Goal: Task Accomplishment & Management: Use online tool/utility

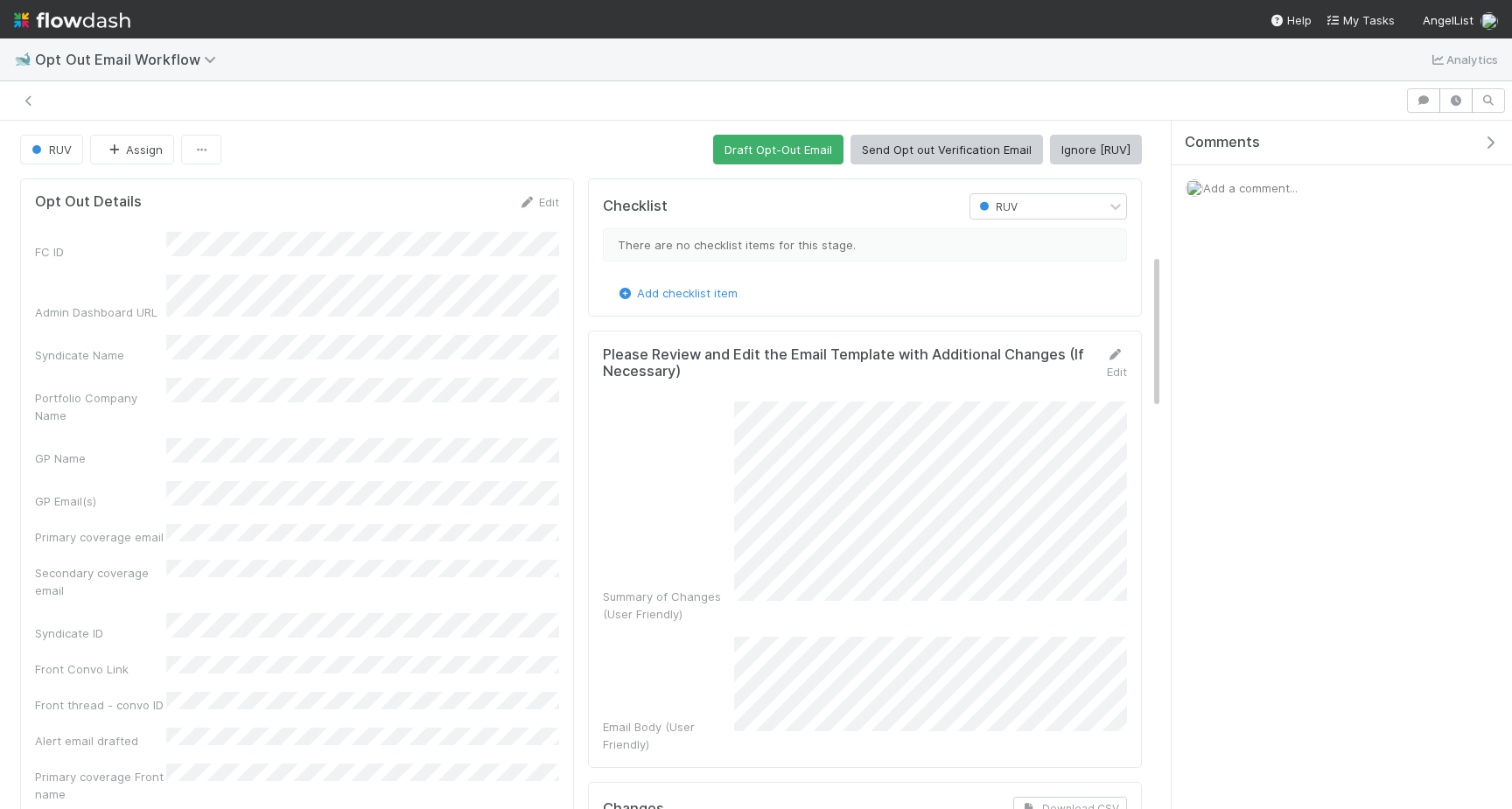
scroll to position [592, 0]
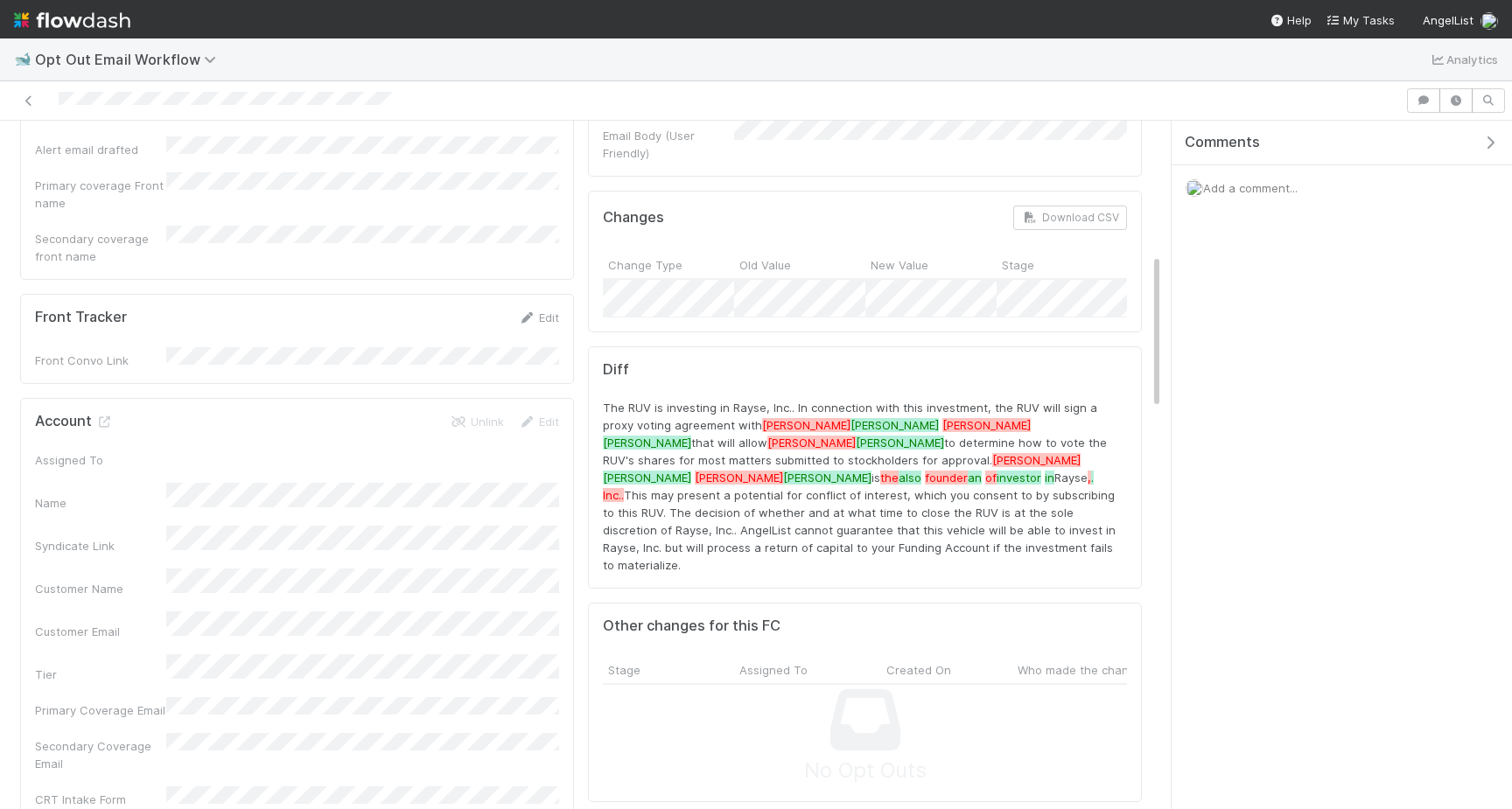
click at [580, 146] on div "Opt Out Details Edit FC ID Admin Dashboard URL Syndicate Name Portfolio Company…" at bounding box center [297, 220] width 568 height 1282
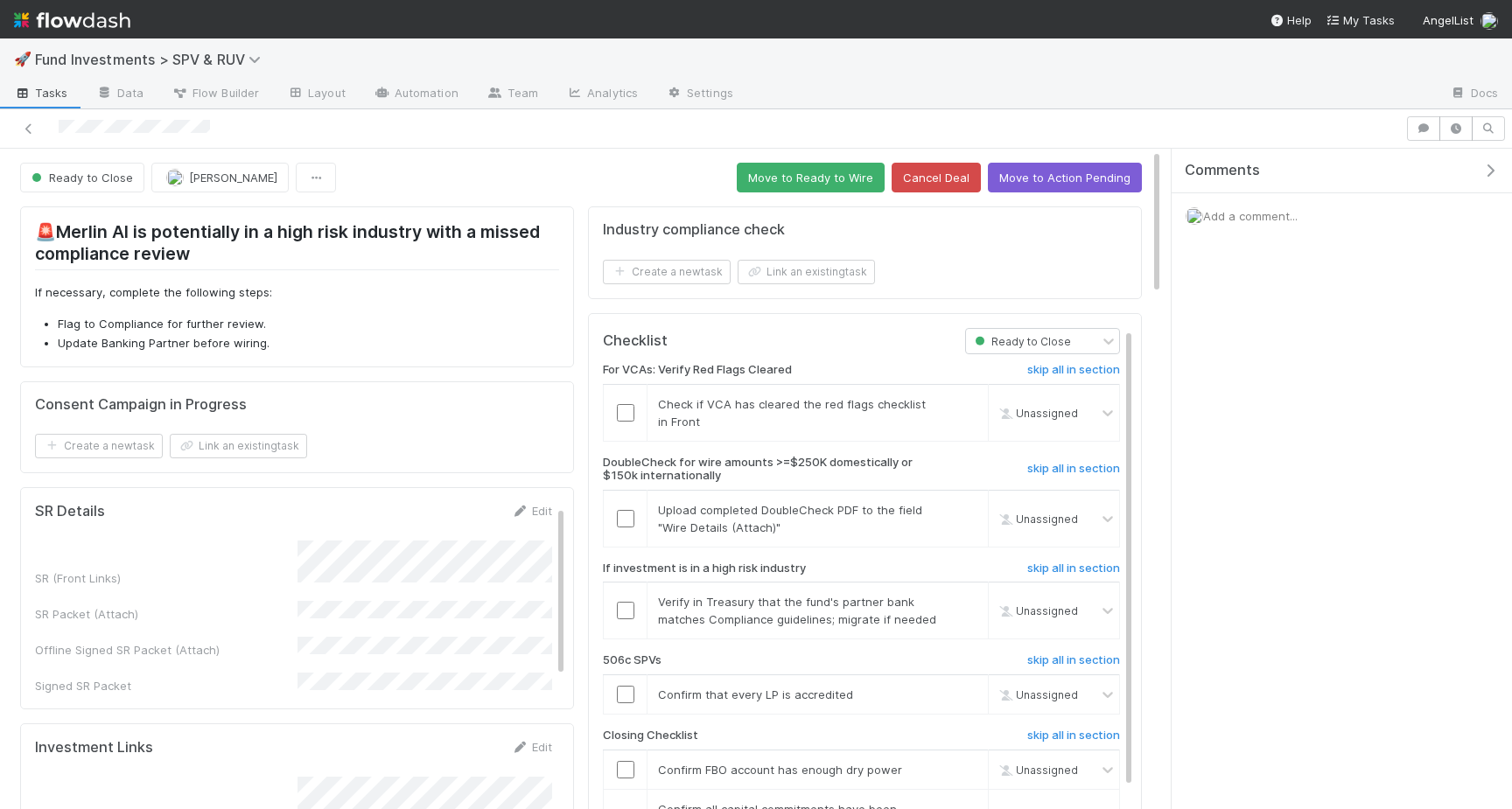
click at [813, 171] on button "Move to Ready to Wire" at bounding box center [811, 177] width 148 height 30
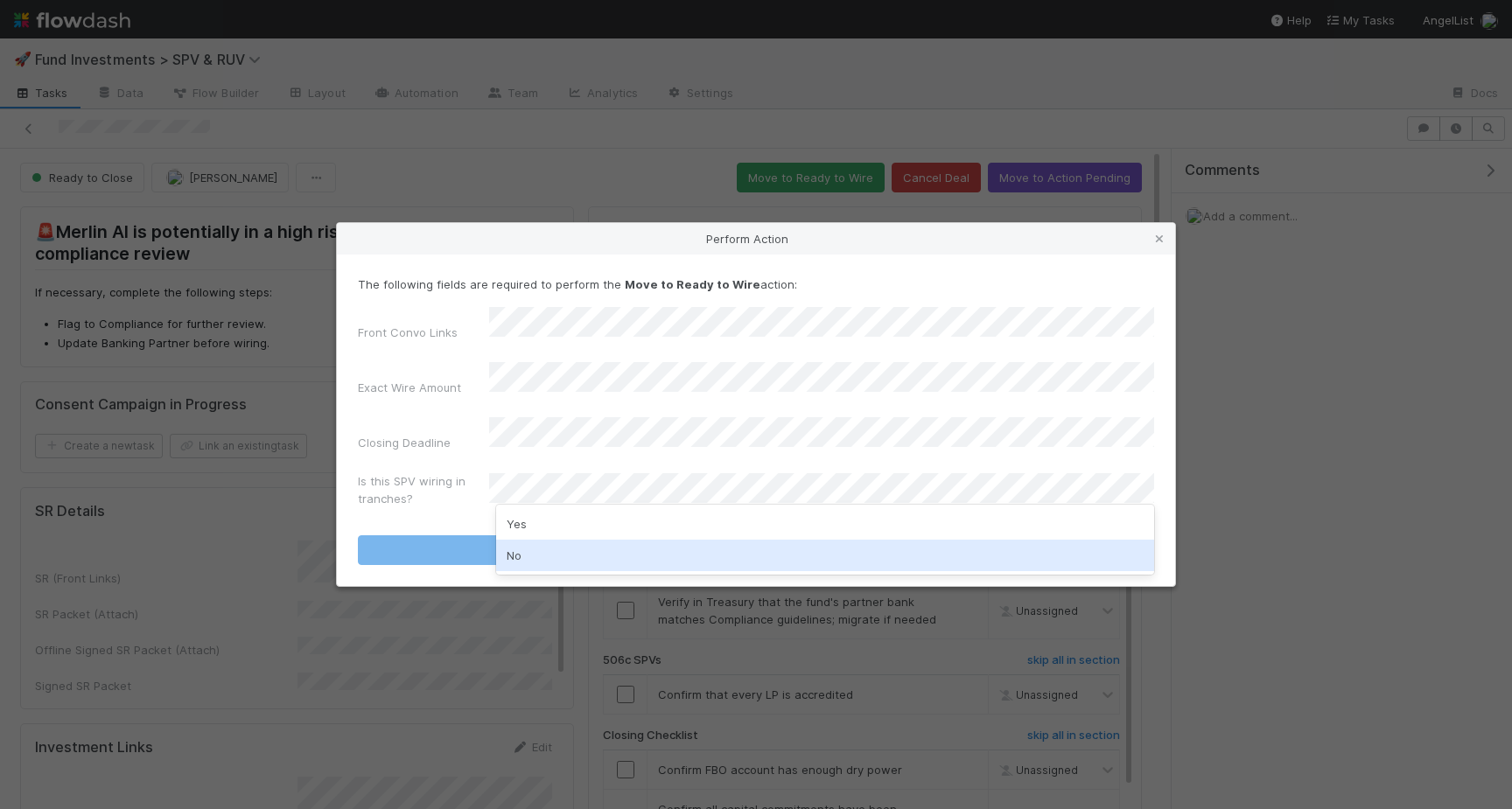
click at [549, 547] on div "No" at bounding box center [824, 555] width 658 height 32
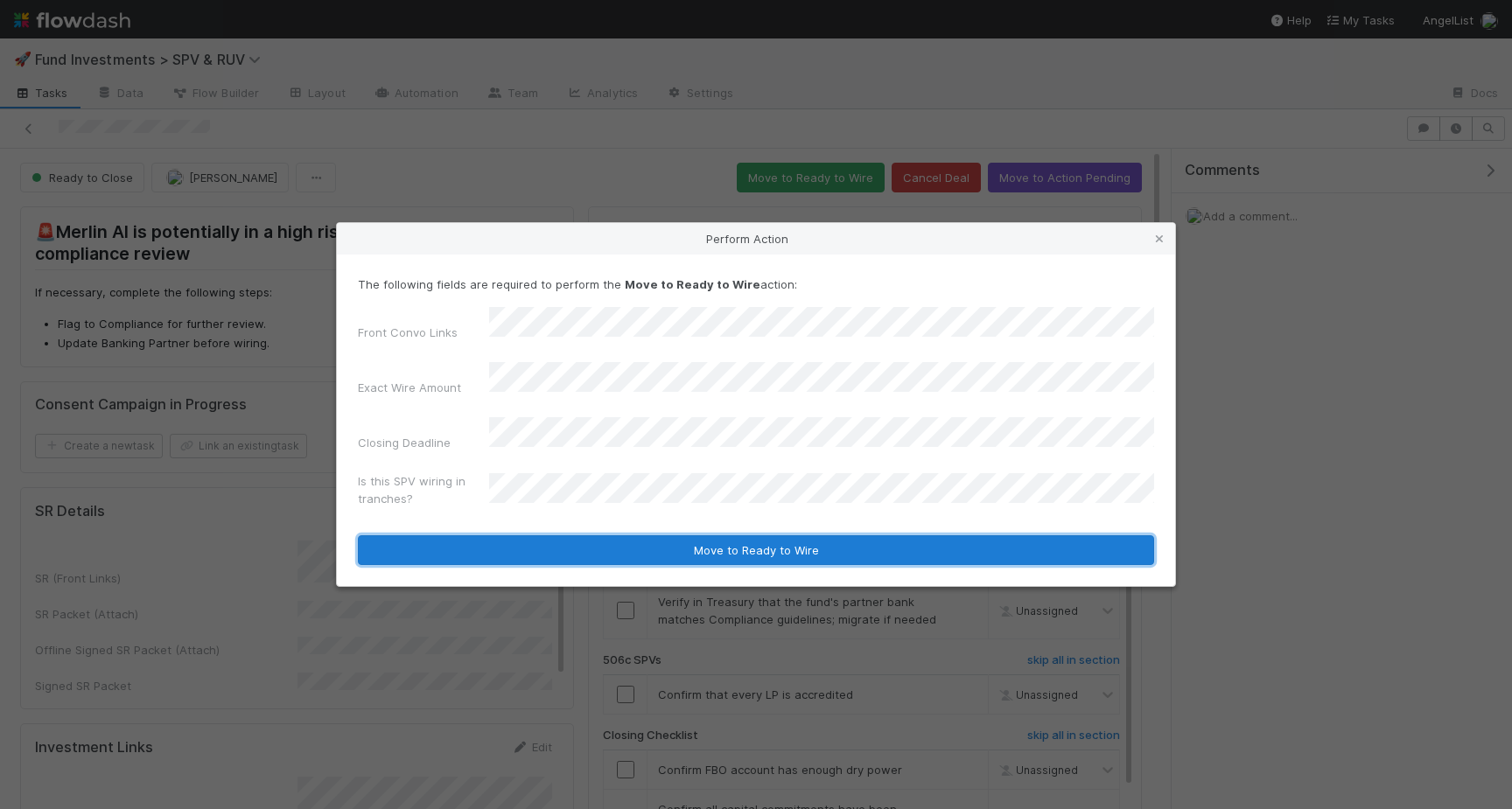
click at [570, 535] on button "Move to Ready to Wire" at bounding box center [755, 550] width 796 height 30
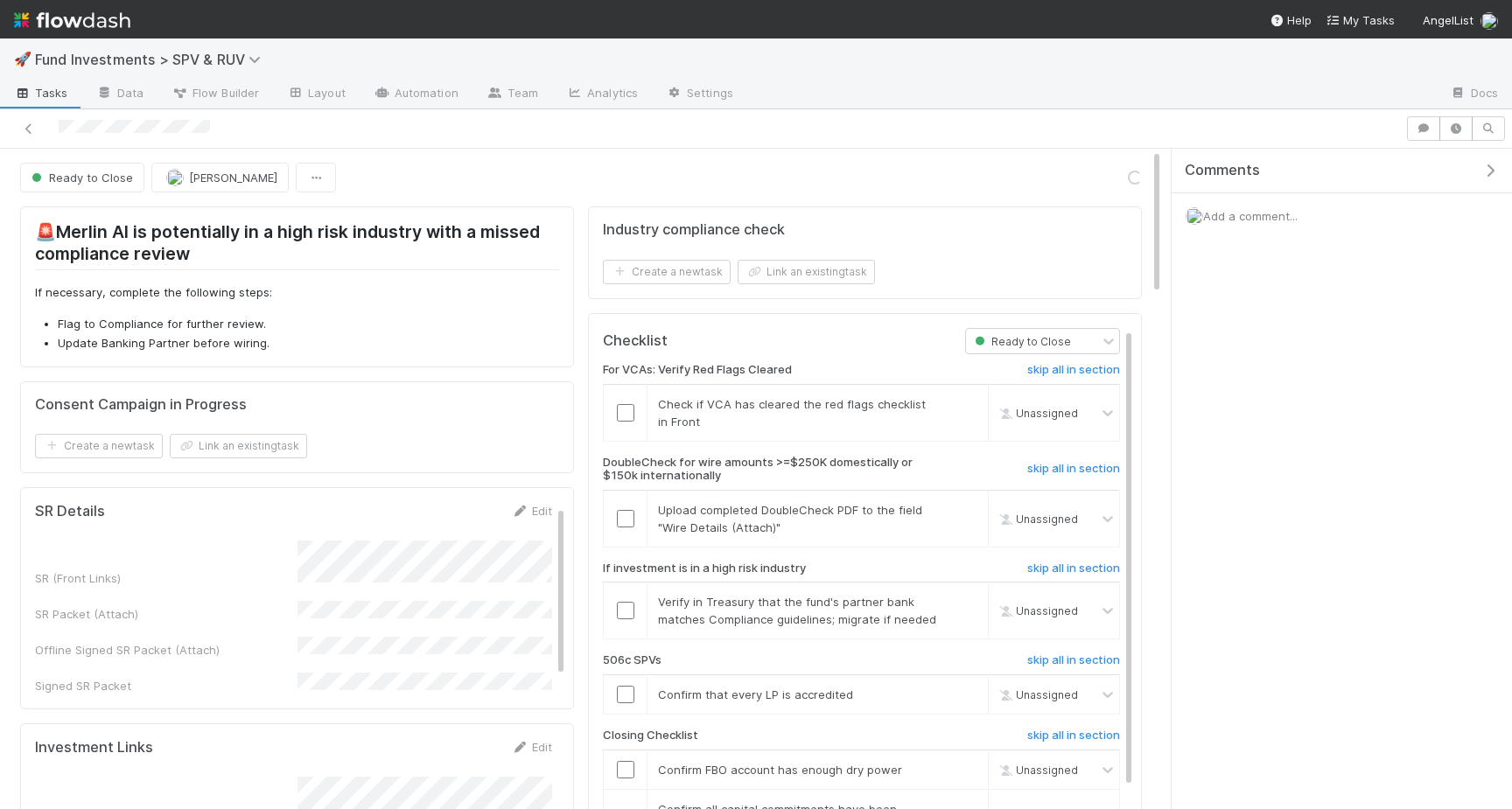
drag, startPoint x: 567, startPoint y: 374, endPoint x: 504, endPoint y: 377, distance: 63.1
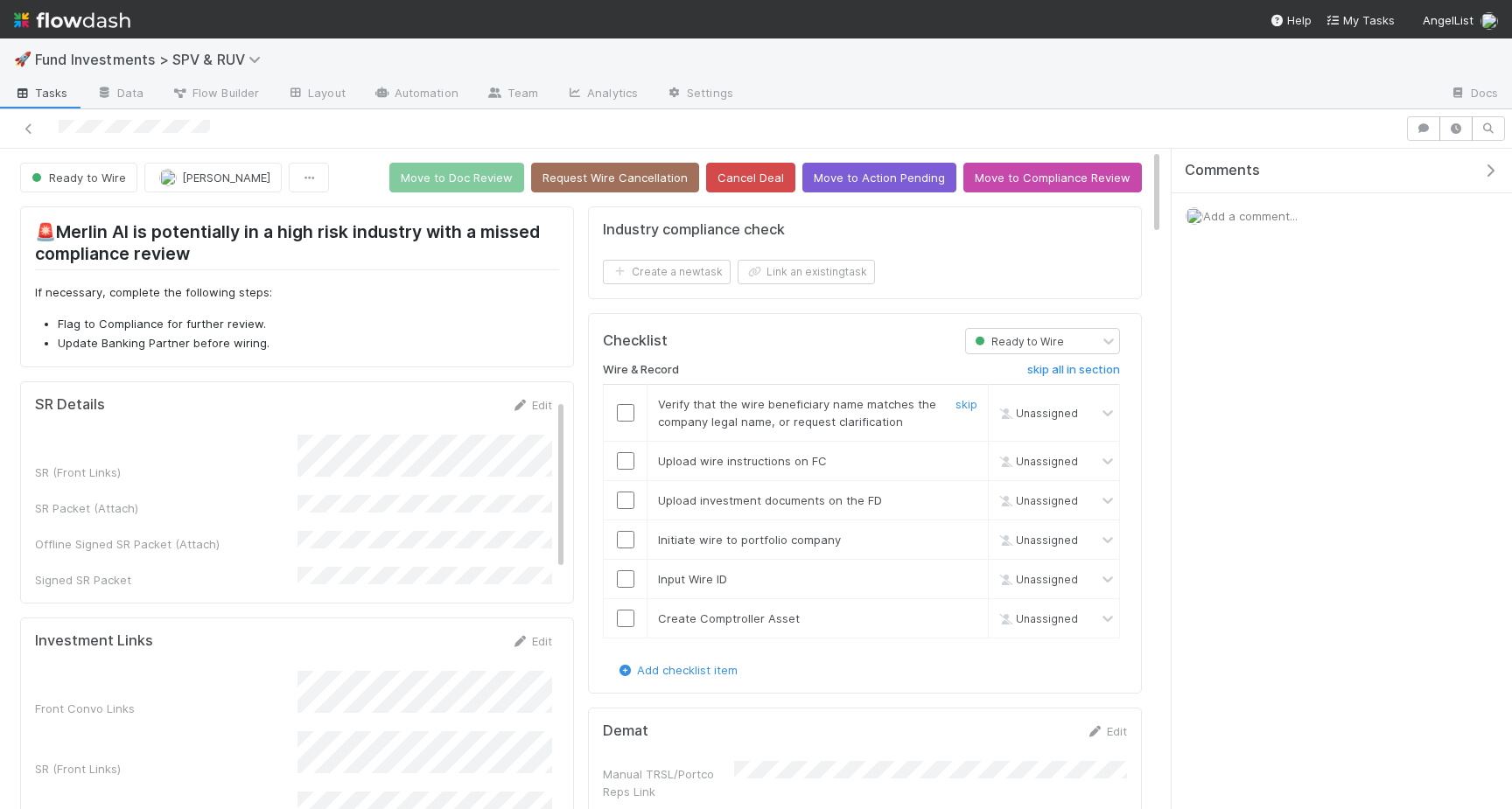
click at [619, 409] on input "checkbox" at bounding box center [625, 412] width 17 height 17
click at [621, 460] on input "checkbox" at bounding box center [625, 460] width 17 height 17
click at [623, 501] on input "checkbox" at bounding box center [625, 500] width 17 height 17
click at [623, 540] on input "checkbox" at bounding box center [625, 540] width 17 height 17
click at [623, 579] on input "checkbox" at bounding box center [625, 579] width 17 height 17
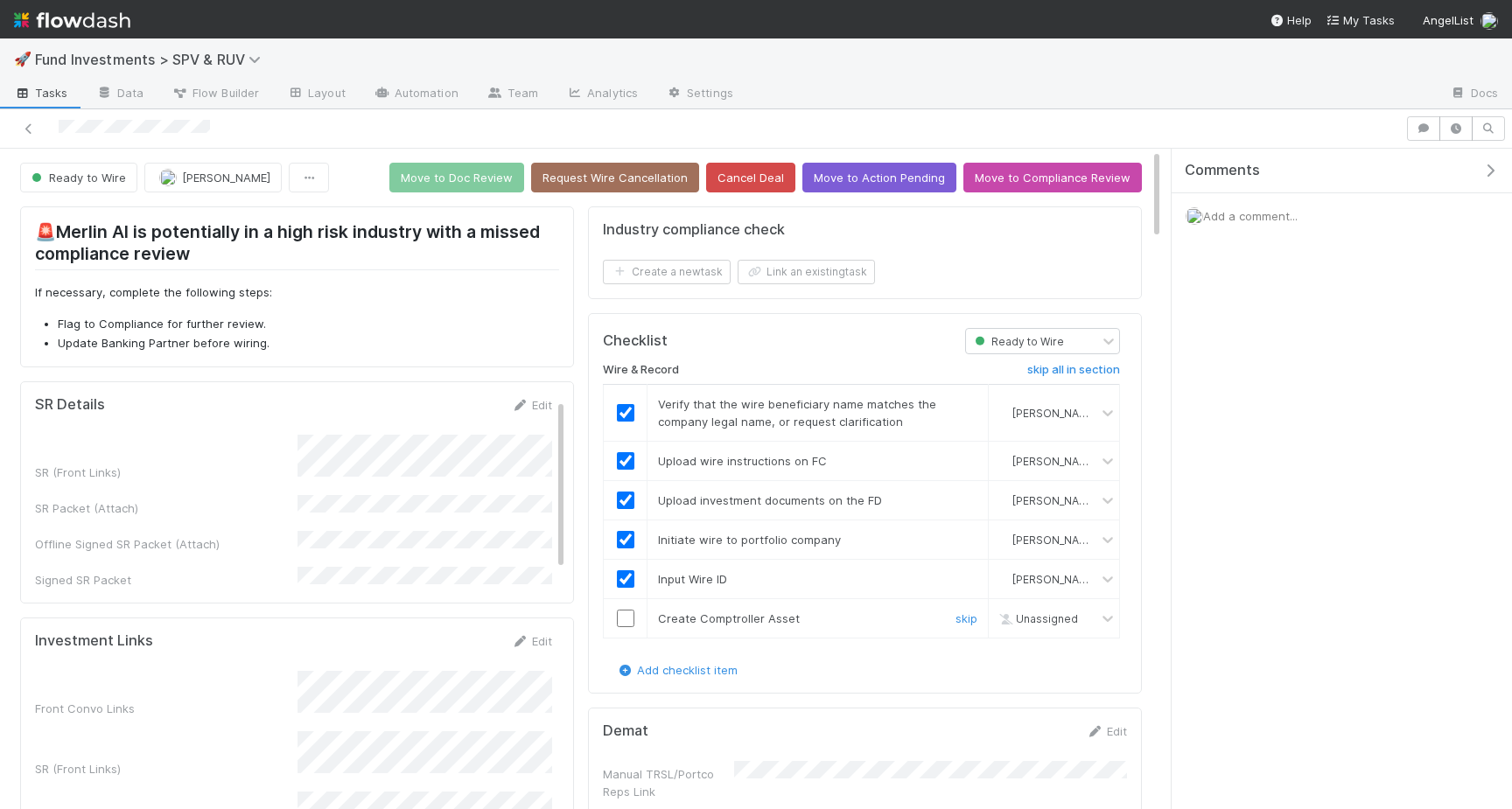
click at [623, 612] on input "checkbox" at bounding box center [625, 618] width 17 height 17
click at [469, 184] on button "Move to Doc Review" at bounding box center [457, 177] width 135 height 30
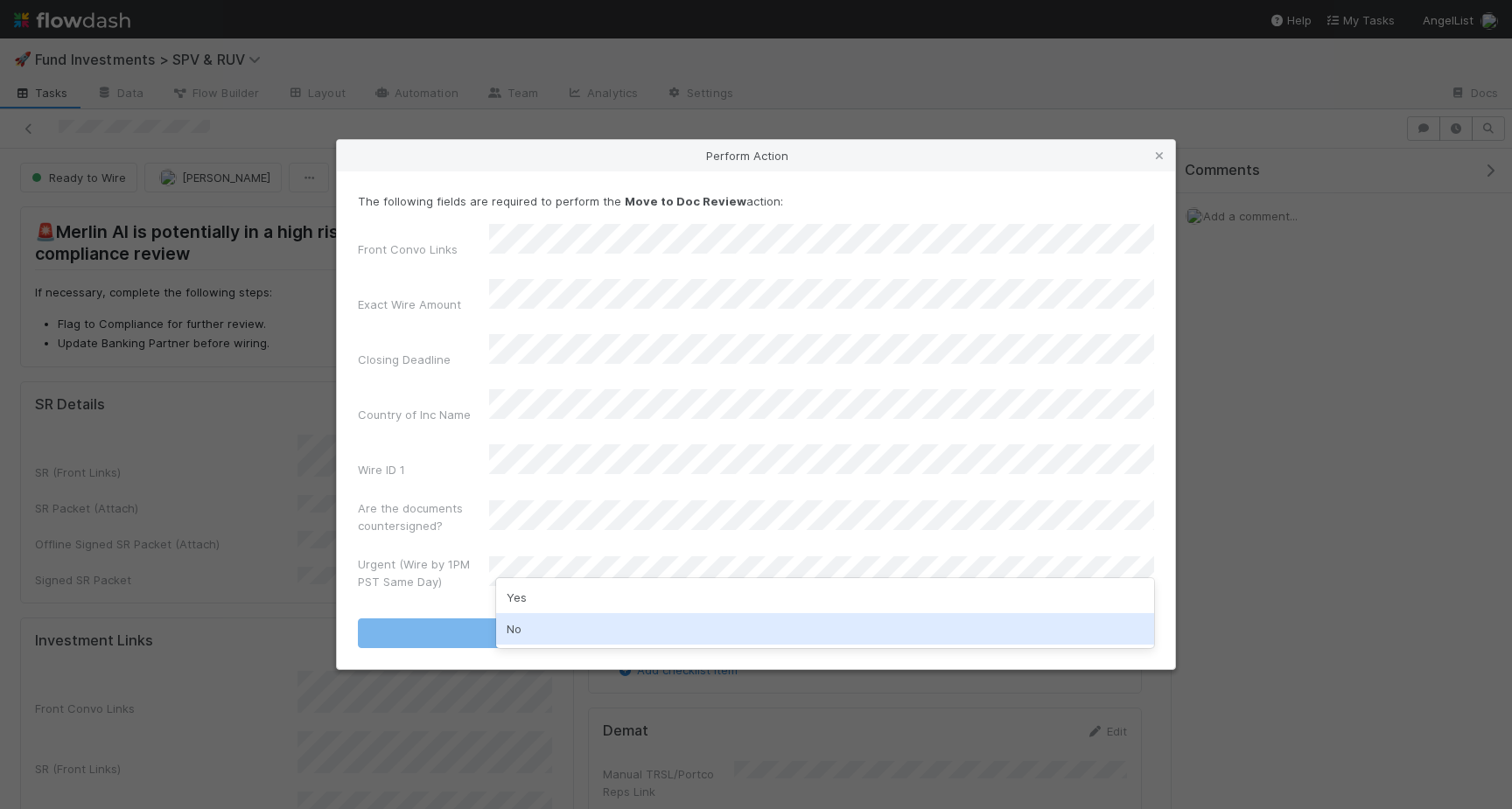
click at [565, 626] on div "No" at bounding box center [824, 629] width 658 height 32
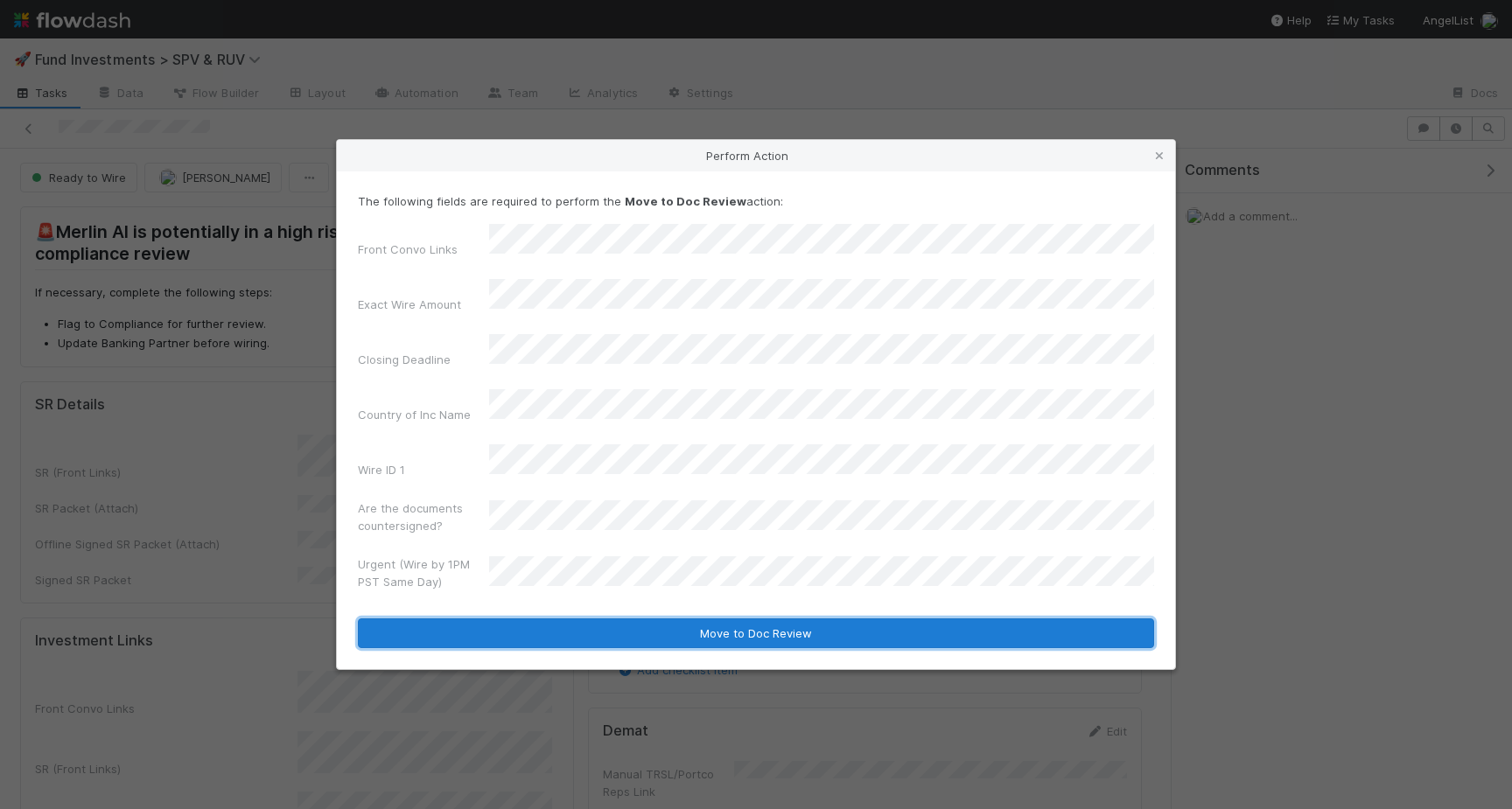
click at [589, 619] on button "Move to Doc Review" at bounding box center [755, 633] width 796 height 30
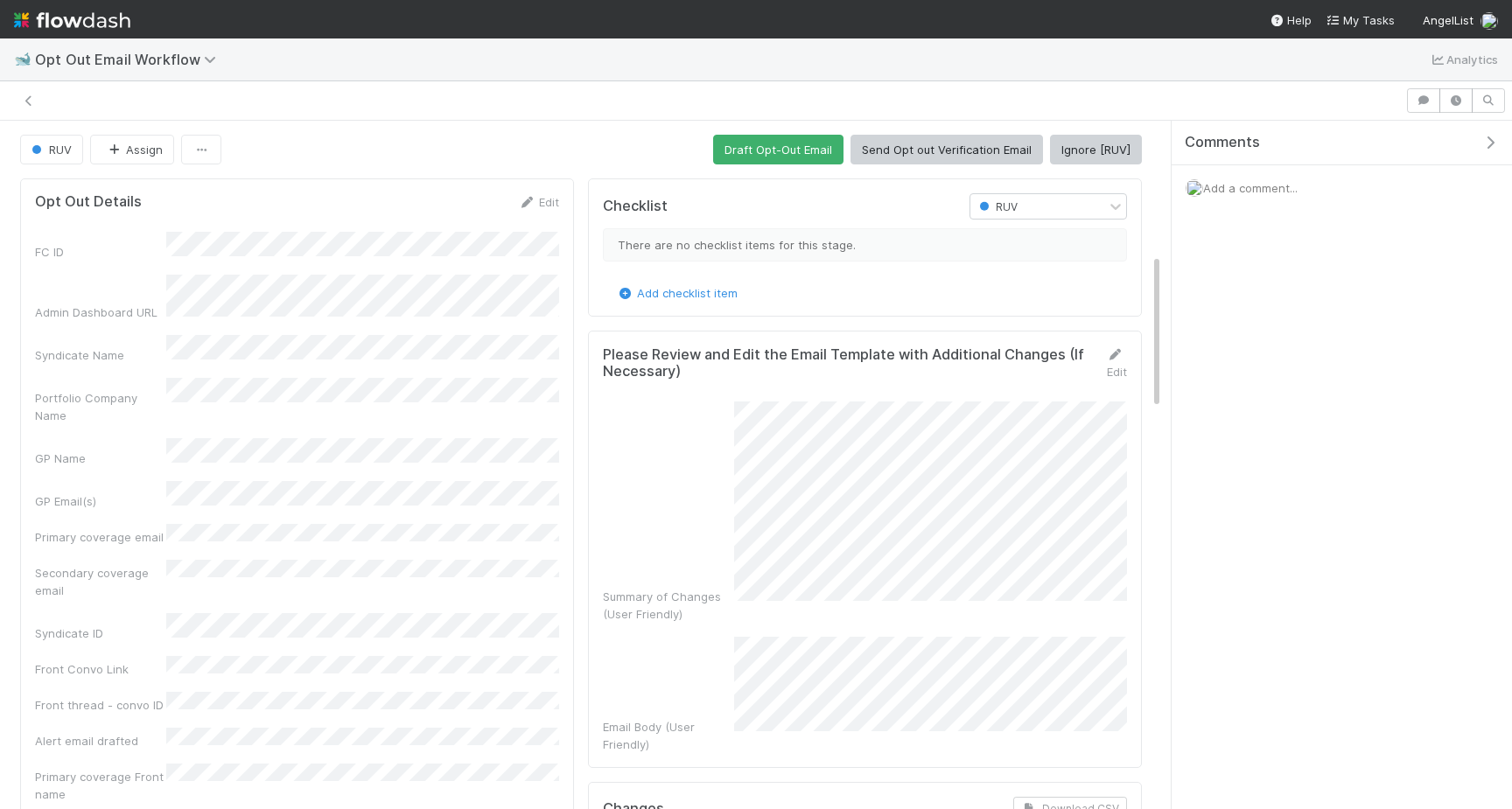
scroll to position [592, 0]
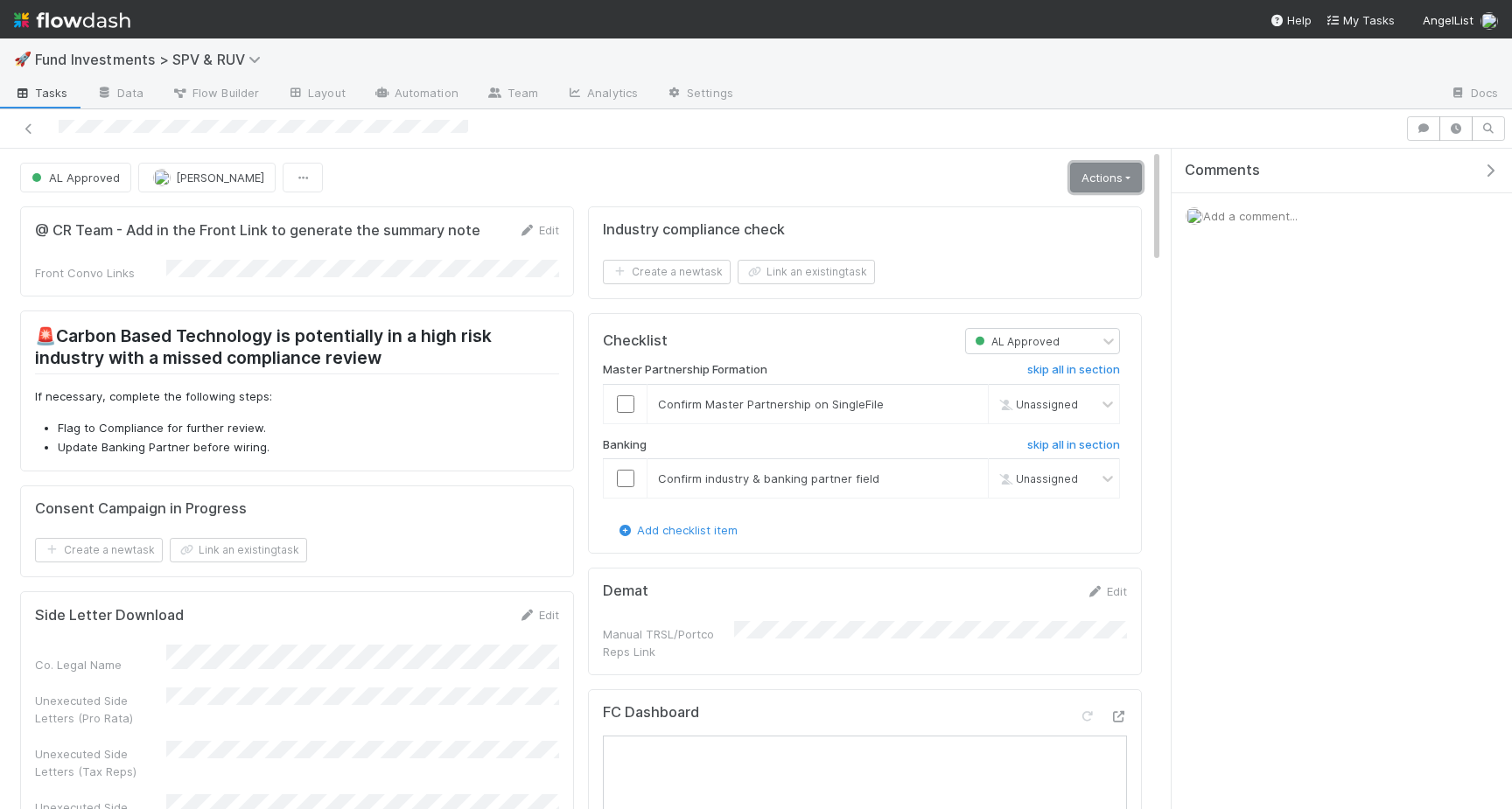
click at [1104, 182] on link "Actions" at bounding box center [1105, 177] width 72 height 30
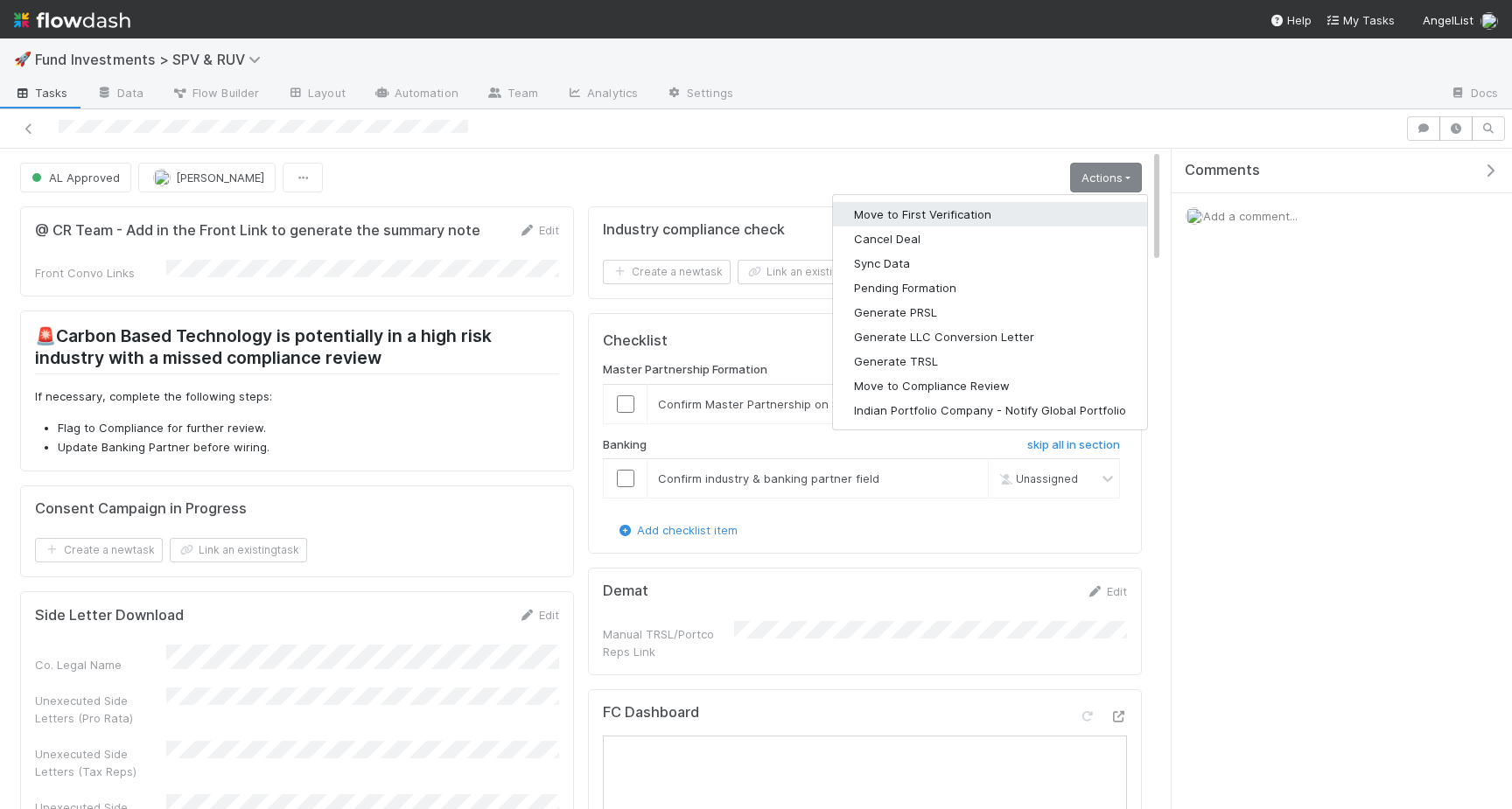
click at [1004, 223] on button "Move to First Verification" at bounding box center [989, 214] width 314 height 25
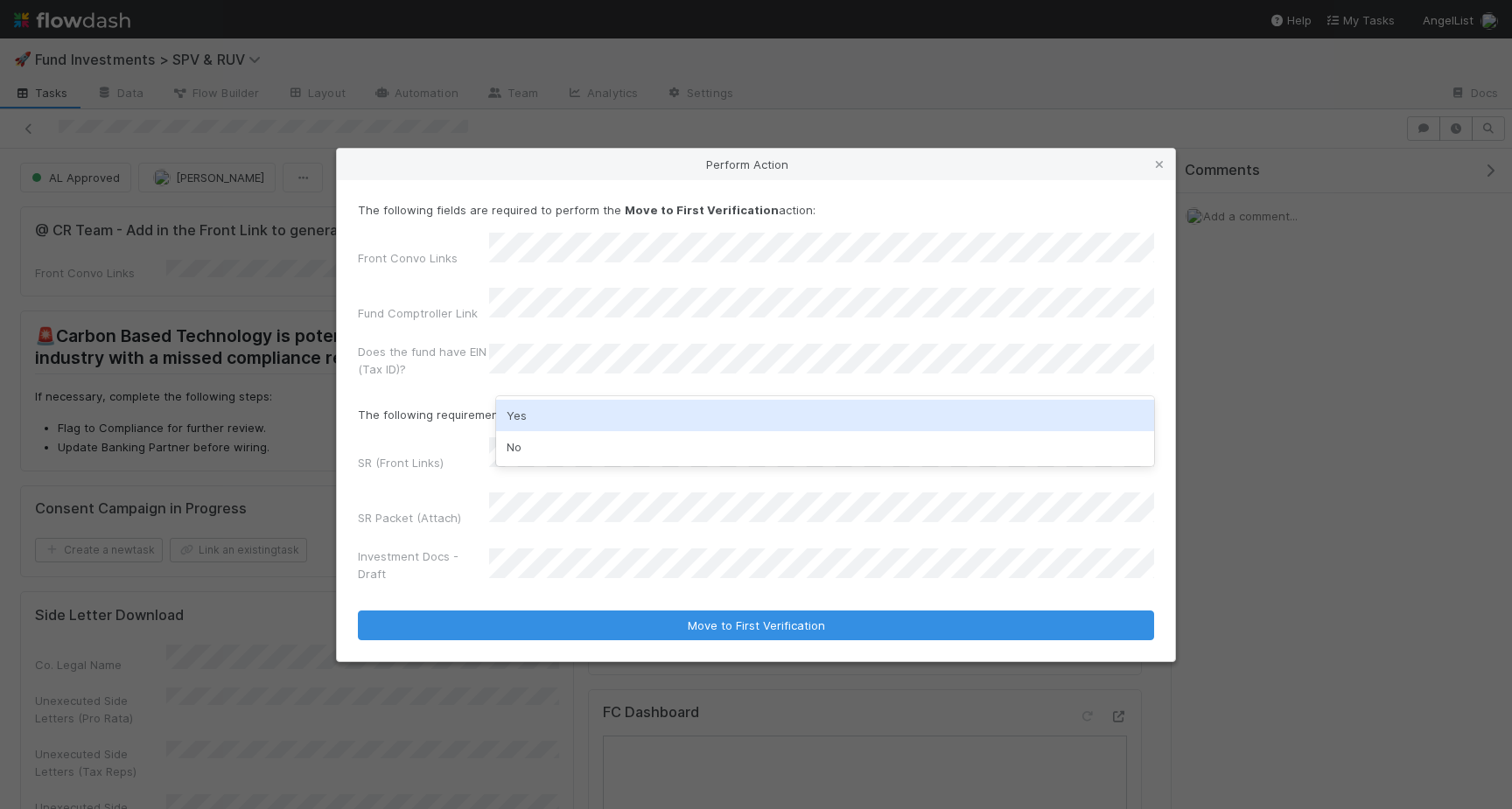
click at [530, 396] on form "The following fields are required to perform the Move to First Verification act…" at bounding box center [755, 420] width 796 height 440
click at [539, 409] on div "Yes" at bounding box center [824, 415] width 658 height 32
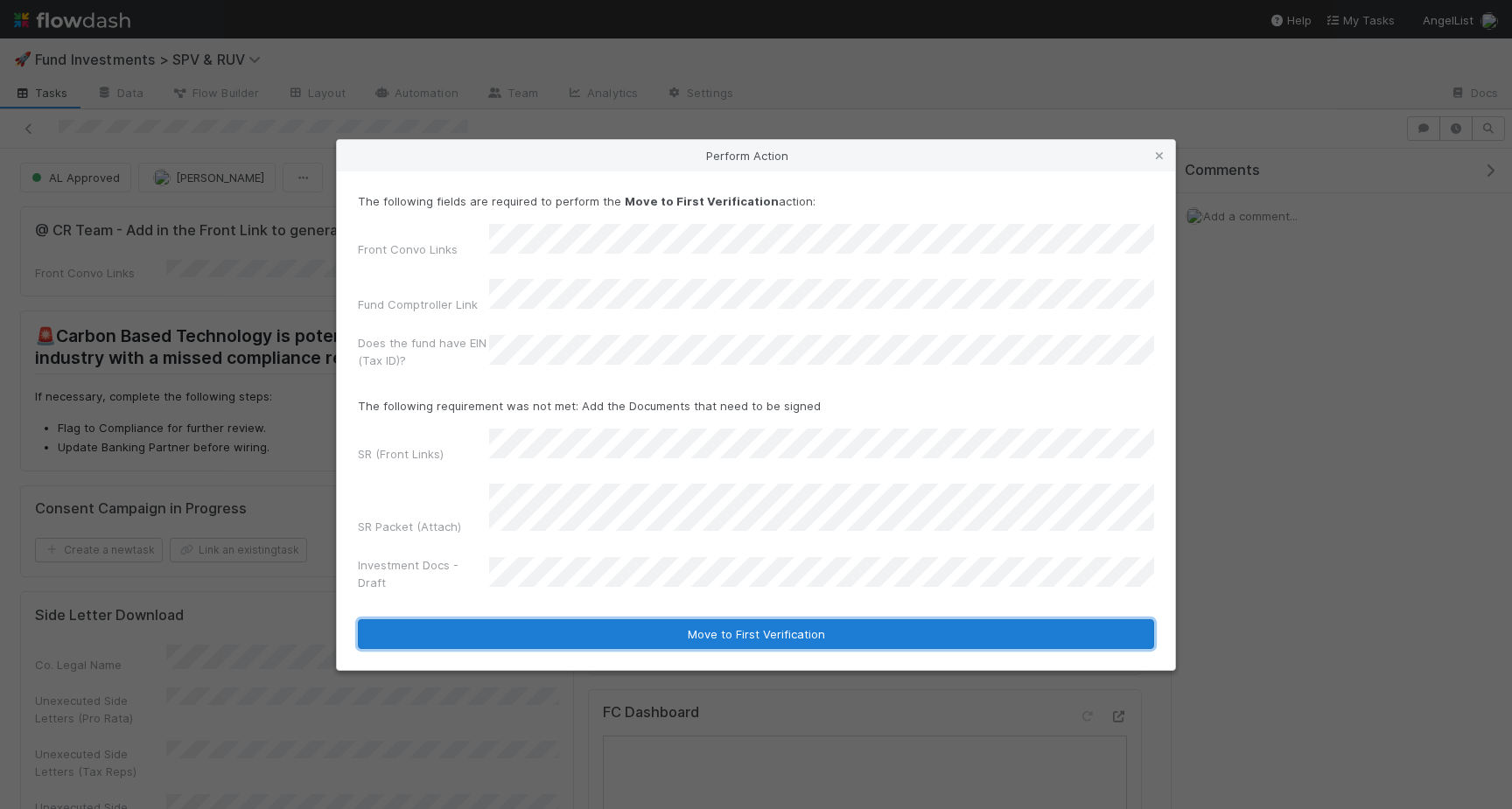
click at [701, 620] on button "Move to First Verification" at bounding box center [755, 634] width 796 height 30
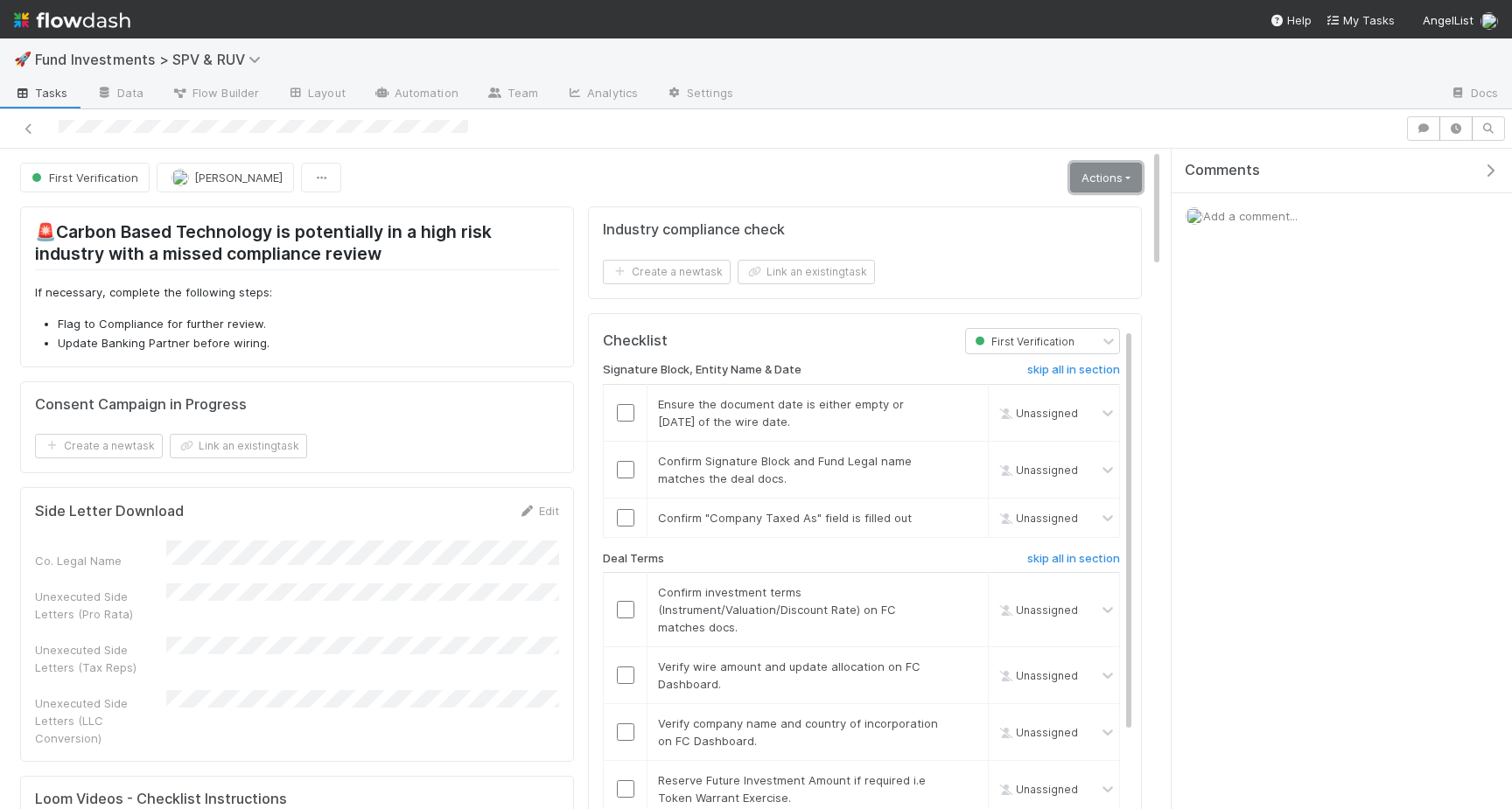
click at [1086, 175] on link "Actions" at bounding box center [1105, 177] width 72 height 30
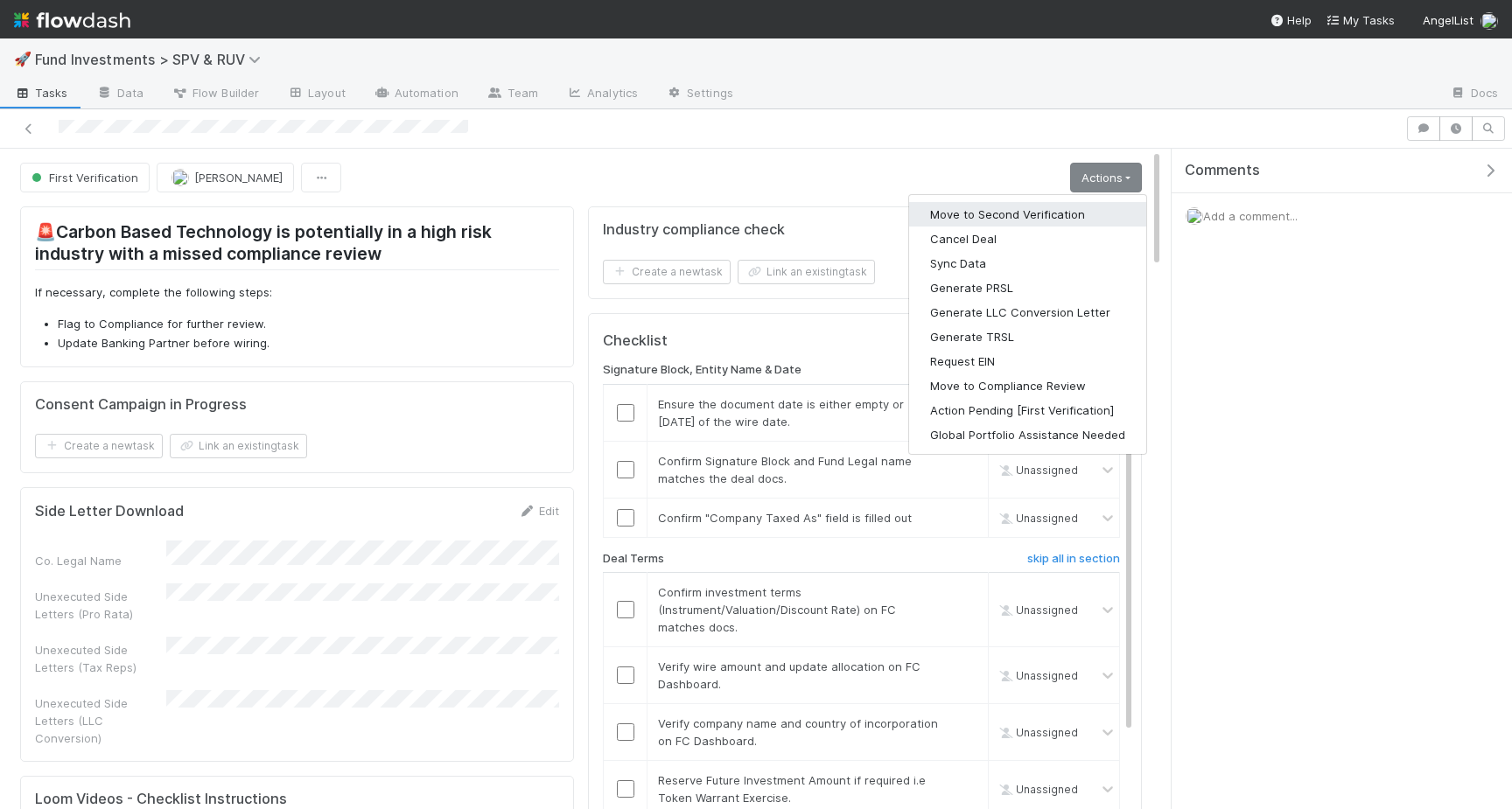
click at [1019, 213] on button "Move to Second Verification" at bounding box center [1027, 214] width 237 height 25
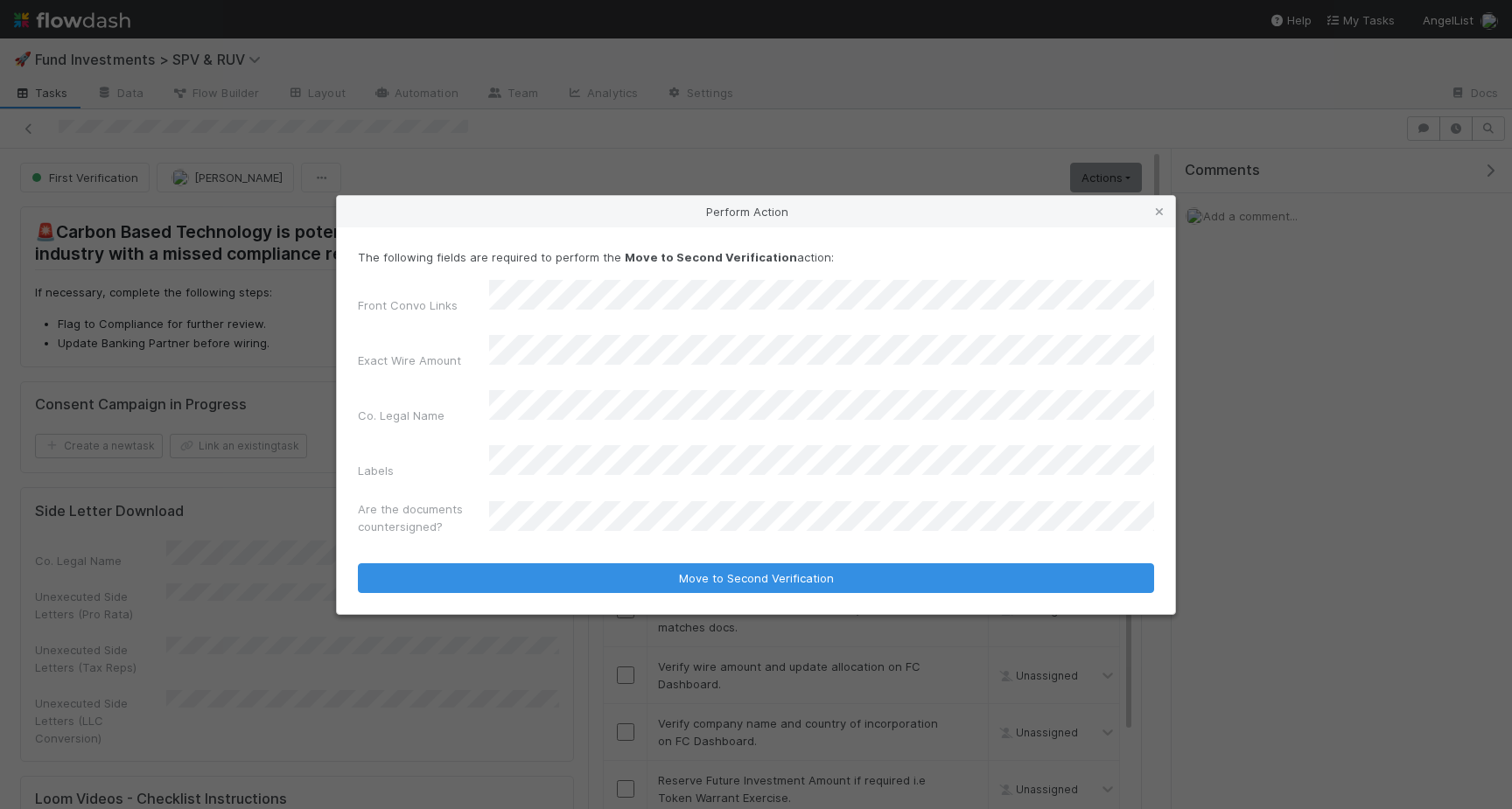
click at [546, 465] on div "Front Convo Links Exact Wire Amount Co. Legal Name Labels Are the documents cou…" at bounding box center [755, 411] width 796 height 262
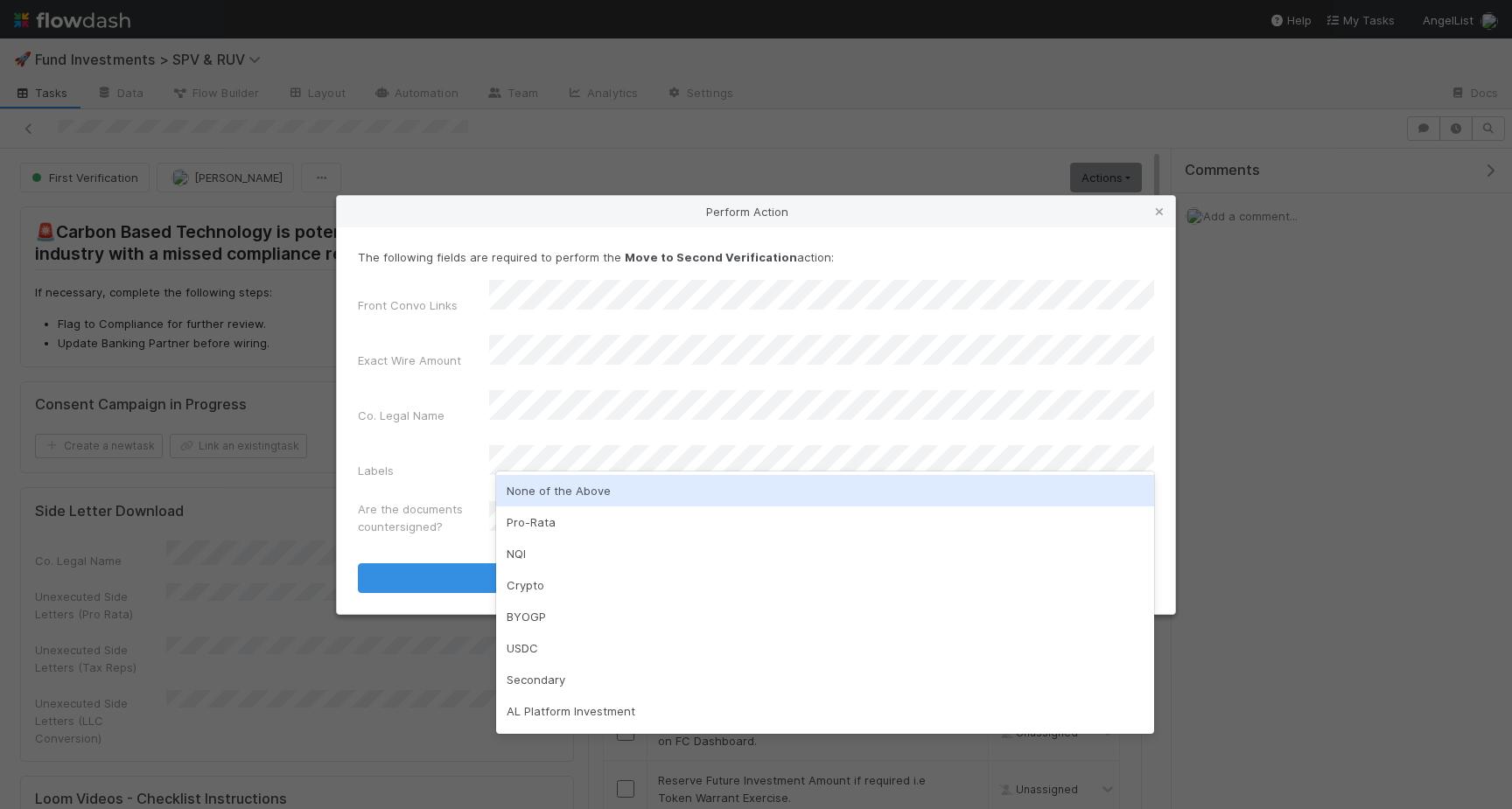
click at [561, 485] on div "None of the Above" at bounding box center [824, 490] width 658 height 32
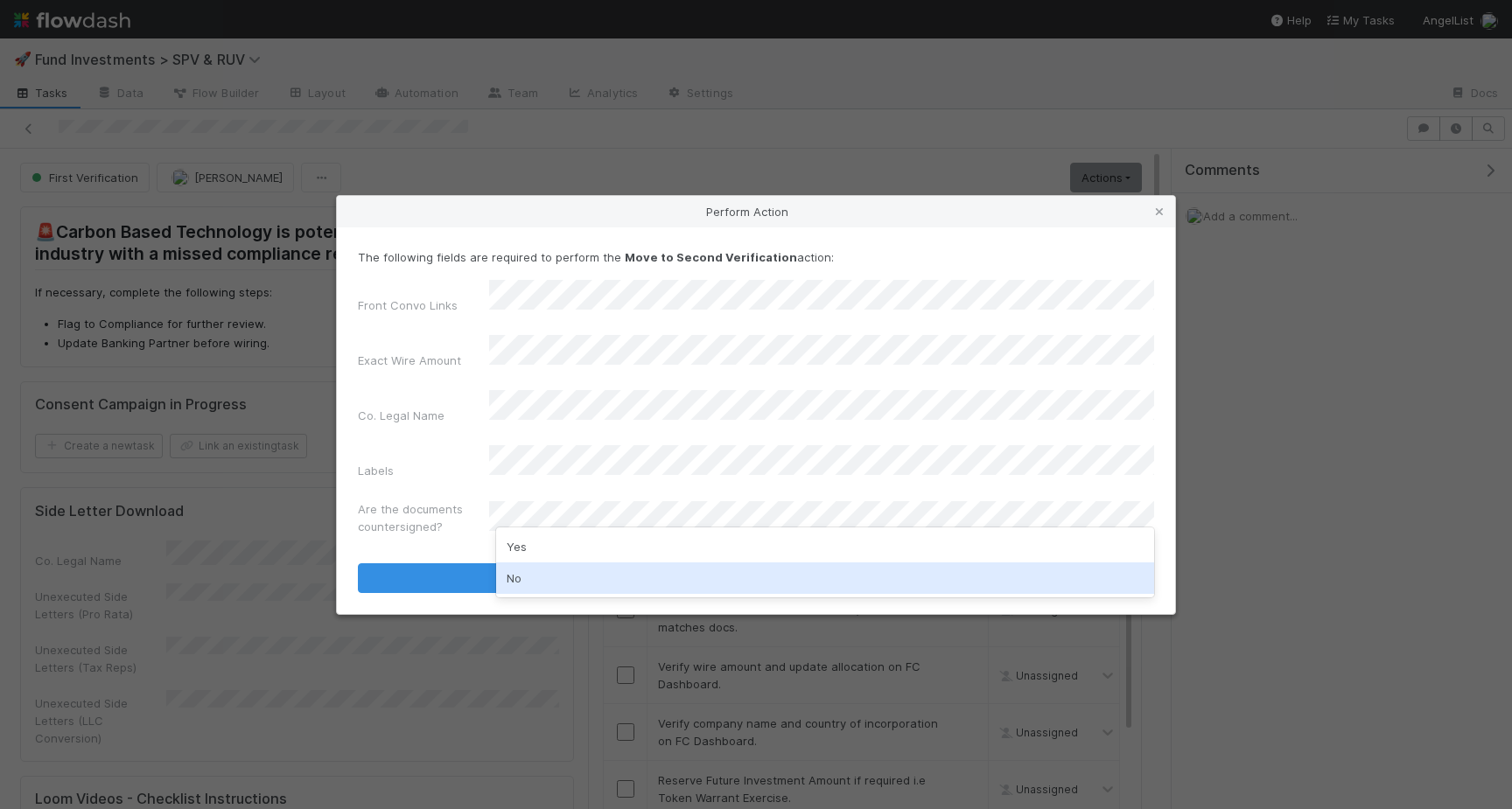
click at [565, 562] on div "No" at bounding box center [824, 578] width 658 height 32
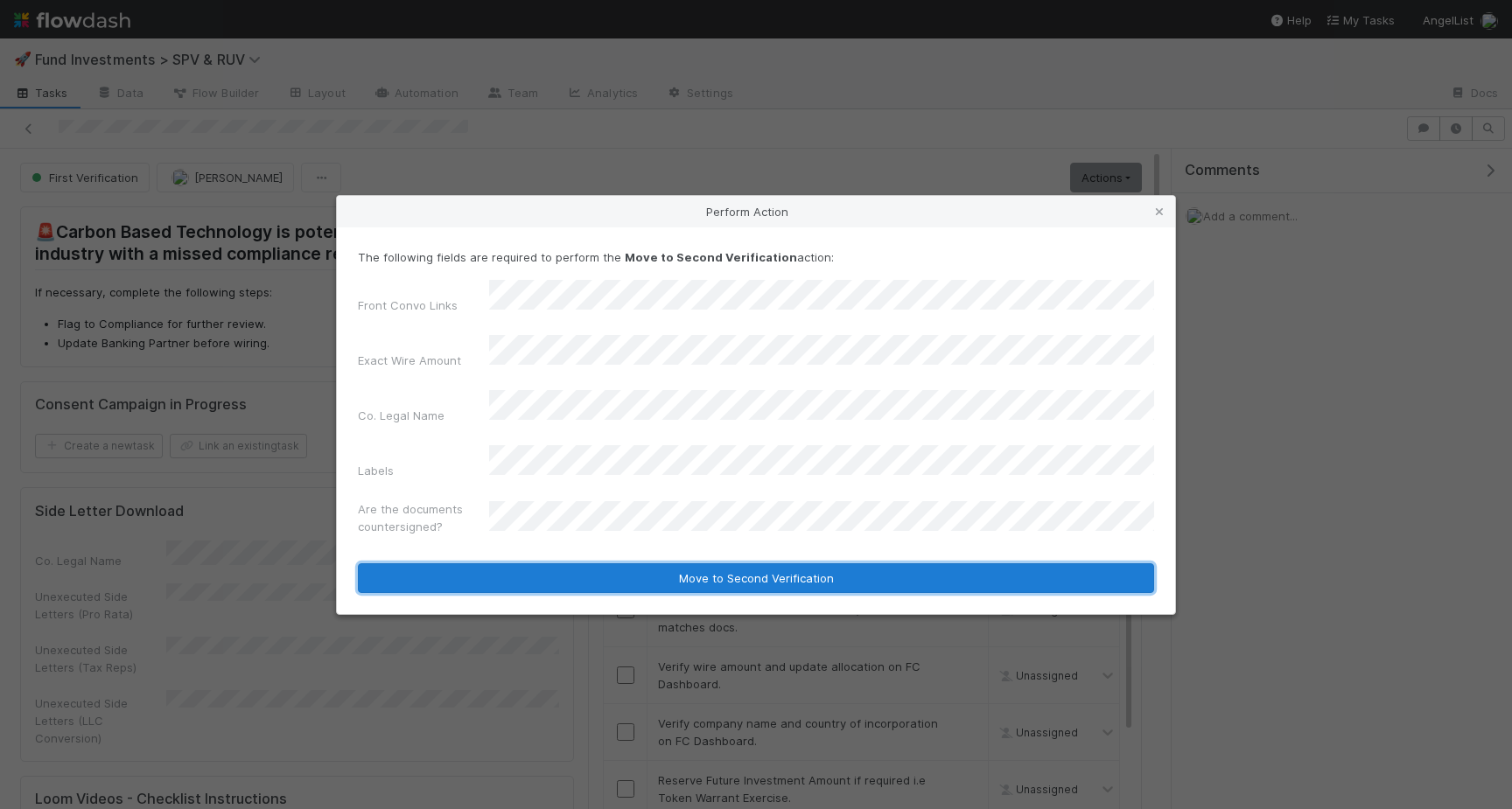
click at [580, 563] on button "Move to Second Verification" at bounding box center [755, 578] width 796 height 30
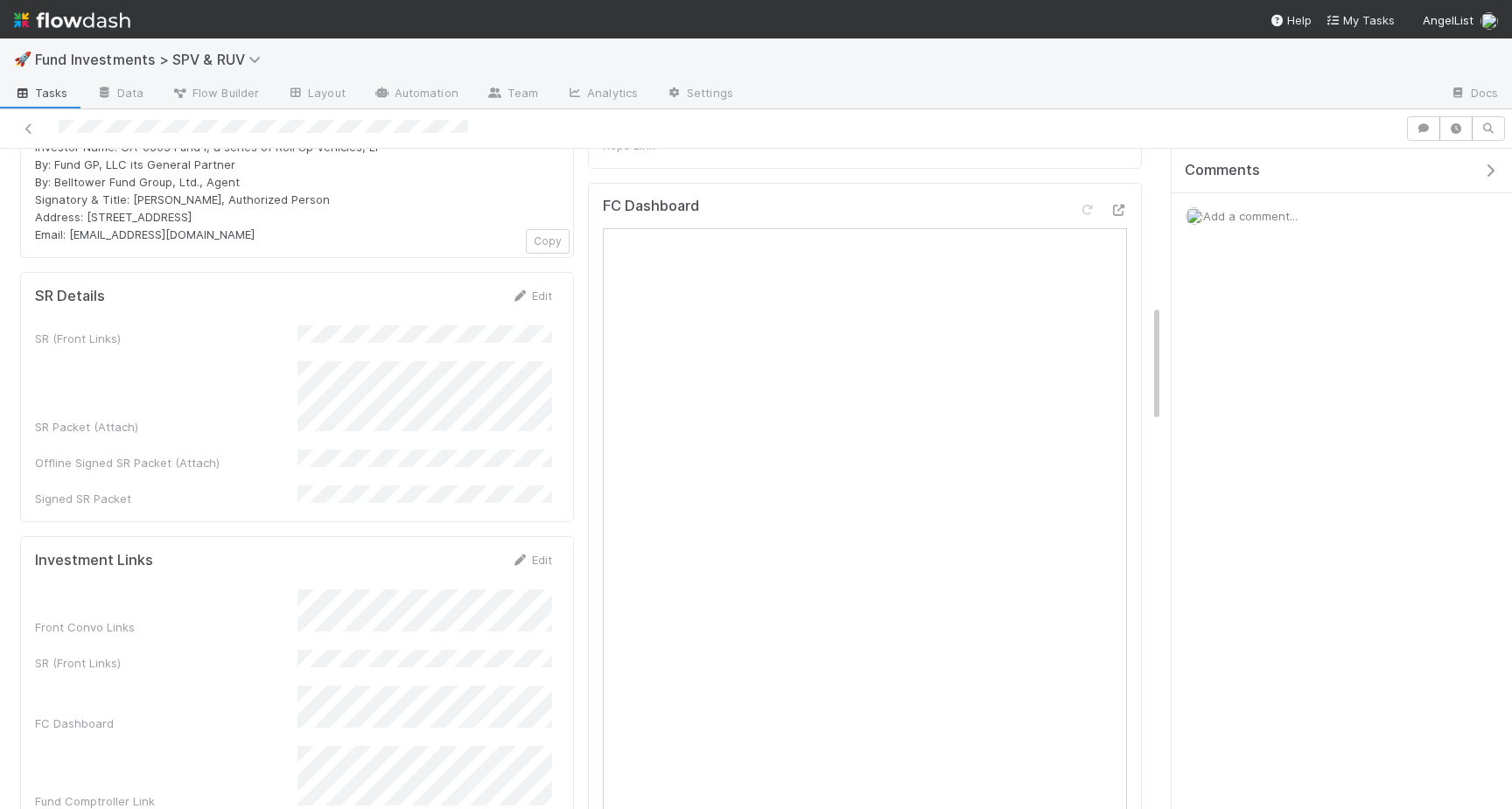
scroll to position [914, 0]
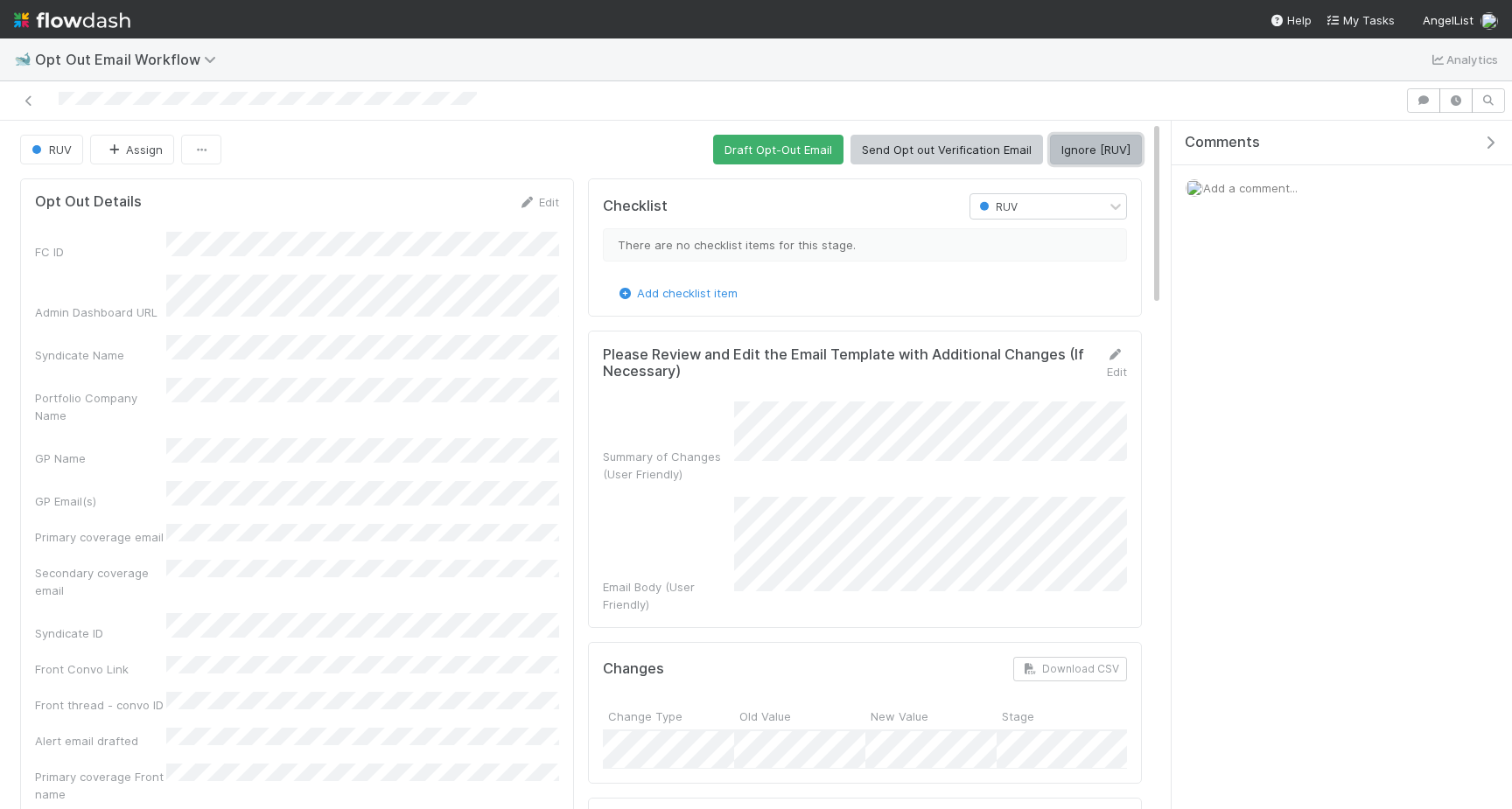
click at [1118, 162] on button "Ignore [RUV]" at bounding box center [1095, 149] width 92 height 30
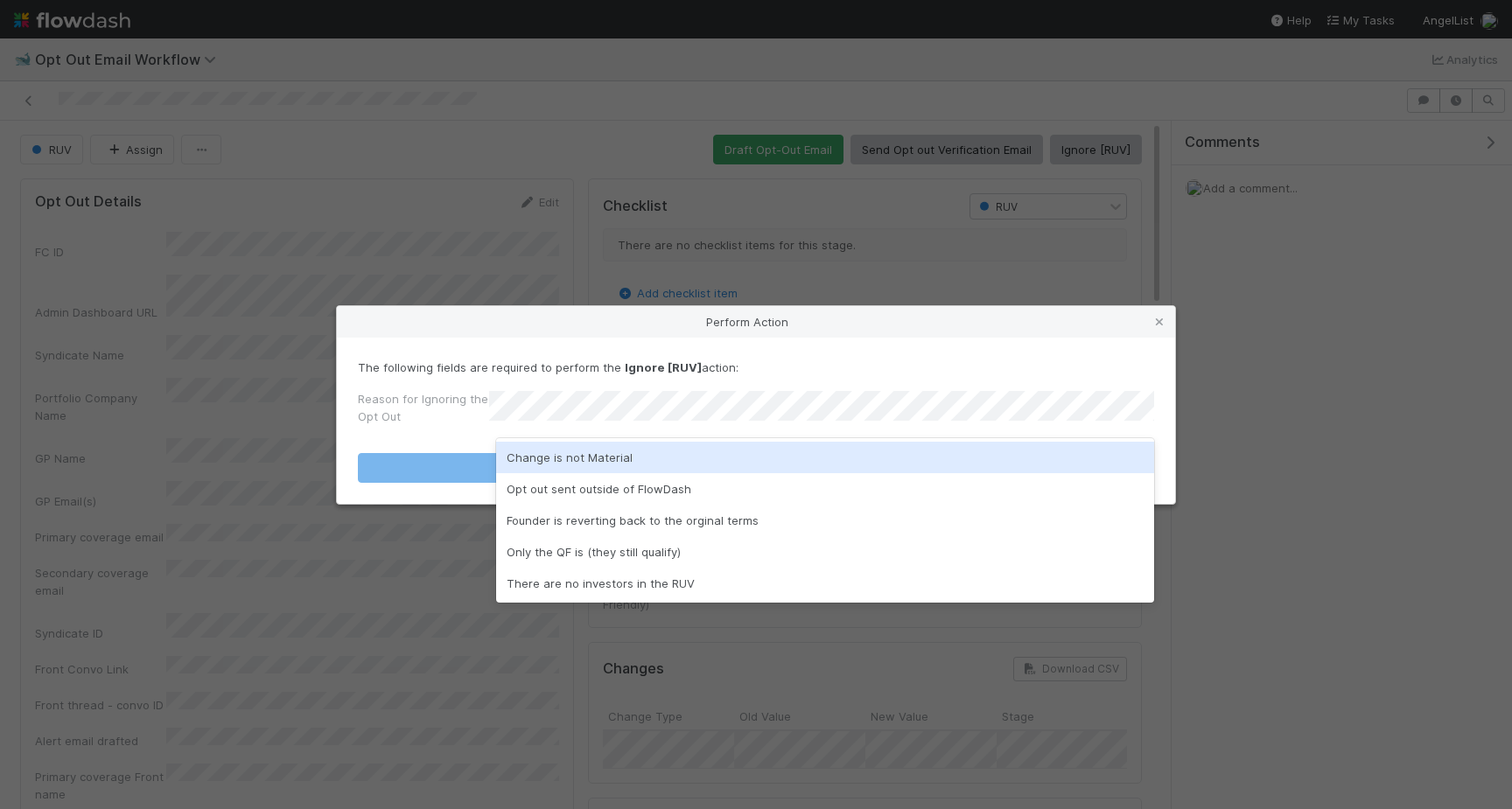
click at [858, 455] on div "Change is not Material" at bounding box center [824, 458] width 658 height 32
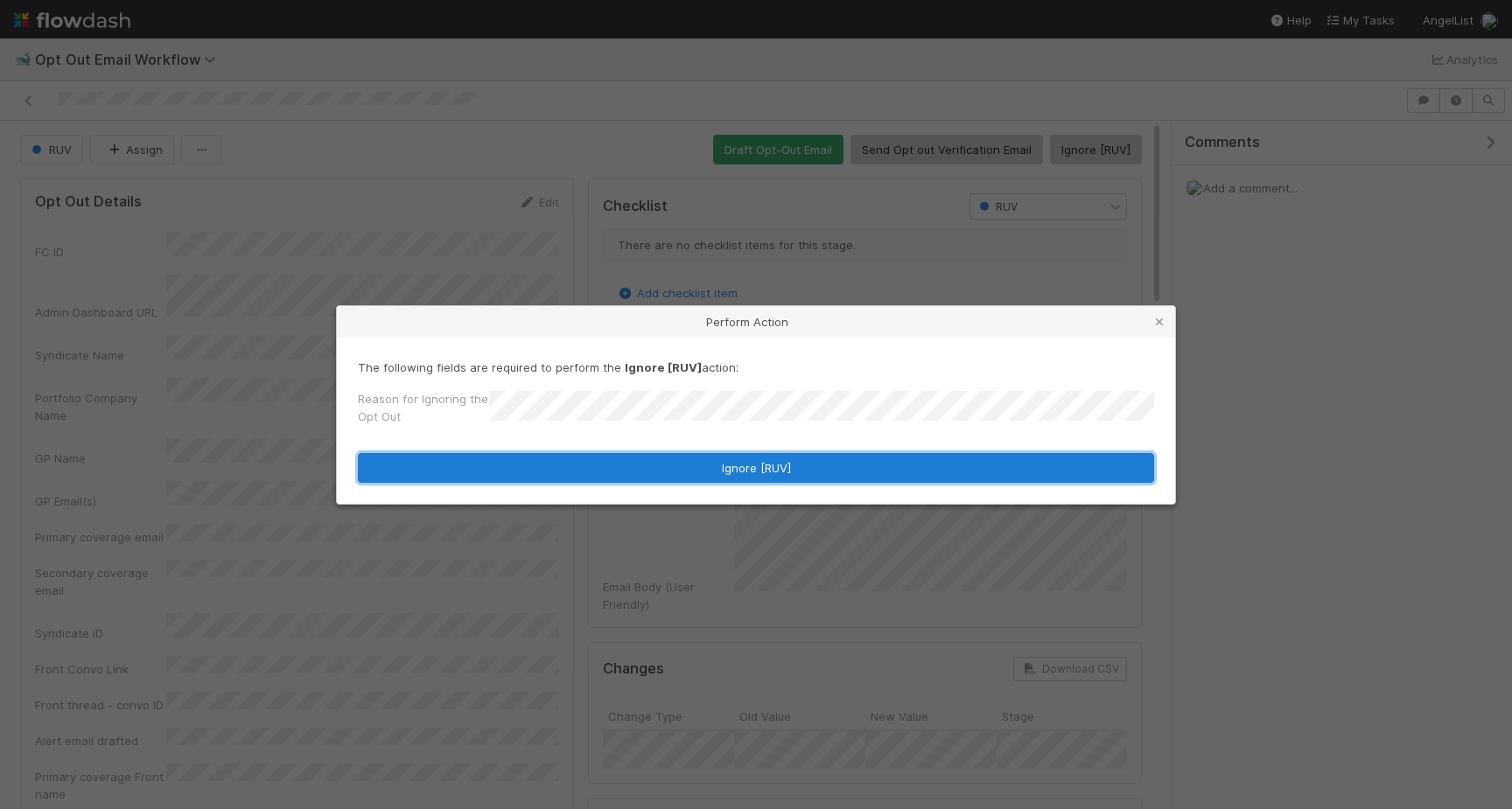
click at [858, 464] on button "Ignore [RUV]" at bounding box center [755, 468] width 796 height 30
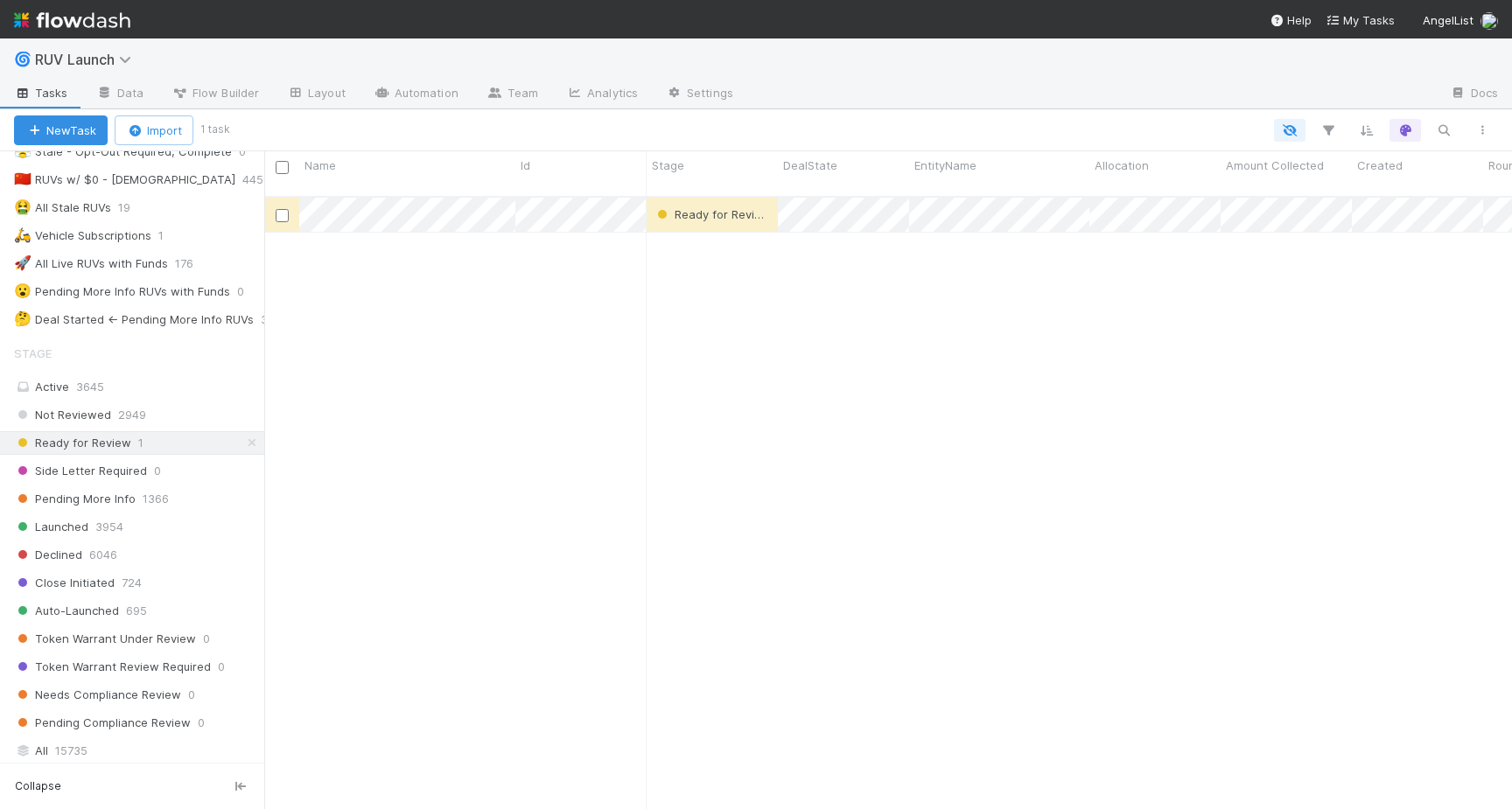
scroll to position [295, 0]
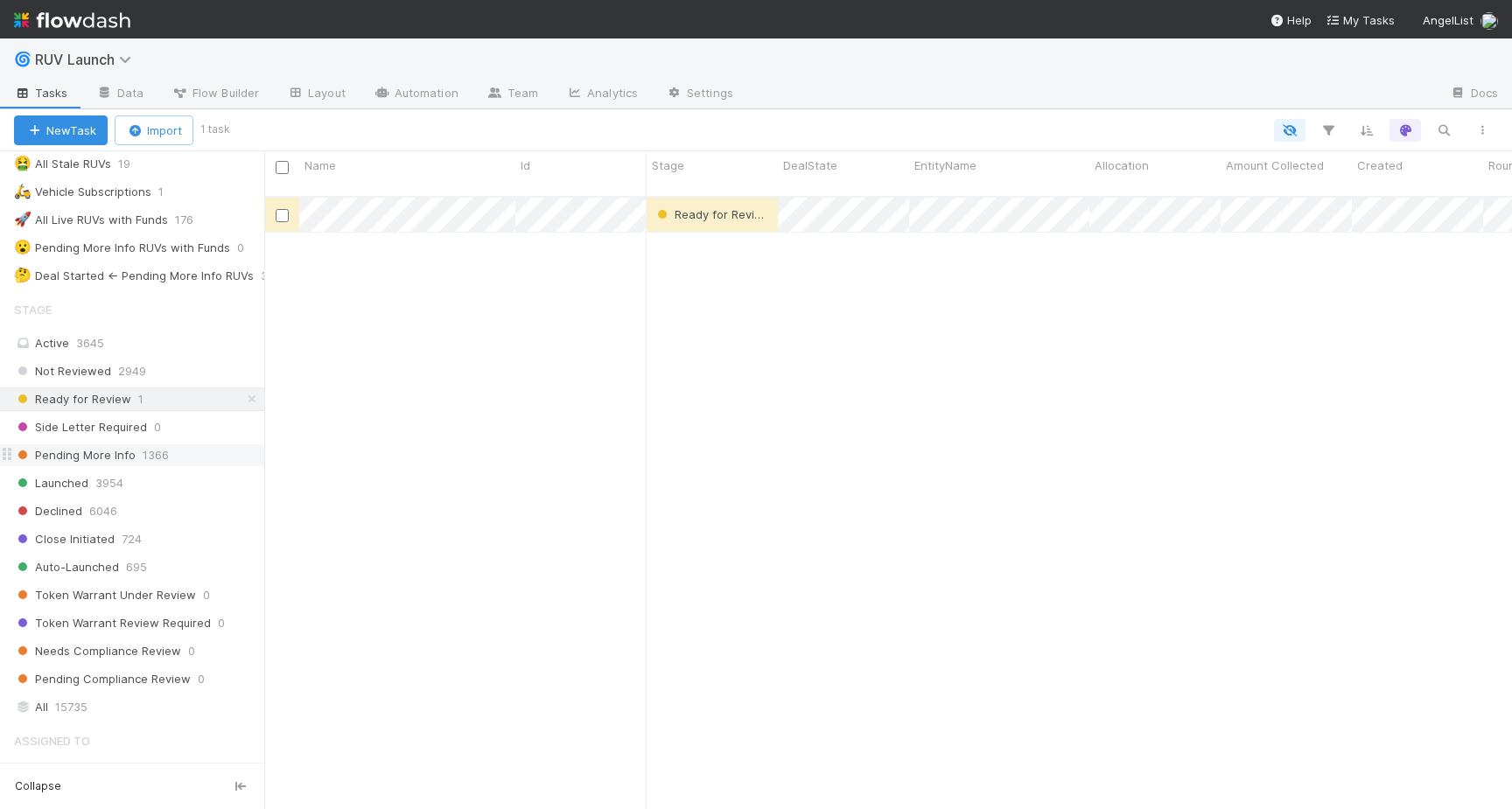
click at [58, 451] on span "Pending More Info" at bounding box center [75, 455] width 122 height 22
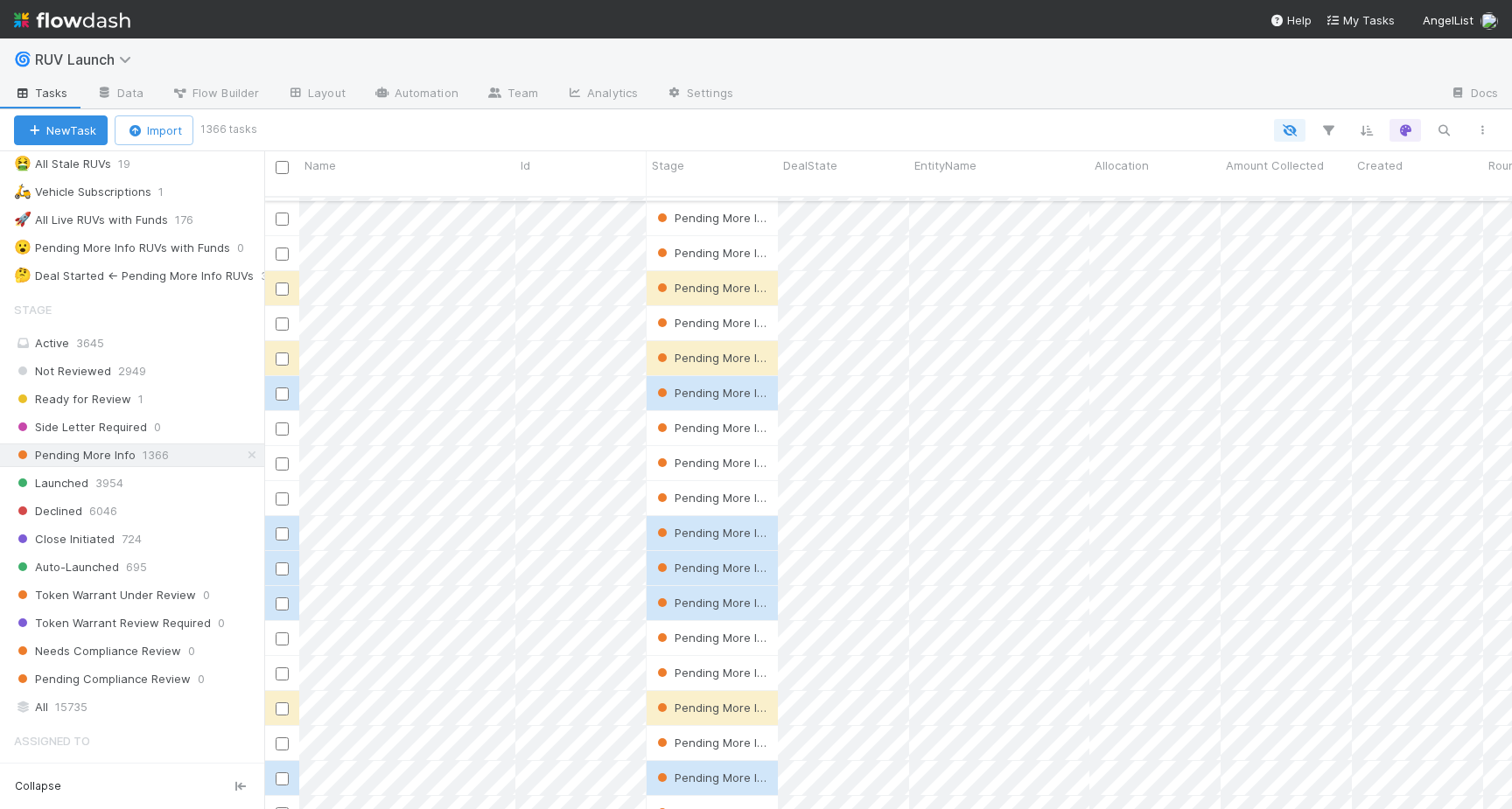
scroll to position [238, 0]
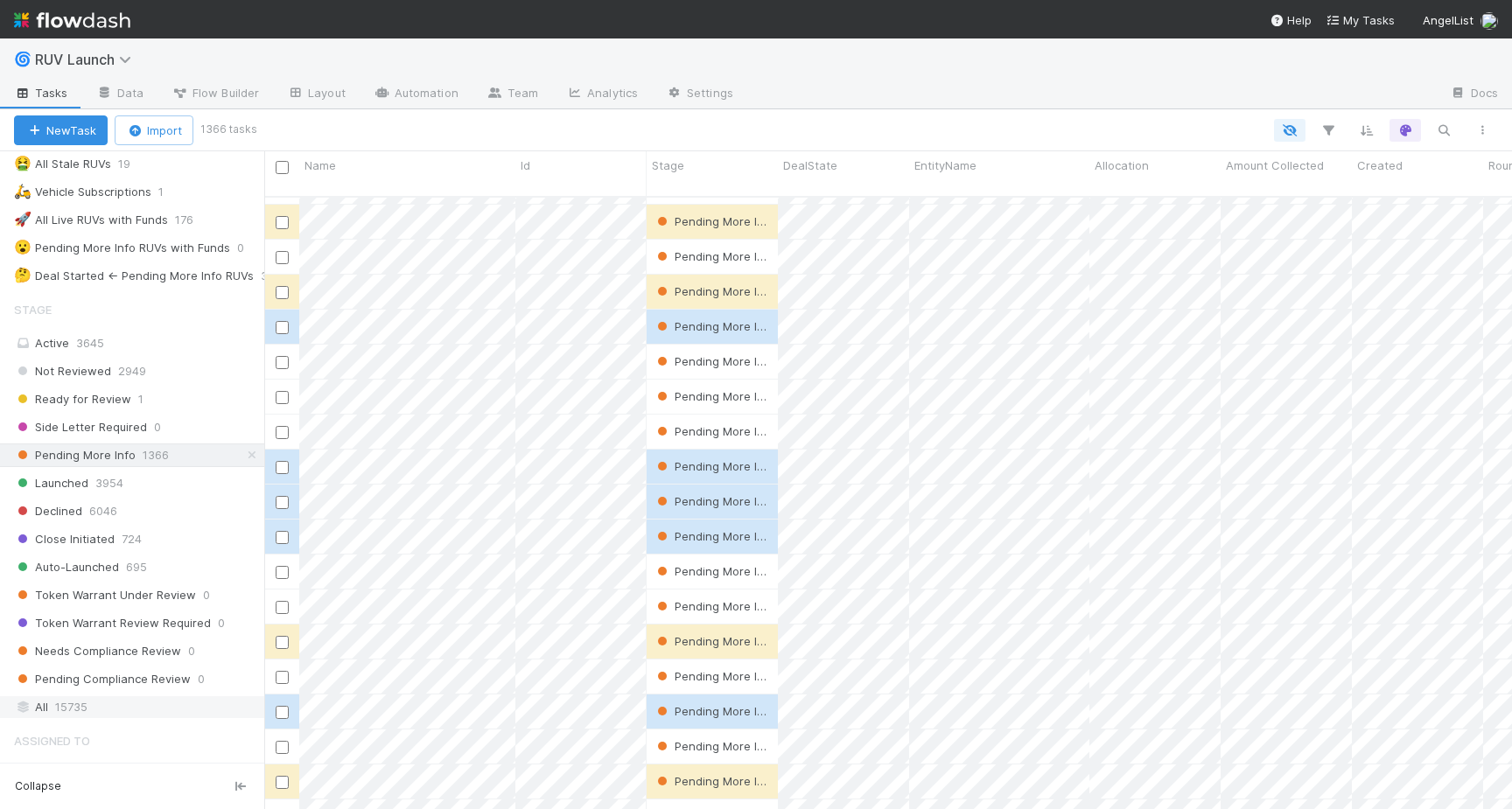
click at [126, 705] on div "All 15735" at bounding box center [136, 707] width 246 height 22
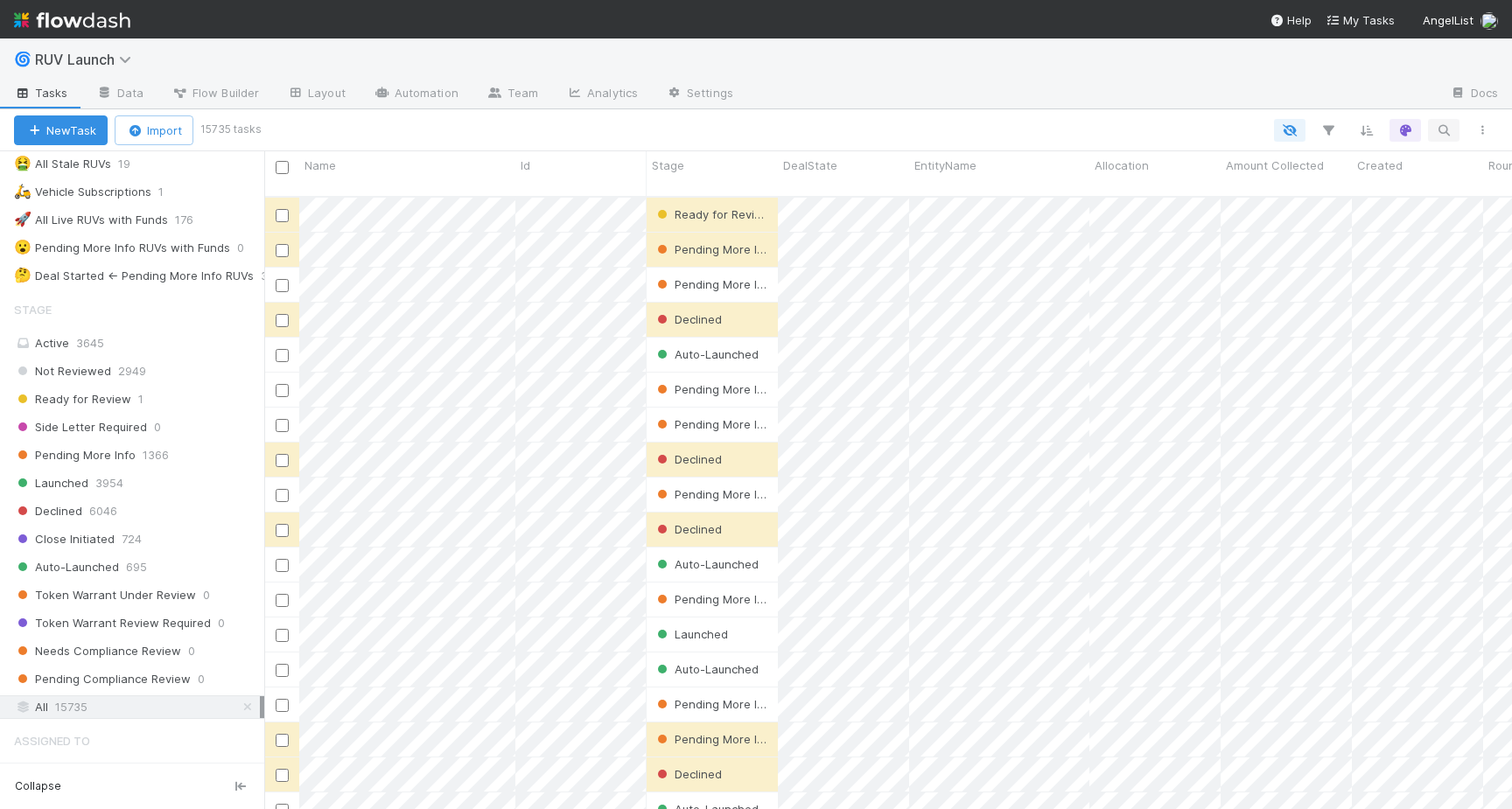
scroll to position [626, 1247]
click at [1434, 125] on button "button" at bounding box center [1443, 130] width 32 height 23
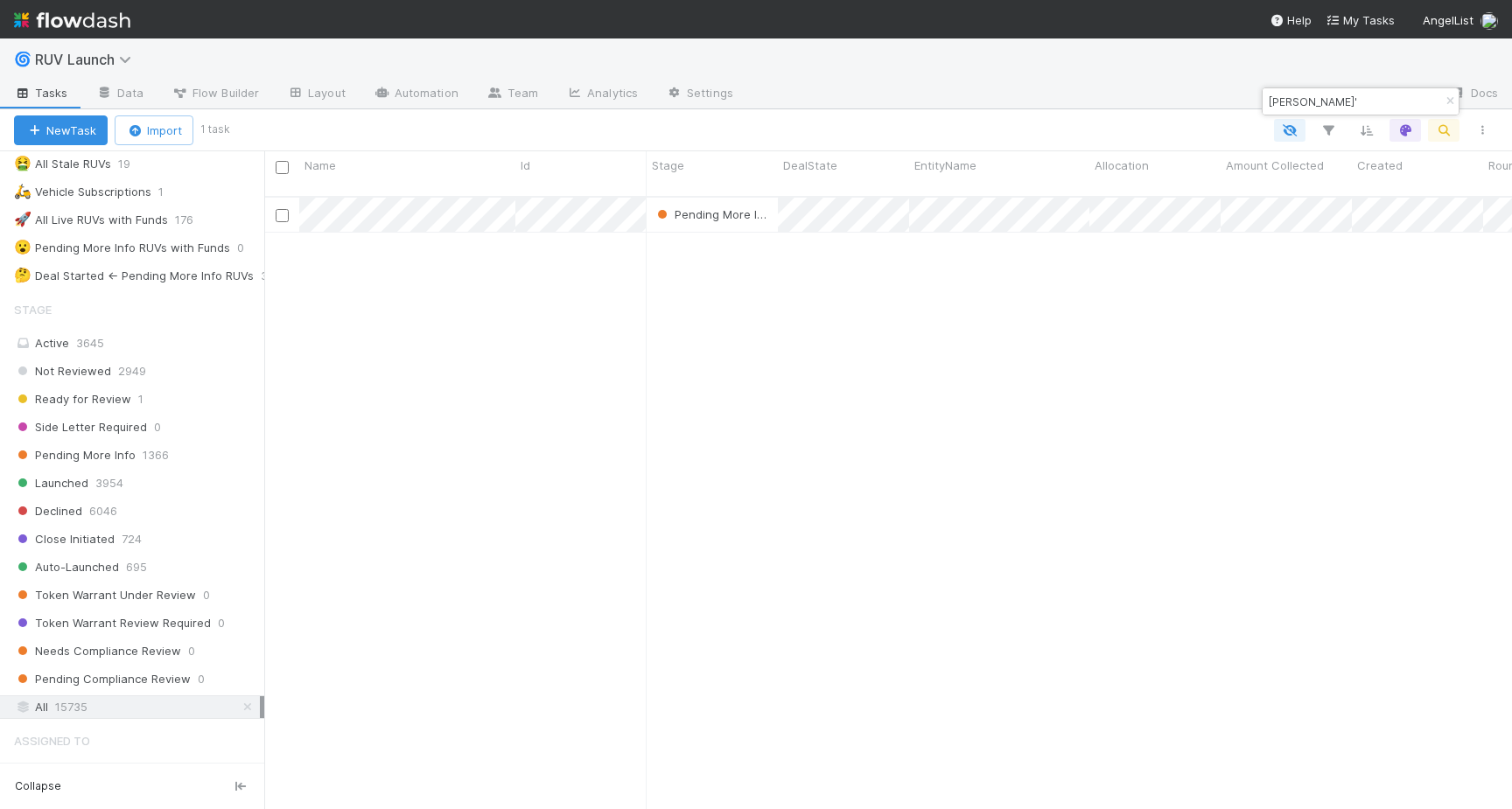
type input "johny'"
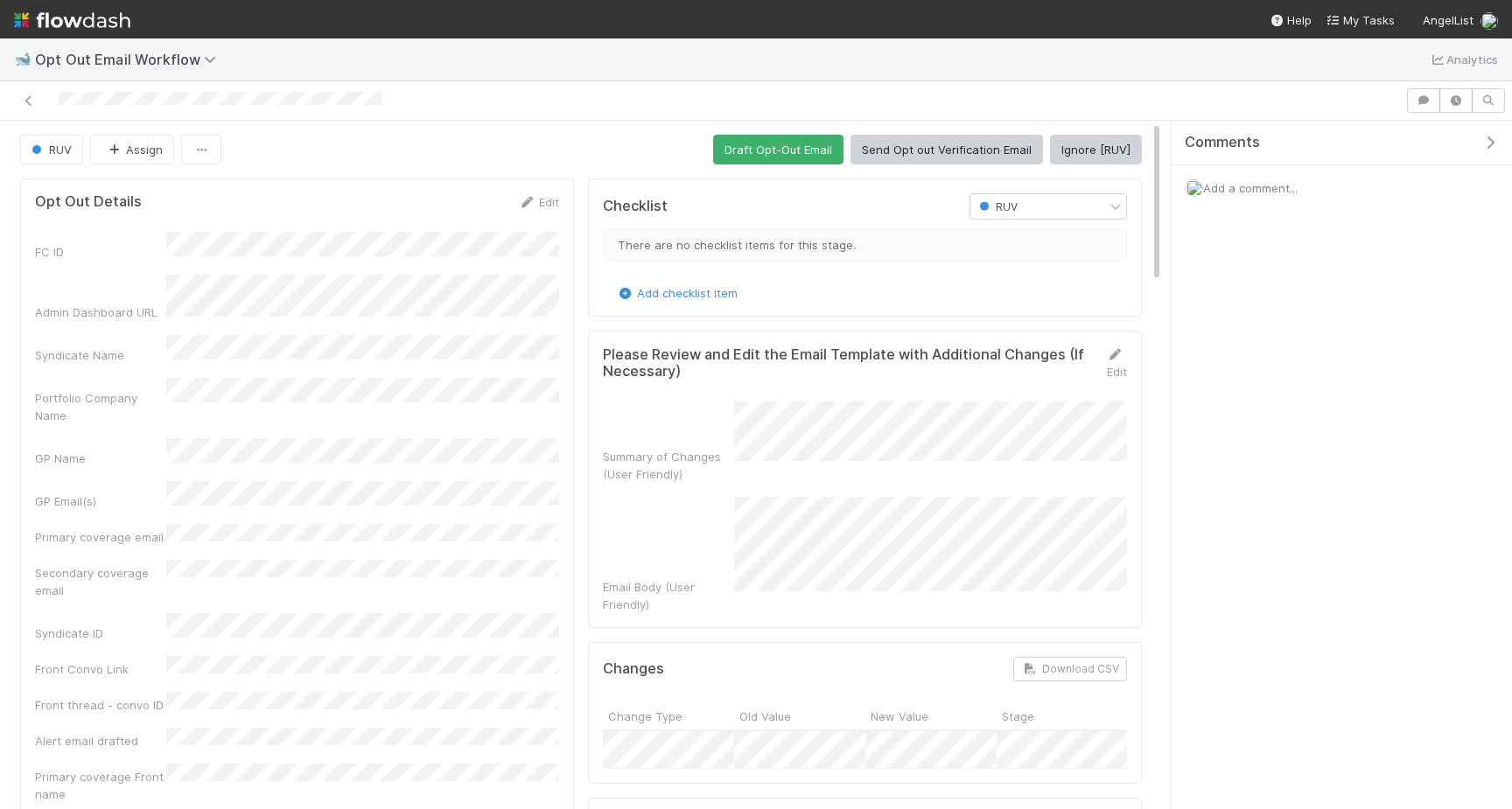
click at [1083, 160] on button "Ignore [RUV]" at bounding box center [1095, 149] width 92 height 30
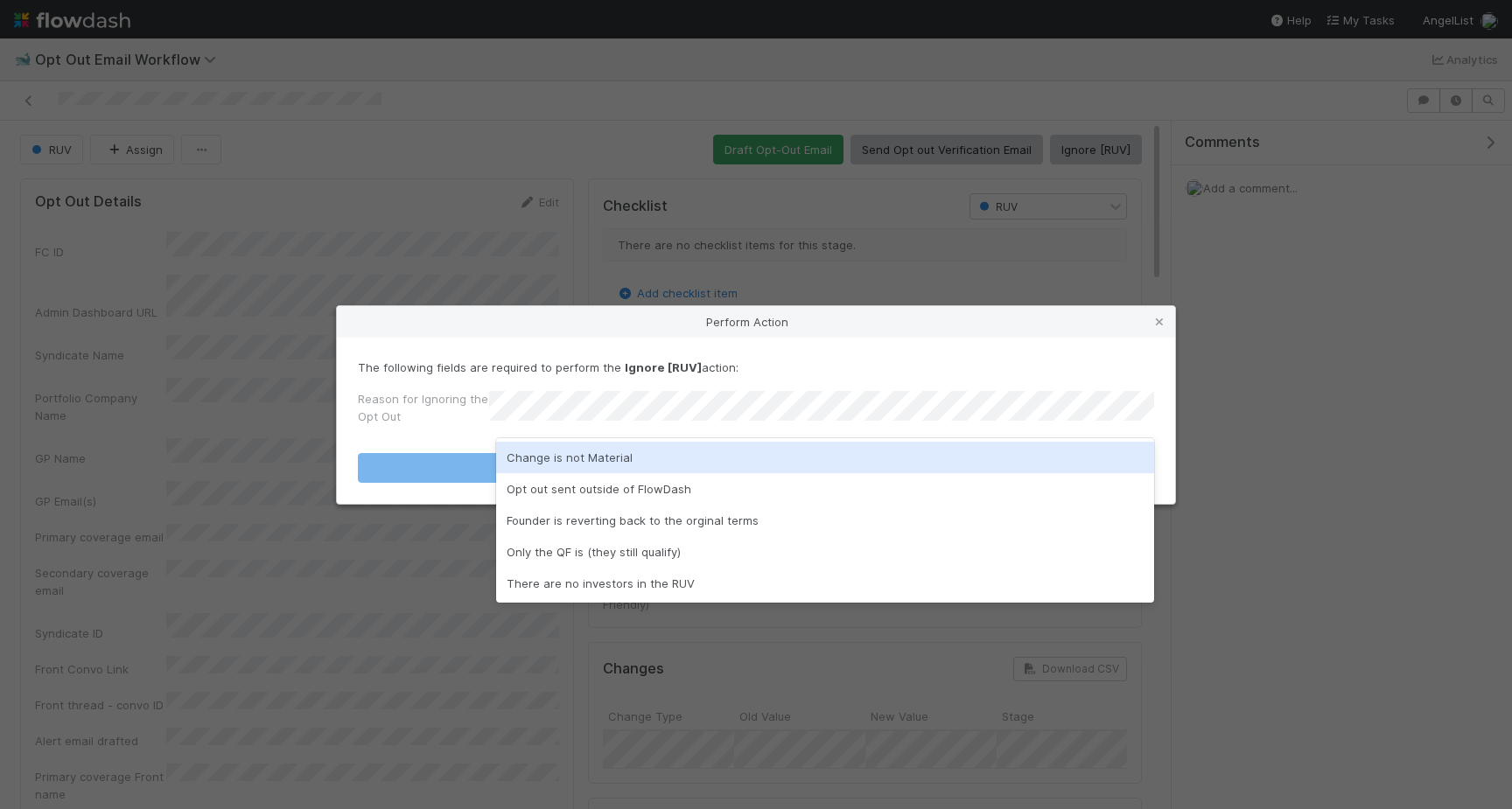
click at [939, 453] on div "Change is not Material" at bounding box center [824, 458] width 658 height 32
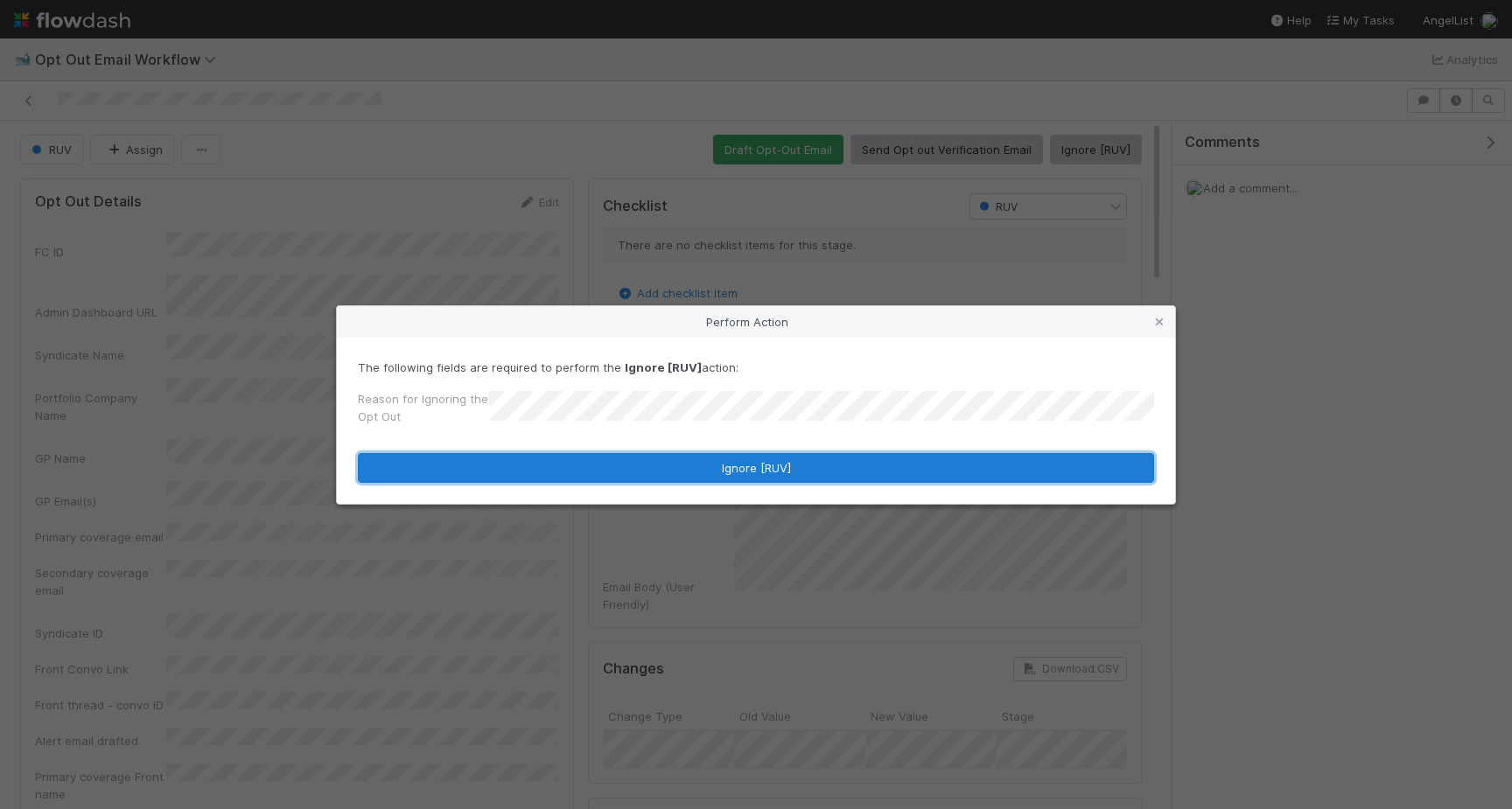
click at [923, 458] on button "Ignore [RUV]" at bounding box center [755, 468] width 796 height 30
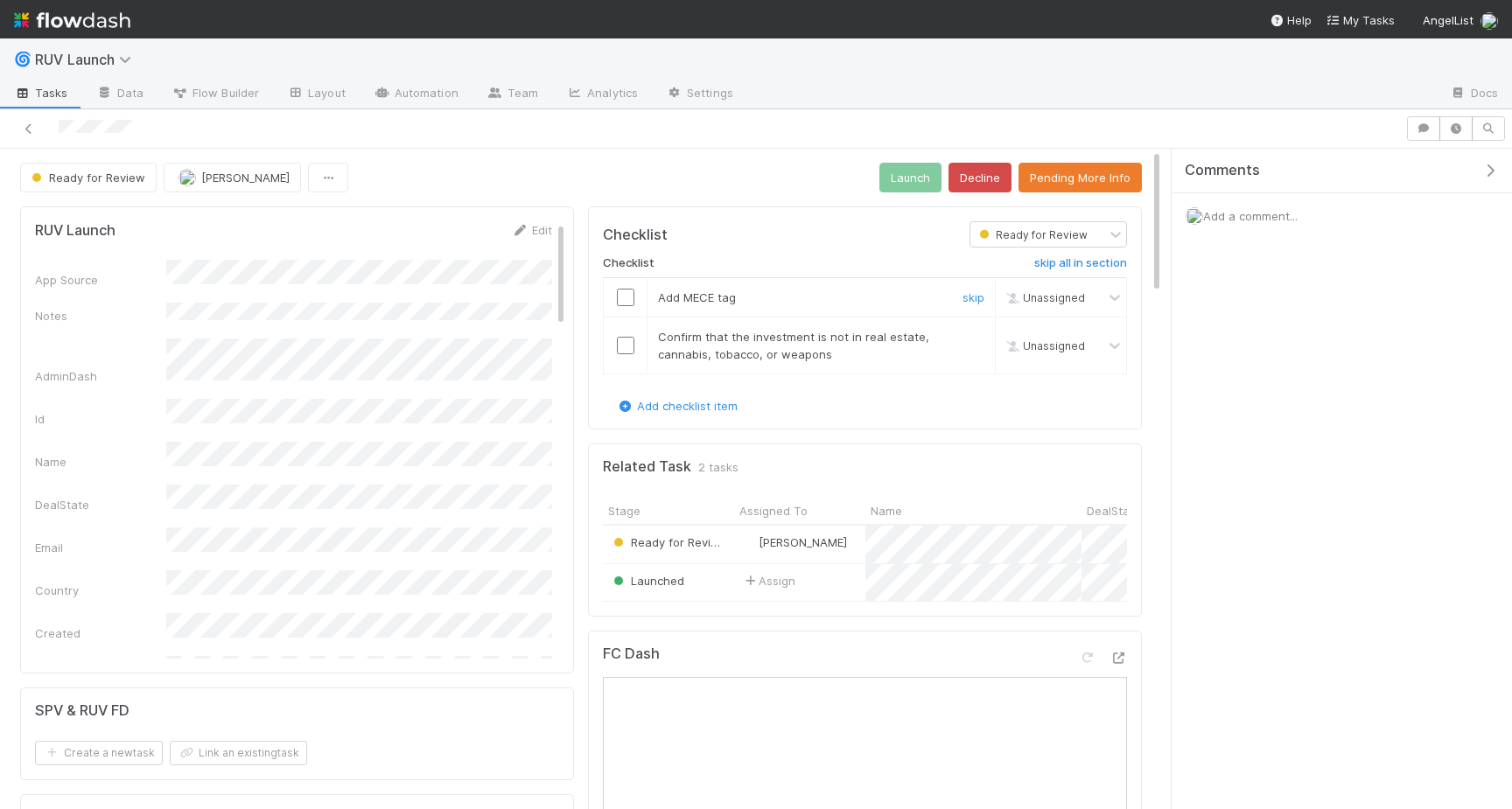
click at [724, 296] on span "Add MECE tag" at bounding box center [697, 297] width 78 height 14
click at [624, 314] on td at bounding box center [625, 298] width 44 height 39
click at [624, 306] on td at bounding box center [625, 298] width 44 height 39
click at [625, 337] on input "checkbox" at bounding box center [625, 345] width 17 height 17
click at [625, 306] on td at bounding box center [625, 298] width 44 height 39
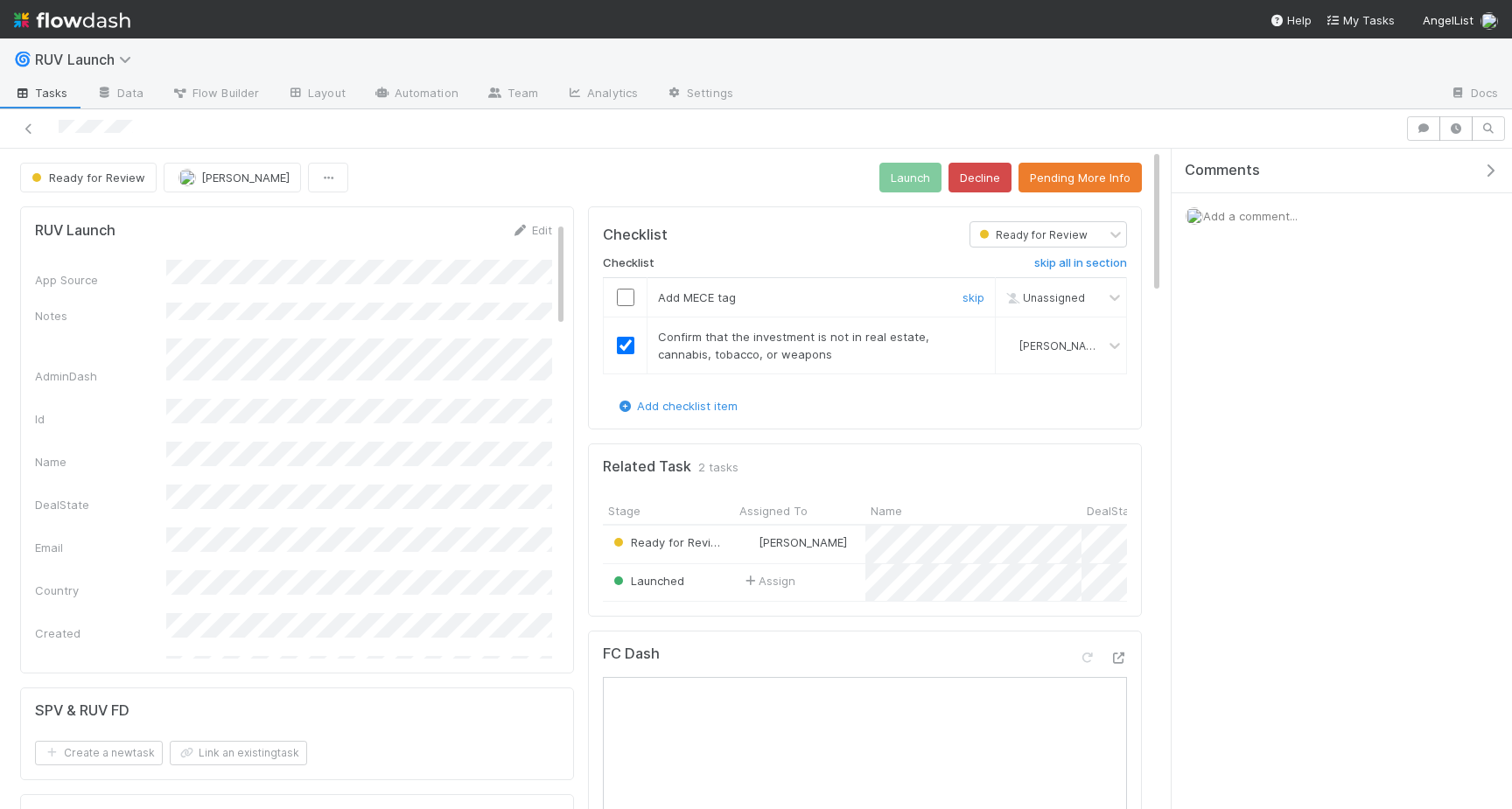
click at [637, 295] on div at bounding box center [624, 297] width 43 height 17
click at [610, 295] on div at bounding box center [624, 297] width 43 height 17
click at [615, 295] on div at bounding box center [624, 297] width 43 height 17
click at [620, 295] on input "checkbox" at bounding box center [625, 297] width 17 height 17
click at [630, 298] on input "checkbox" at bounding box center [625, 297] width 17 height 17
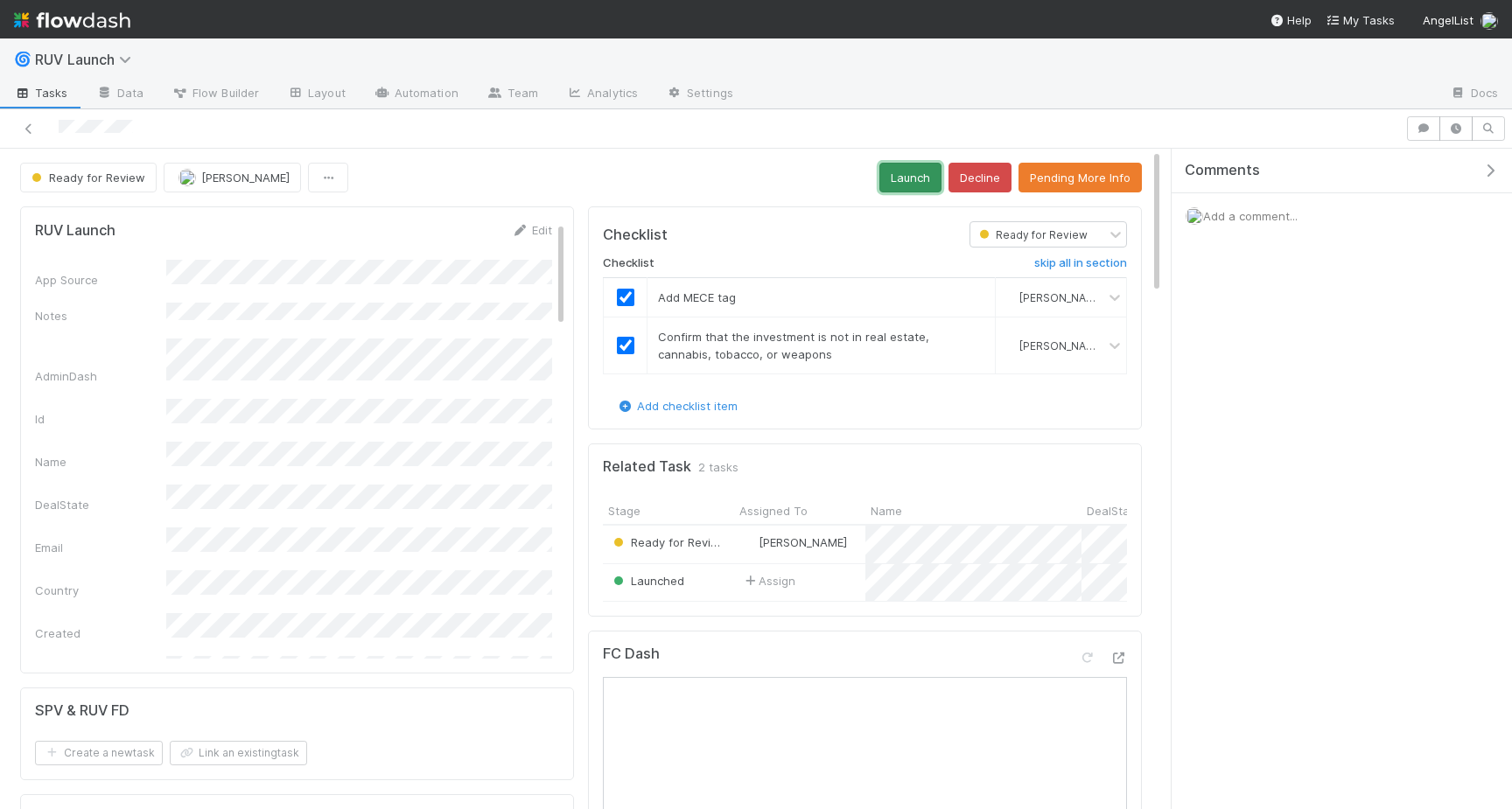
click at [910, 171] on button "Launch" at bounding box center [910, 177] width 62 height 30
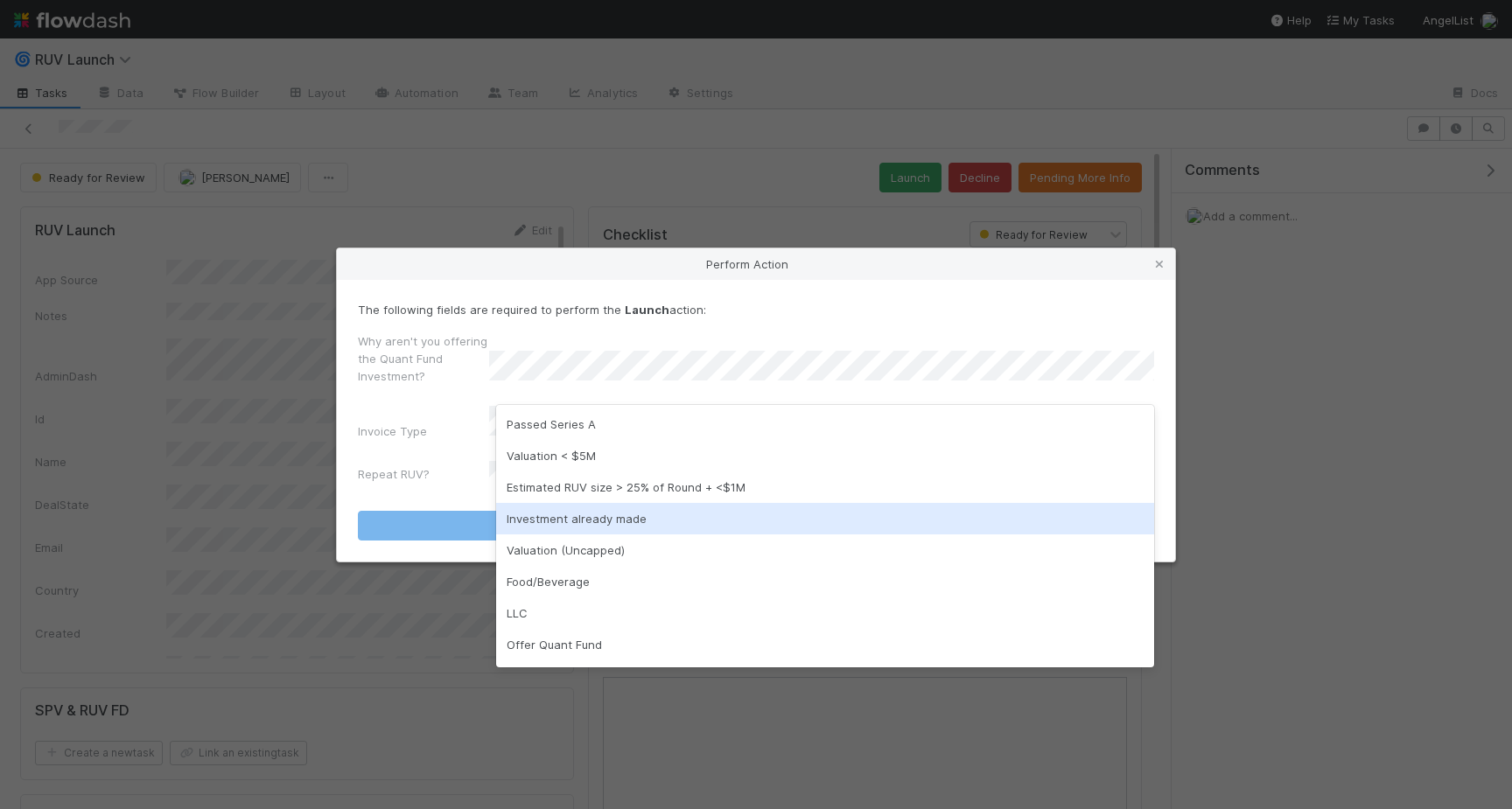
scroll to position [28, 0]
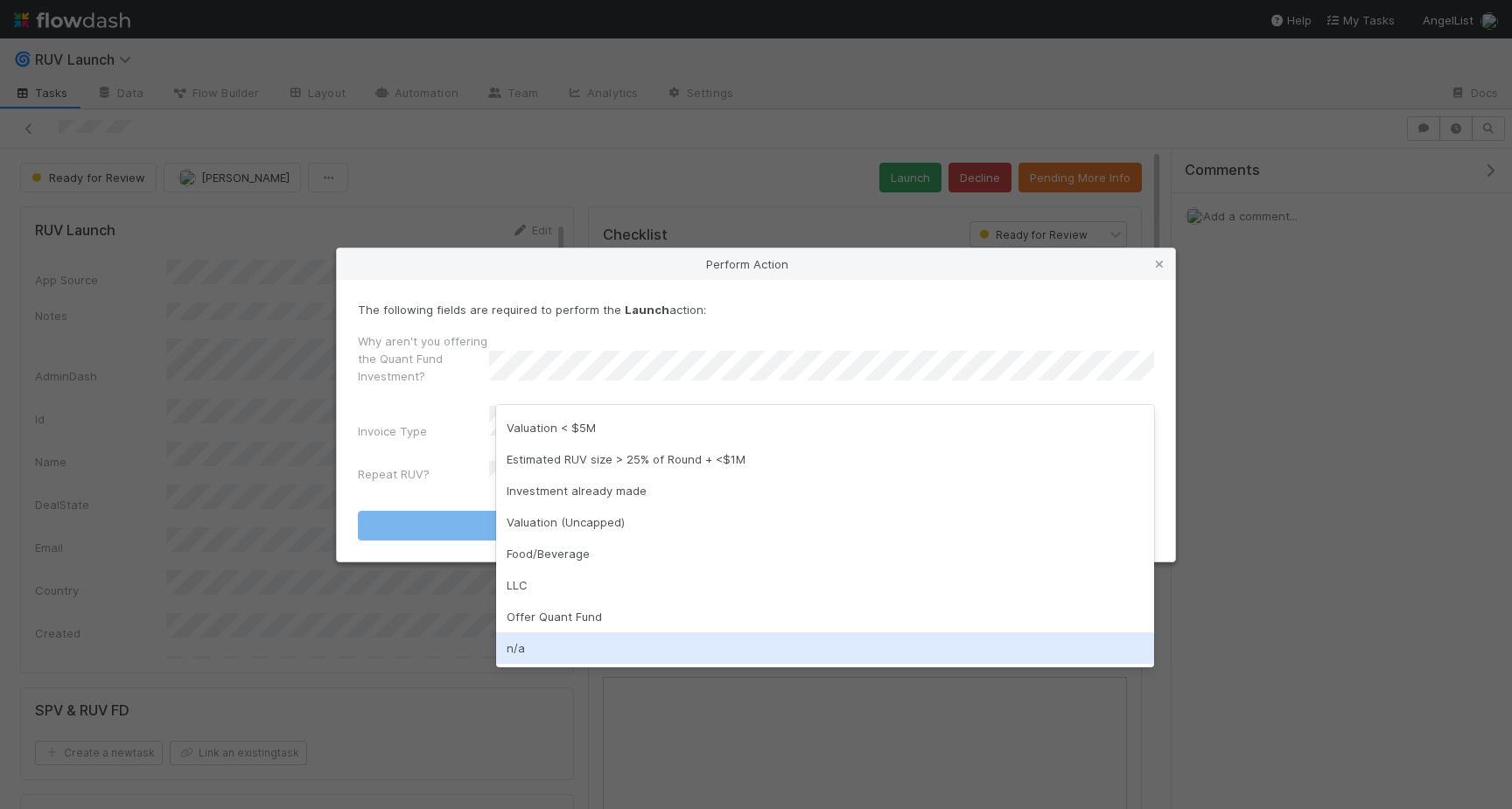
click at [529, 636] on div "n/a" at bounding box center [824, 648] width 658 height 32
click at [578, 651] on div "n/a" at bounding box center [824, 648] width 658 height 32
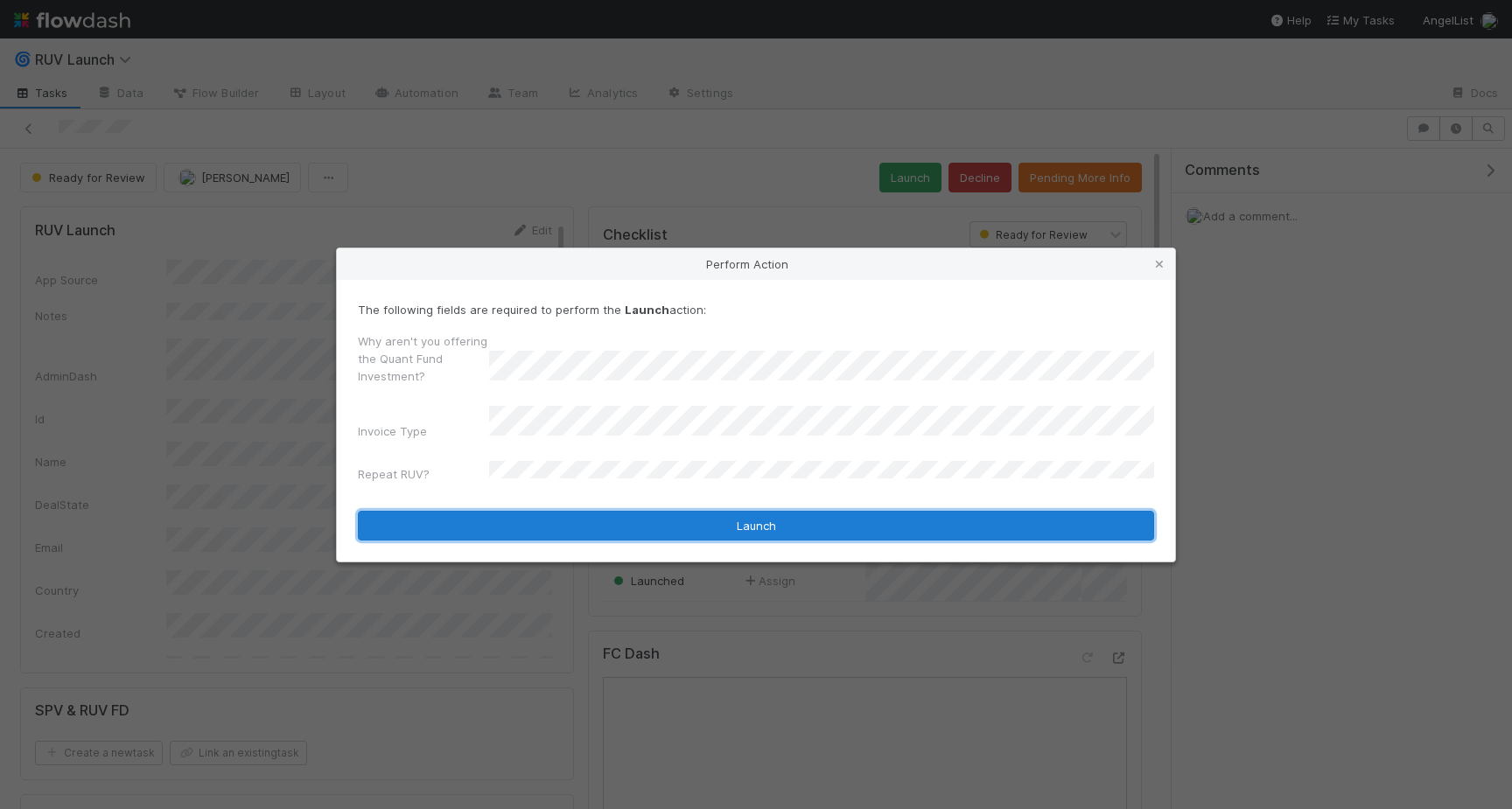
click at [649, 527] on button "Launch" at bounding box center [755, 526] width 796 height 30
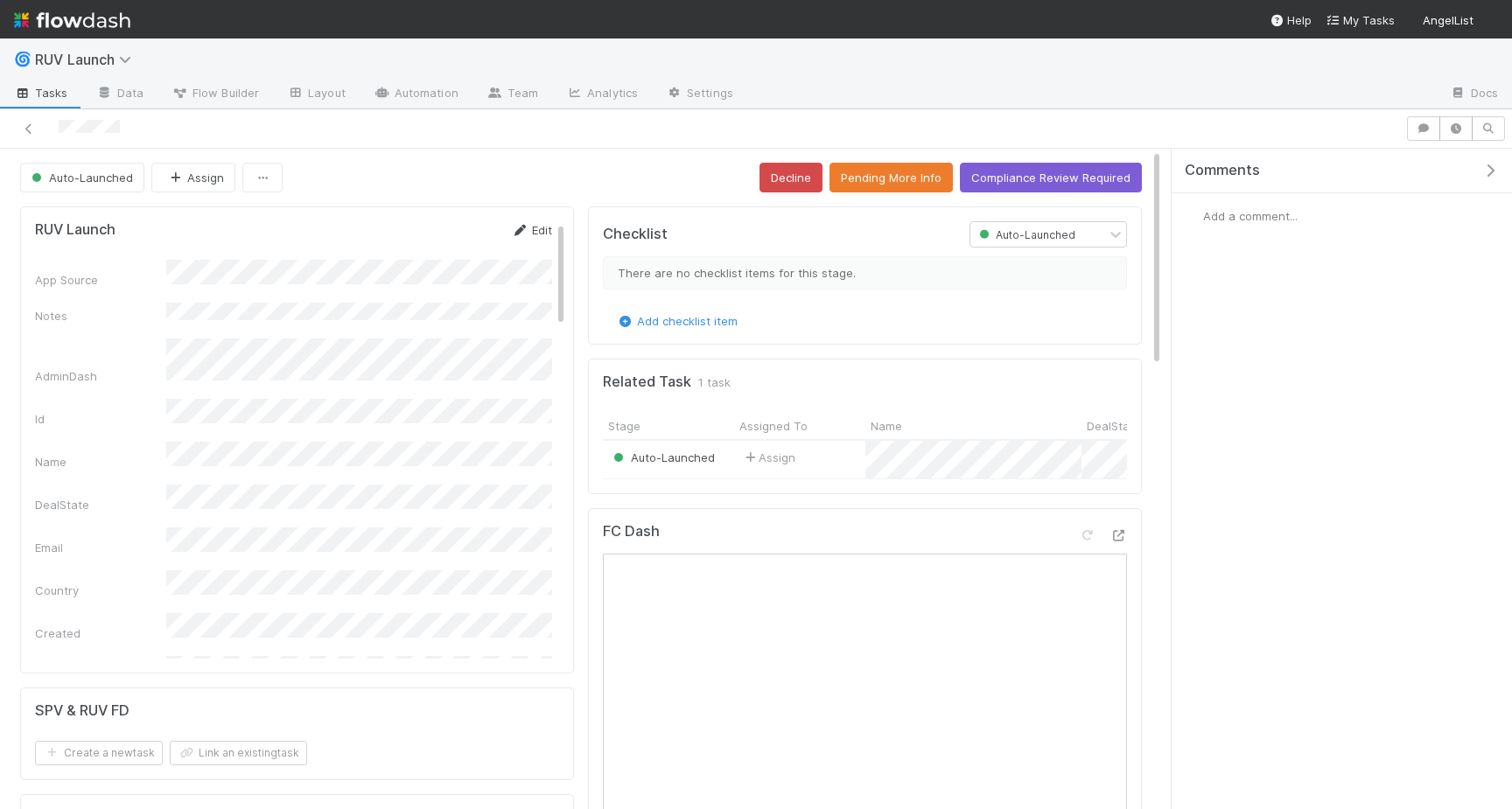
click at [527, 234] on icon at bounding box center [519, 230] width 17 height 12
click at [467, 230] on button "Save" at bounding box center [459, 236] width 50 height 30
click at [69, 169] on button "Auto-Launched" at bounding box center [82, 177] width 125 height 30
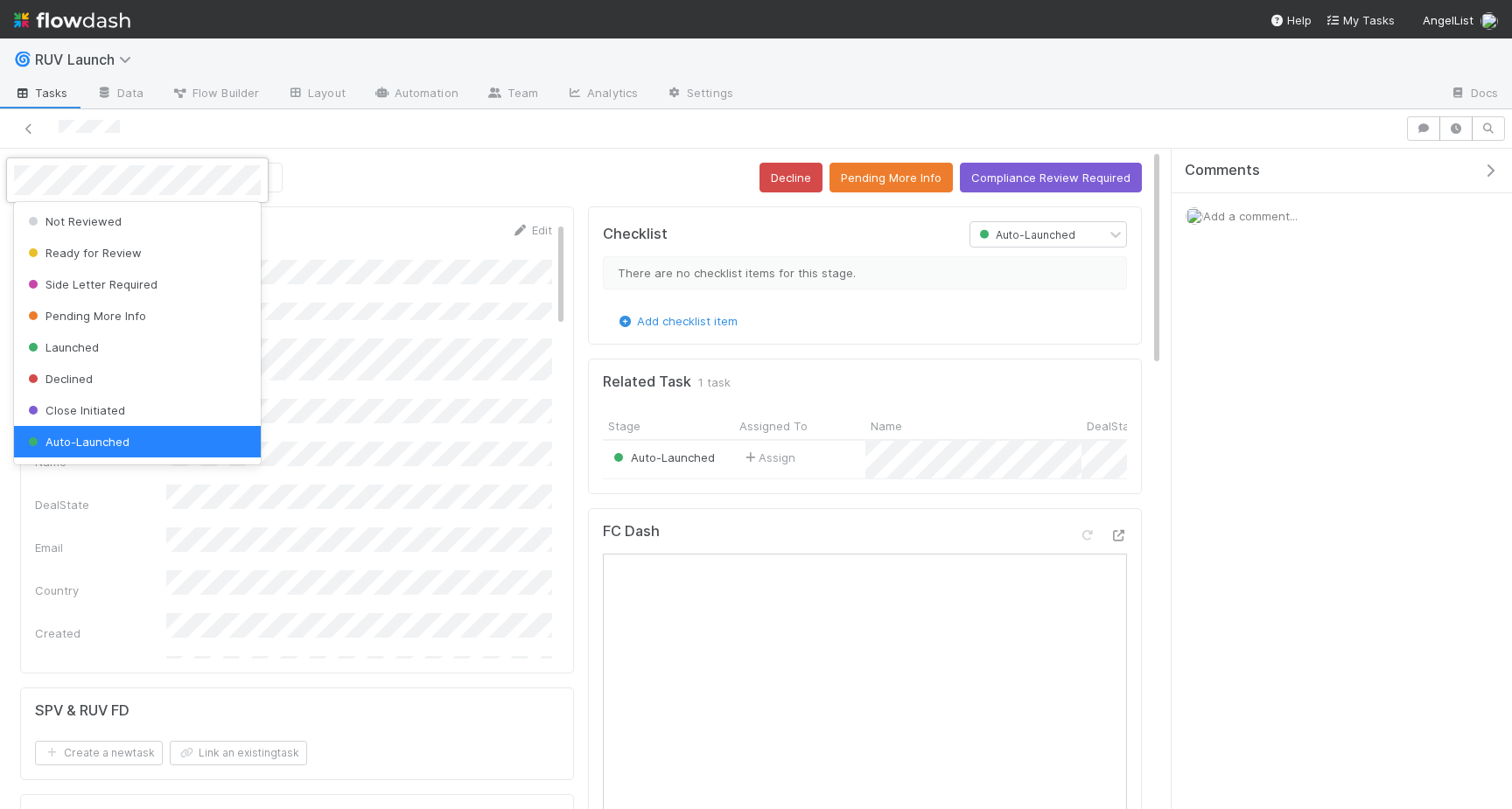
scroll to position [4, 0]
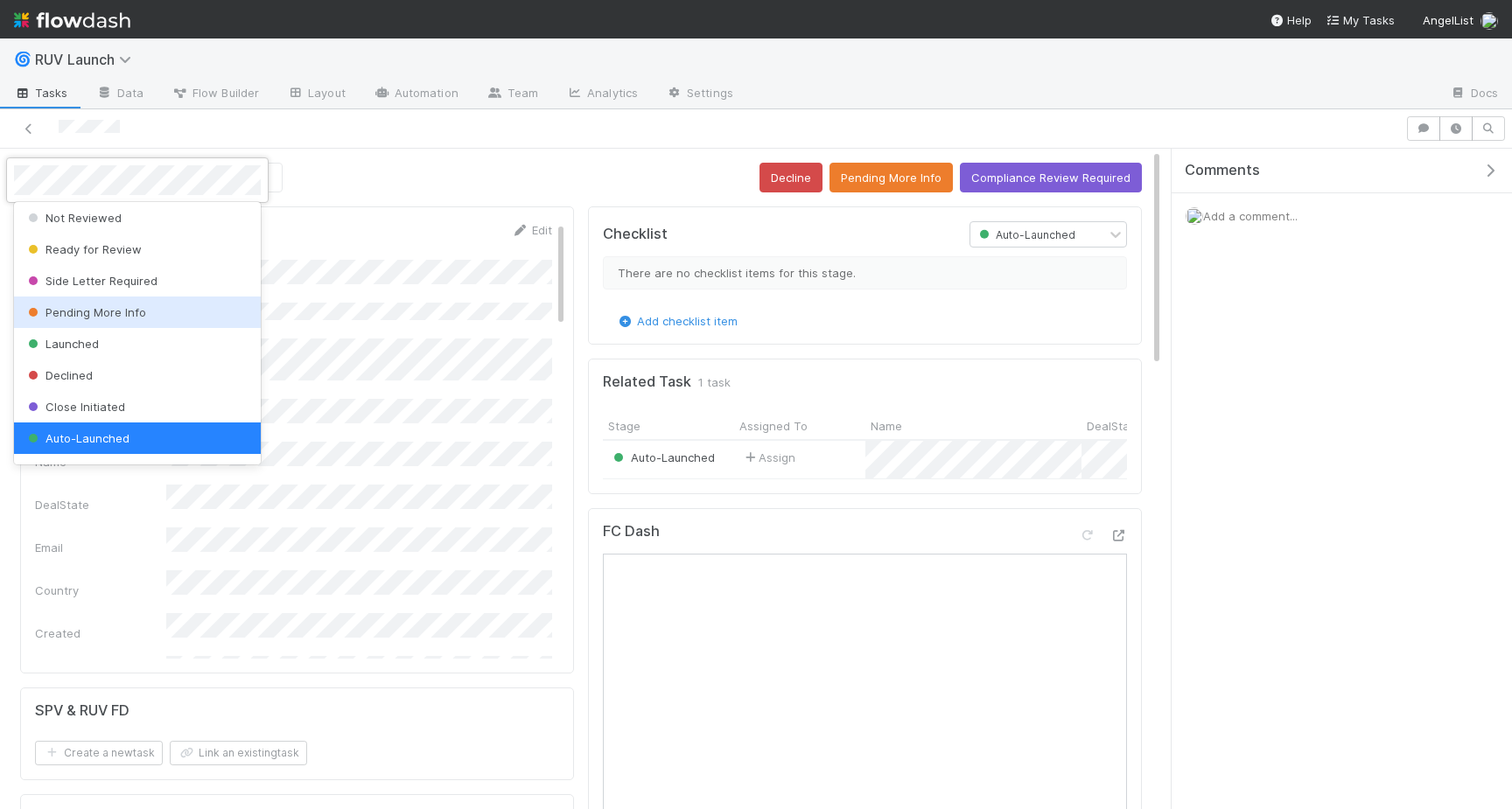
click at [99, 305] on div "Pending More Info" at bounding box center [136, 312] width 247 height 32
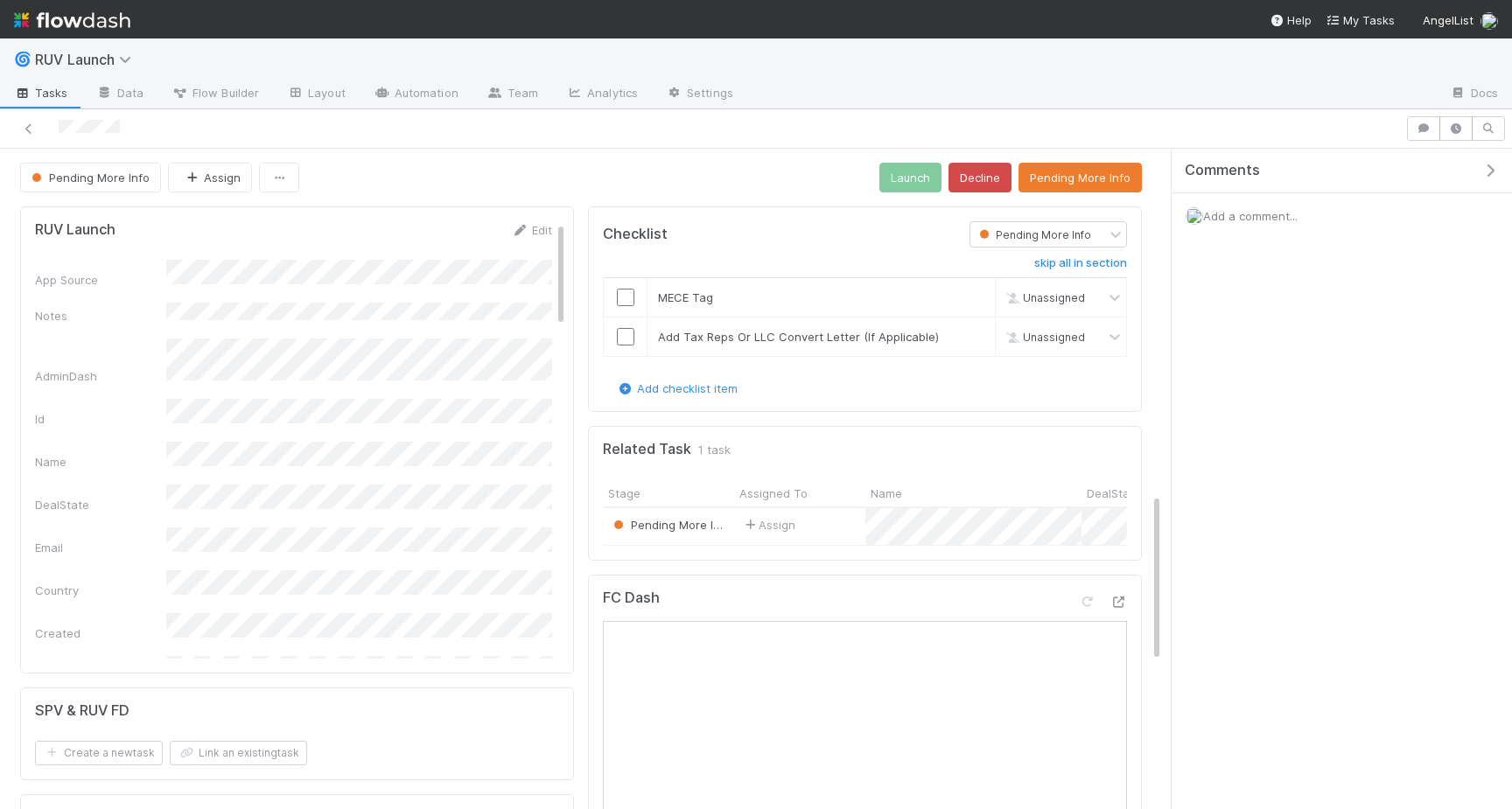
scroll to position [1349, 0]
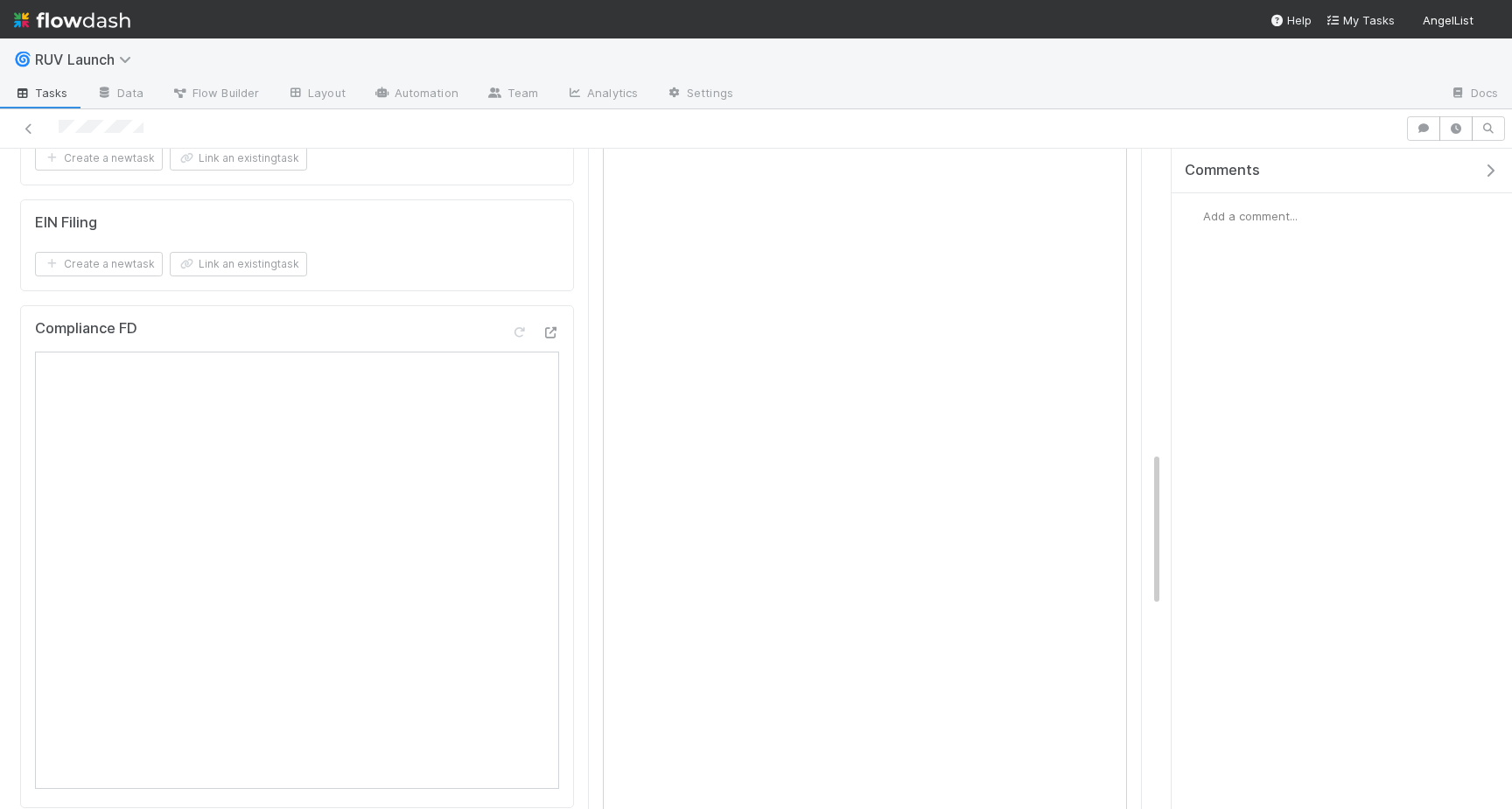
scroll to position [2138, 0]
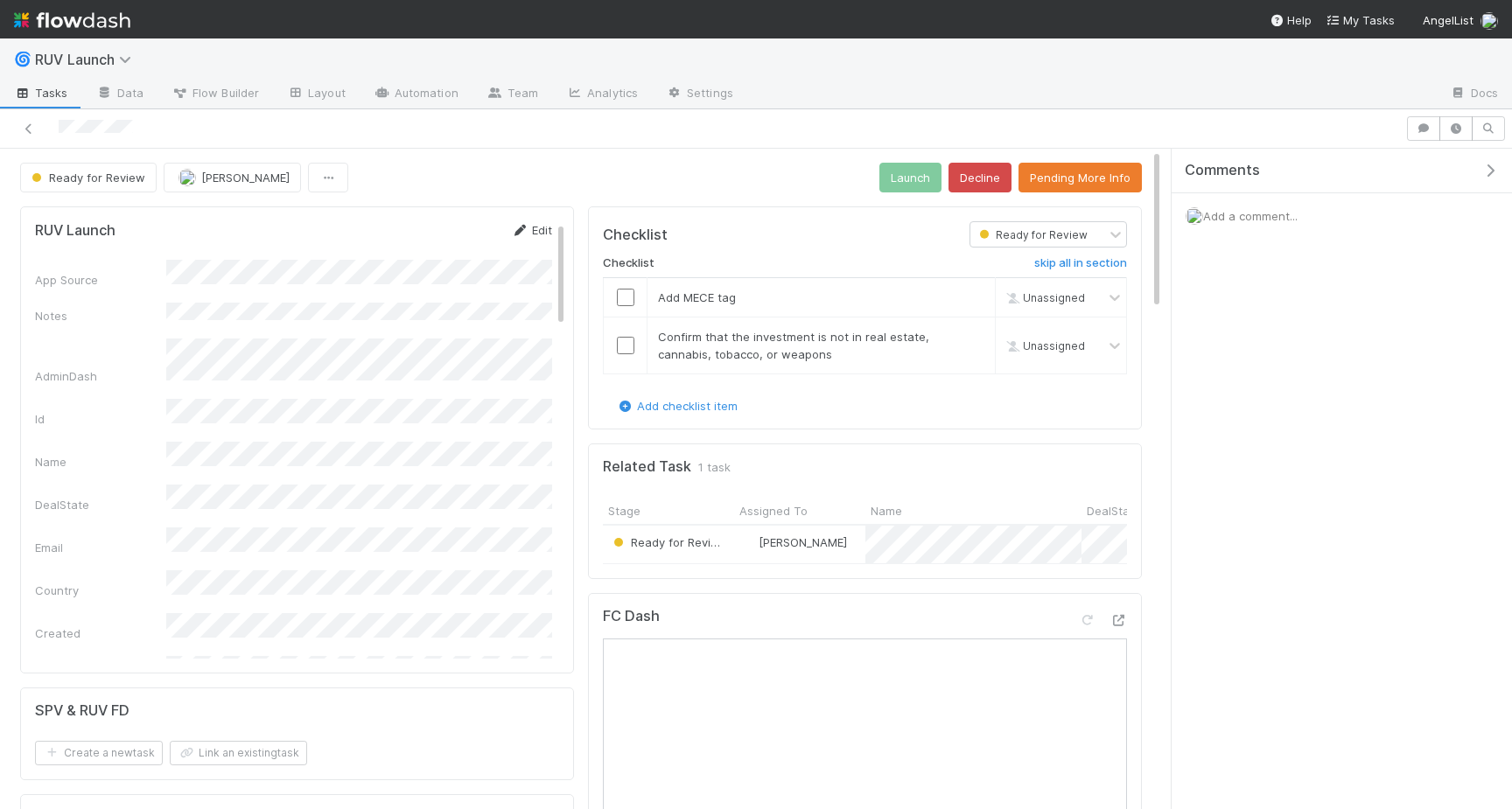
click at [522, 234] on icon at bounding box center [519, 230] width 17 height 12
click at [459, 240] on button "Save" at bounding box center [459, 236] width 50 height 30
click at [1124, 180] on button "Pending More Info" at bounding box center [1080, 177] width 124 height 30
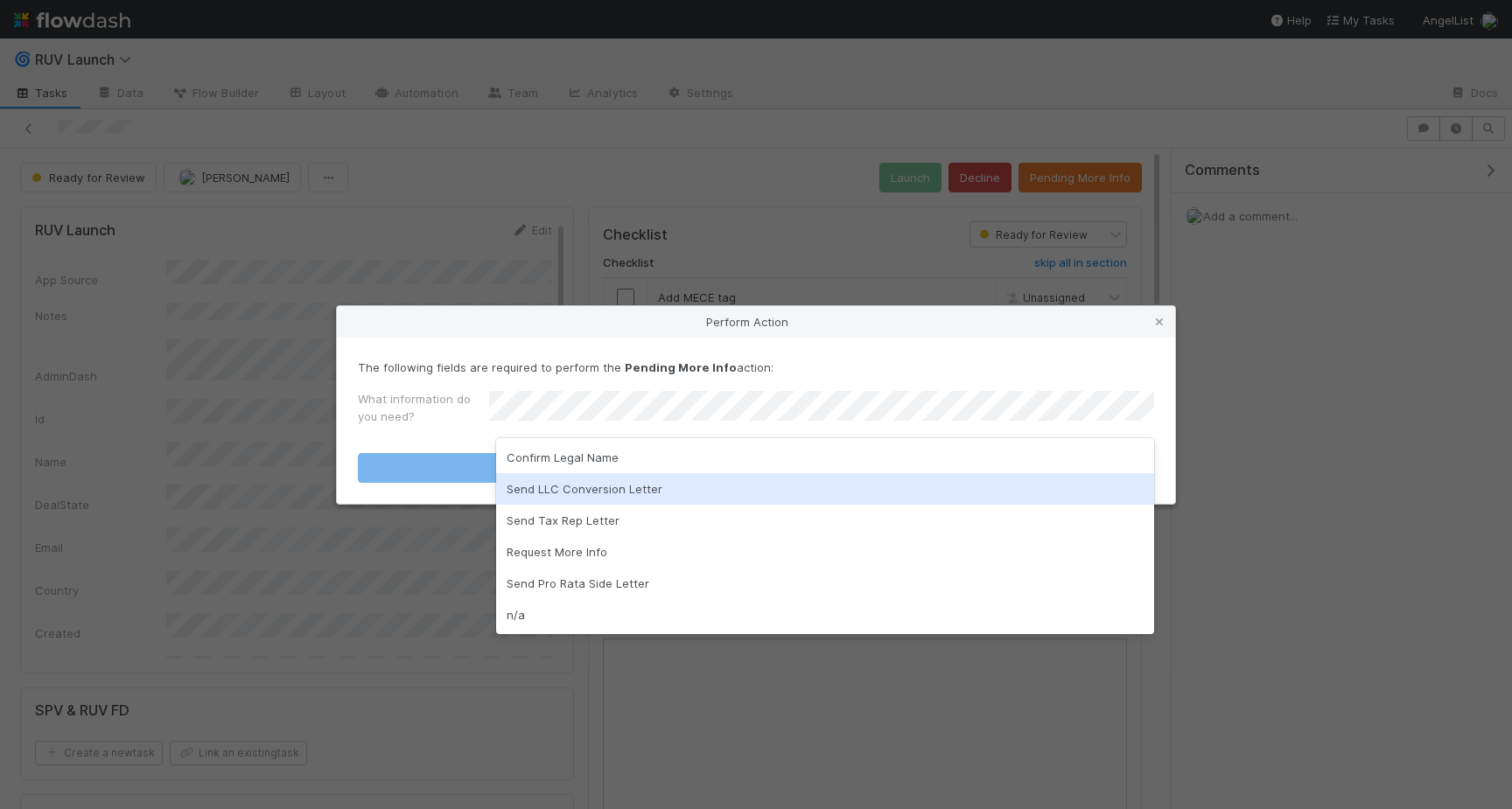
click at [620, 490] on div "Send LLC Conversion Letter" at bounding box center [824, 489] width 658 height 32
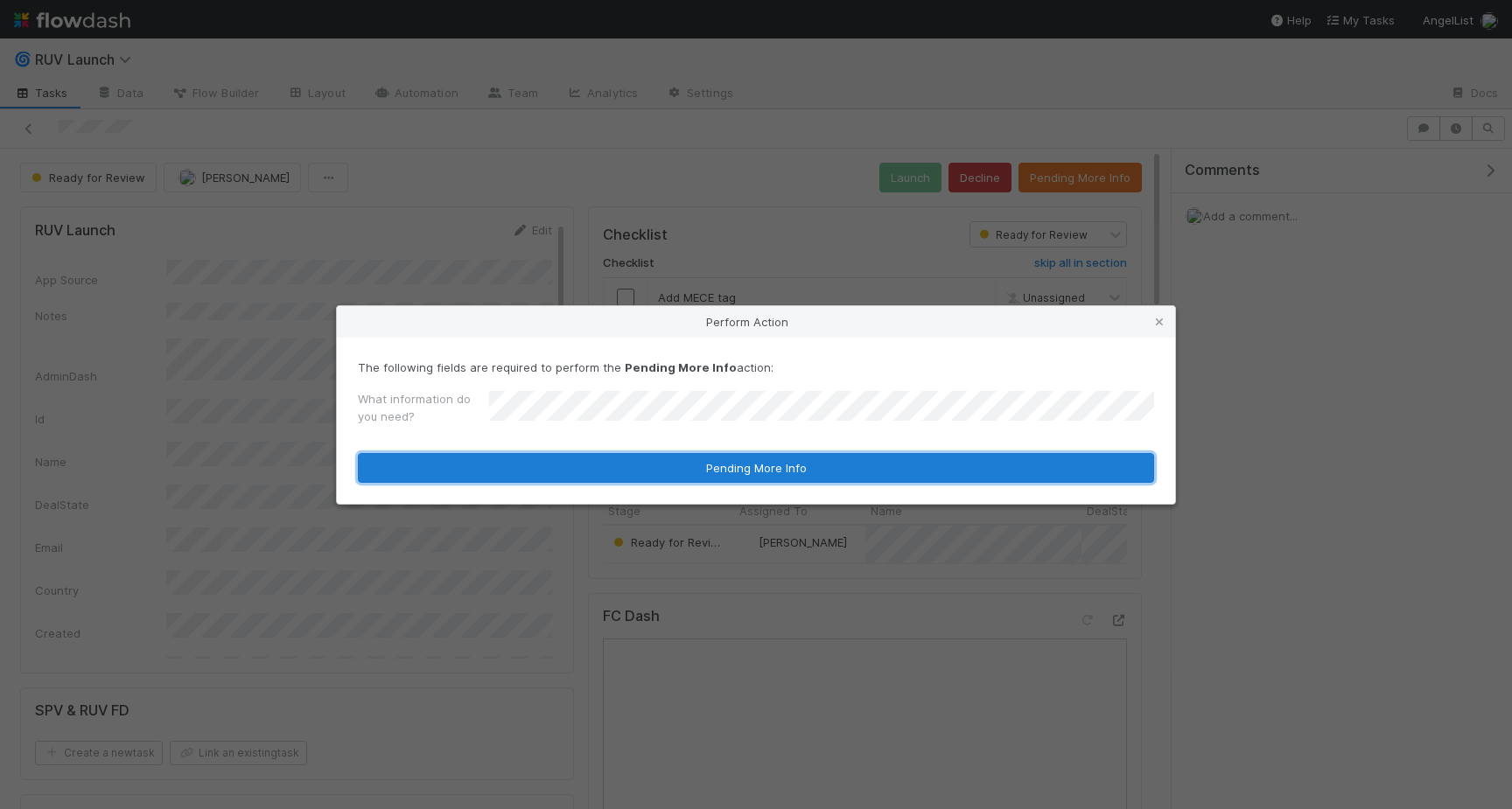
click at [609, 477] on button "Pending More Info" at bounding box center [755, 468] width 796 height 30
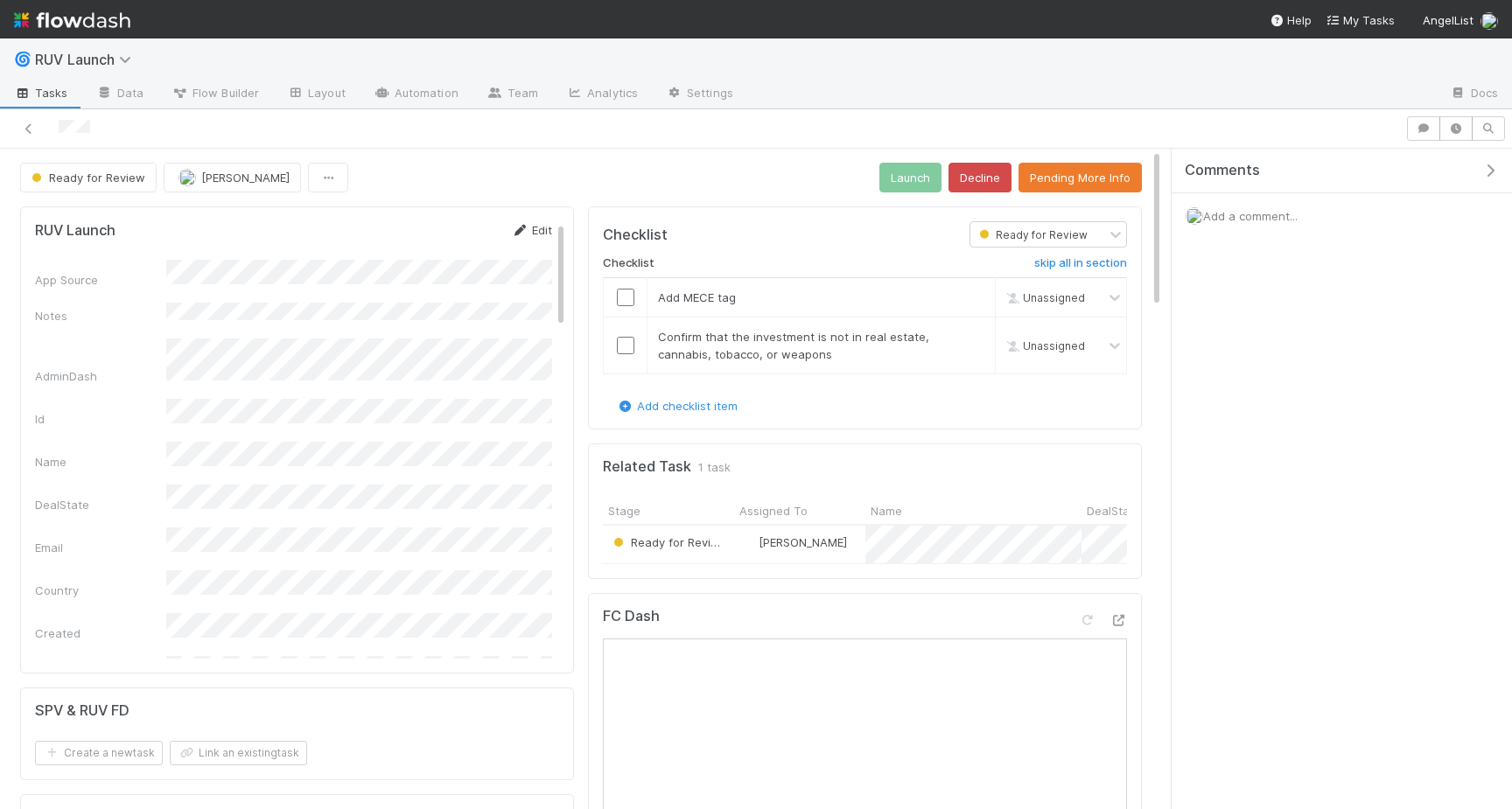
click at [535, 235] on link "Edit" at bounding box center [531, 229] width 41 height 14
click at [489, 227] on div "Save Cancel" at bounding box center [493, 236] width 118 height 30
click at [476, 228] on button "Save" at bounding box center [459, 236] width 50 height 30
click at [1039, 182] on button "Pending More Info" at bounding box center [1080, 177] width 124 height 30
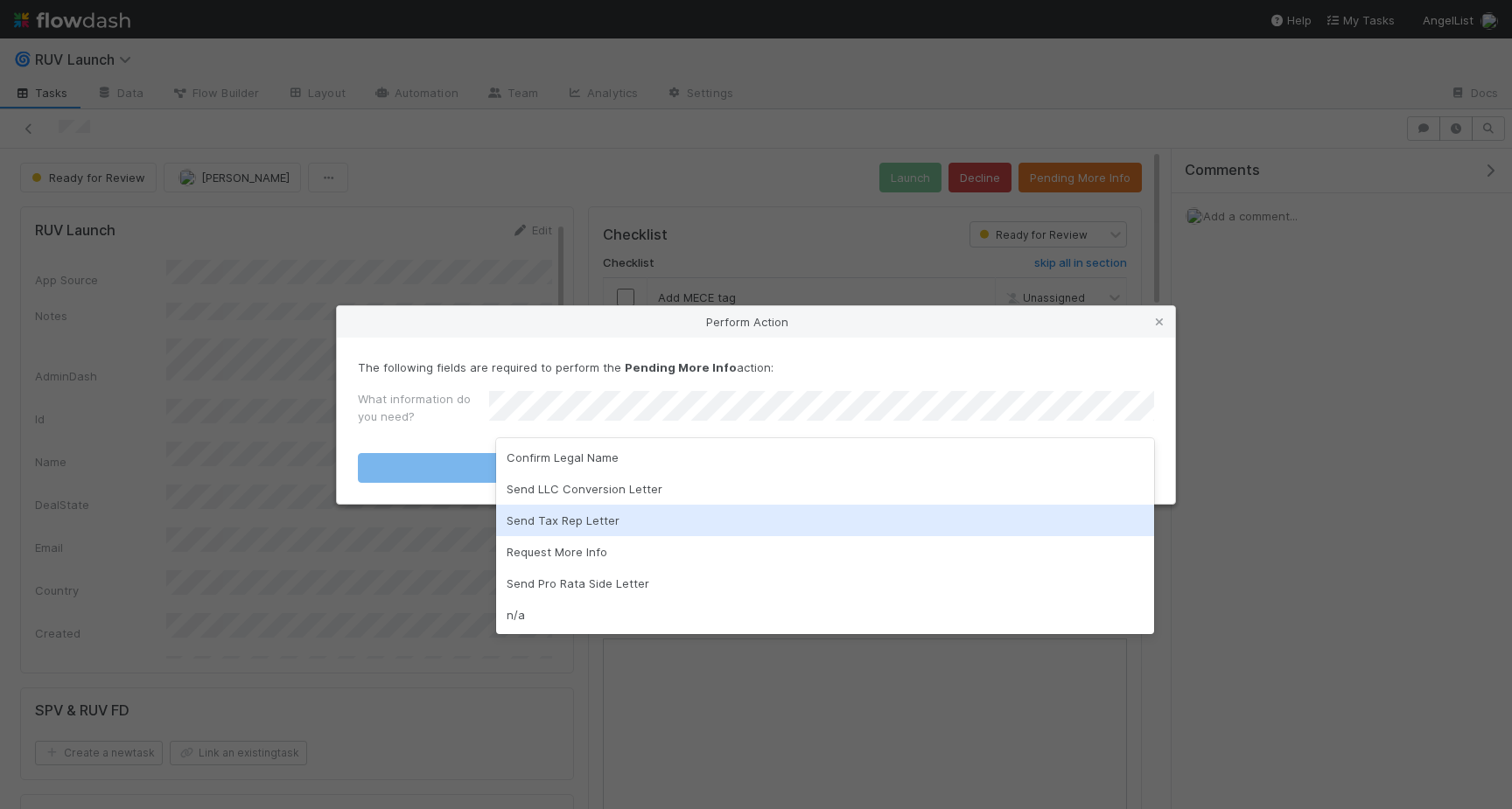
click at [670, 516] on div "Send Tax Rep Letter" at bounding box center [824, 521] width 658 height 32
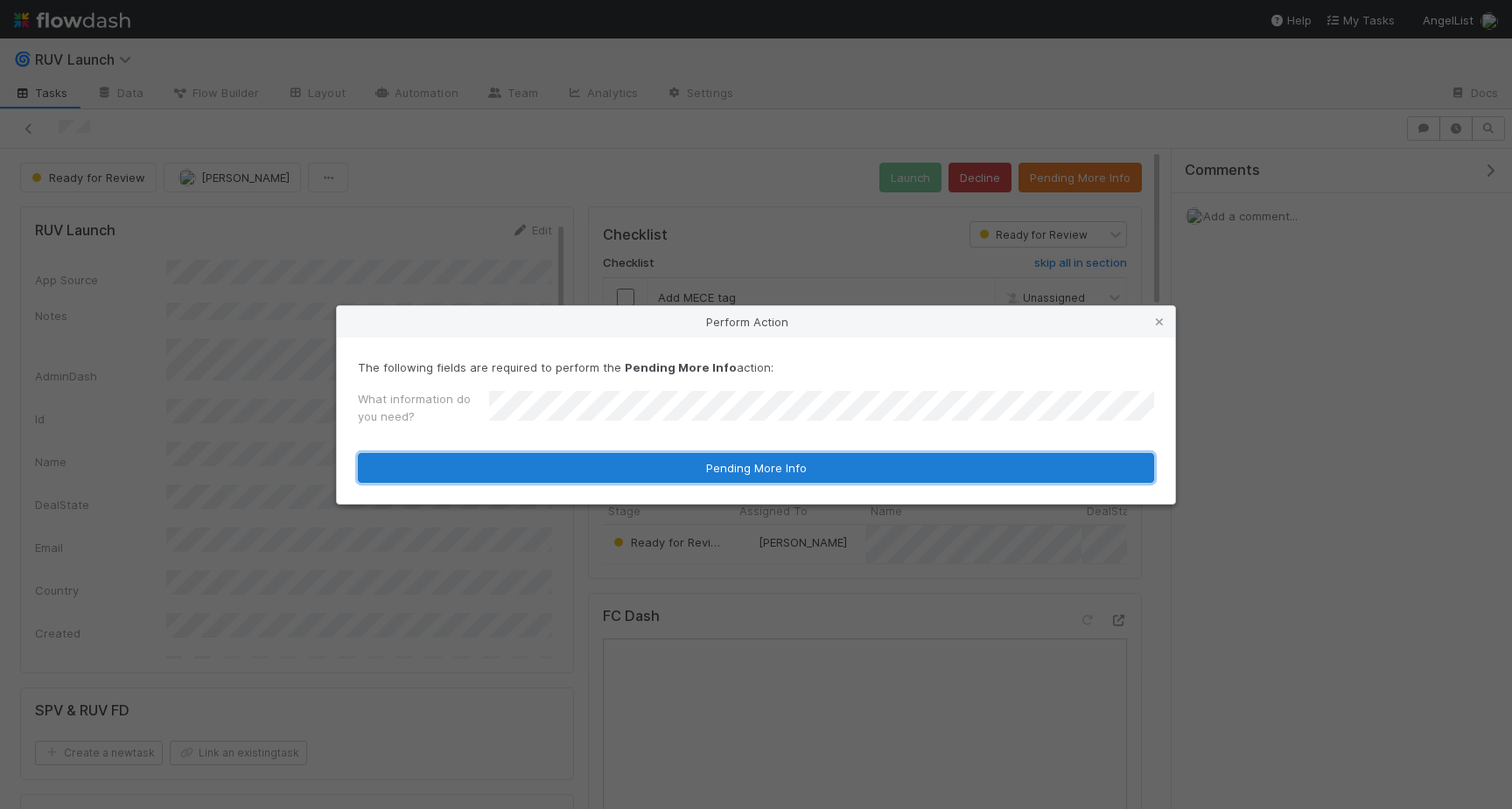
click at [624, 471] on button "Pending More Info" at bounding box center [755, 468] width 796 height 30
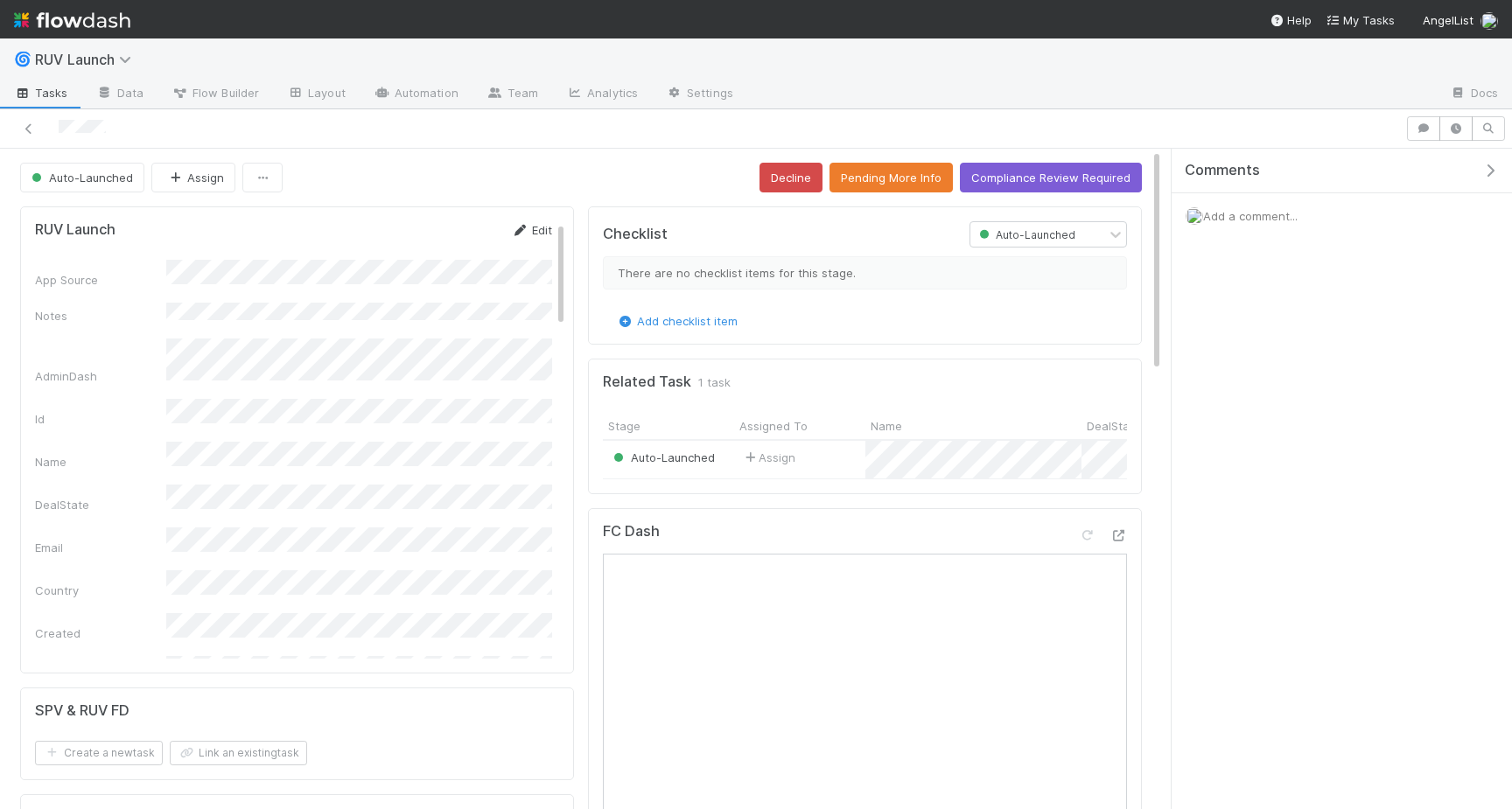
click at [520, 228] on icon at bounding box center [519, 230] width 17 height 12
click at [469, 236] on button "Save" at bounding box center [459, 236] width 50 height 30
click at [52, 166] on button "Auto-Launched" at bounding box center [82, 177] width 125 height 30
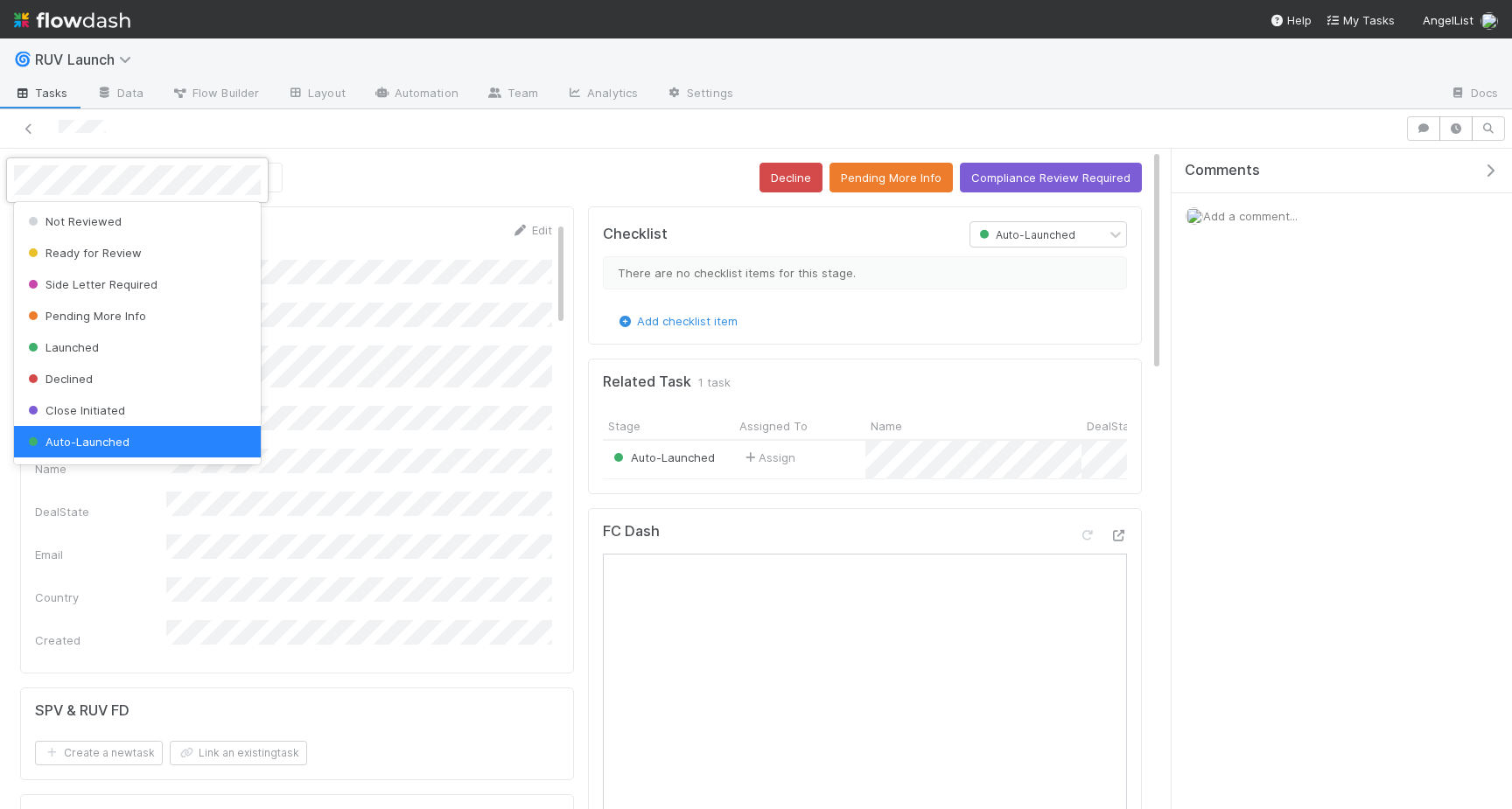
scroll to position [4, 0]
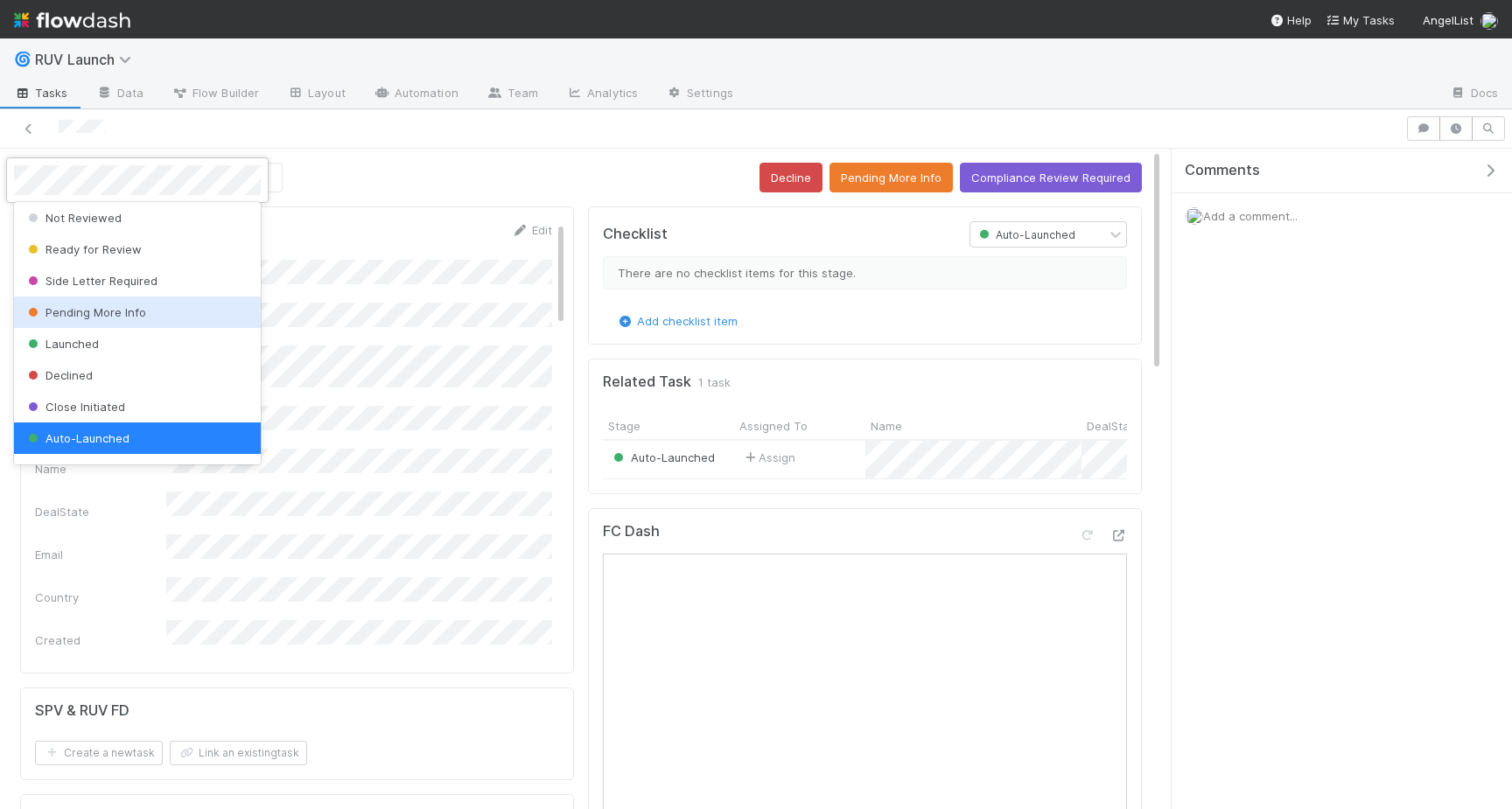
click at [69, 311] on span "Pending More Info" at bounding box center [86, 312] width 122 height 14
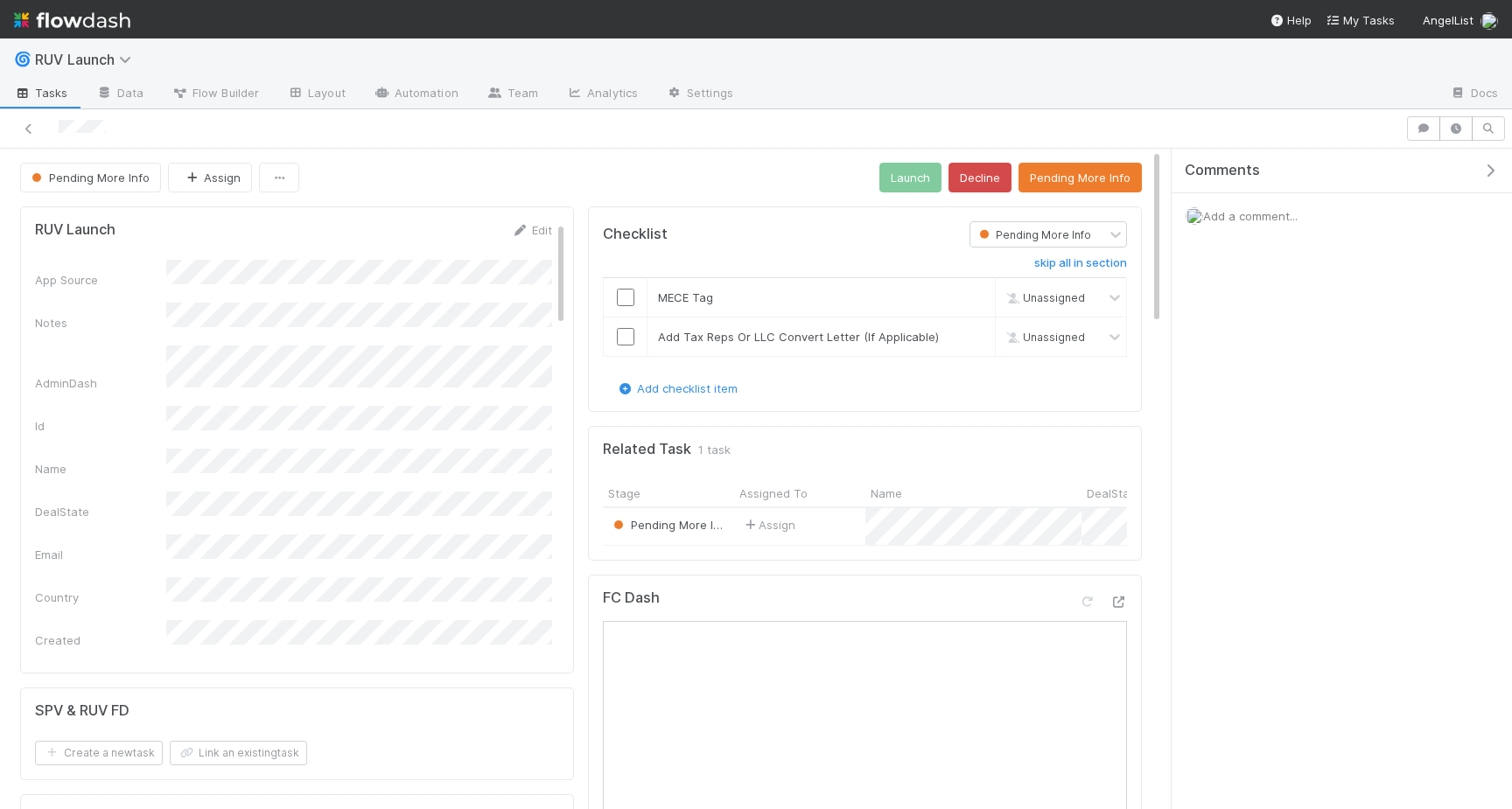
click at [1058, 64] on div "🌀 RUV Launch" at bounding box center [756, 59] width 1512 height 42
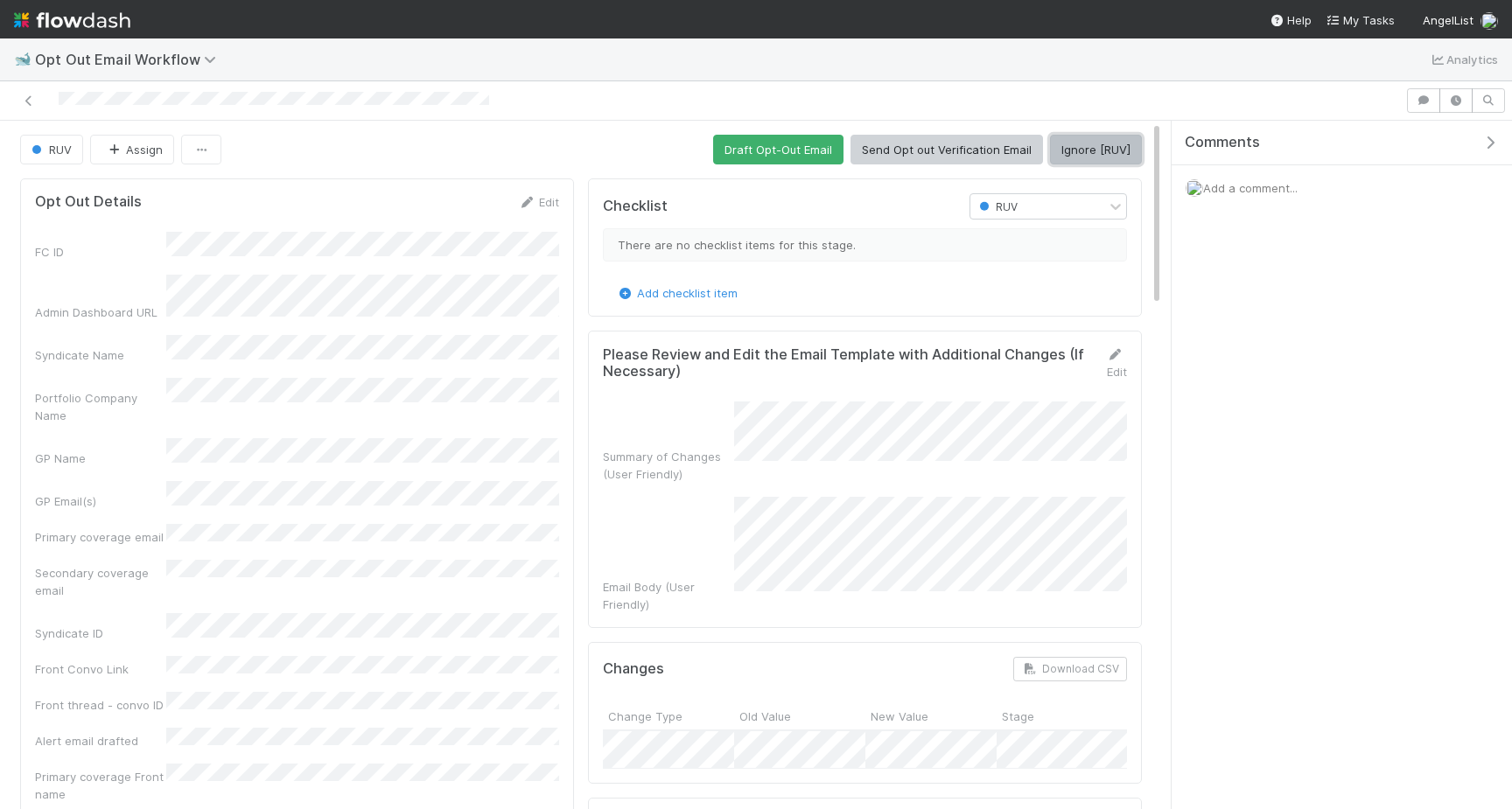
click at [1084, 152] on button "Ignore [RUV]" at bounding box center [1095, 149] width 92 height 30
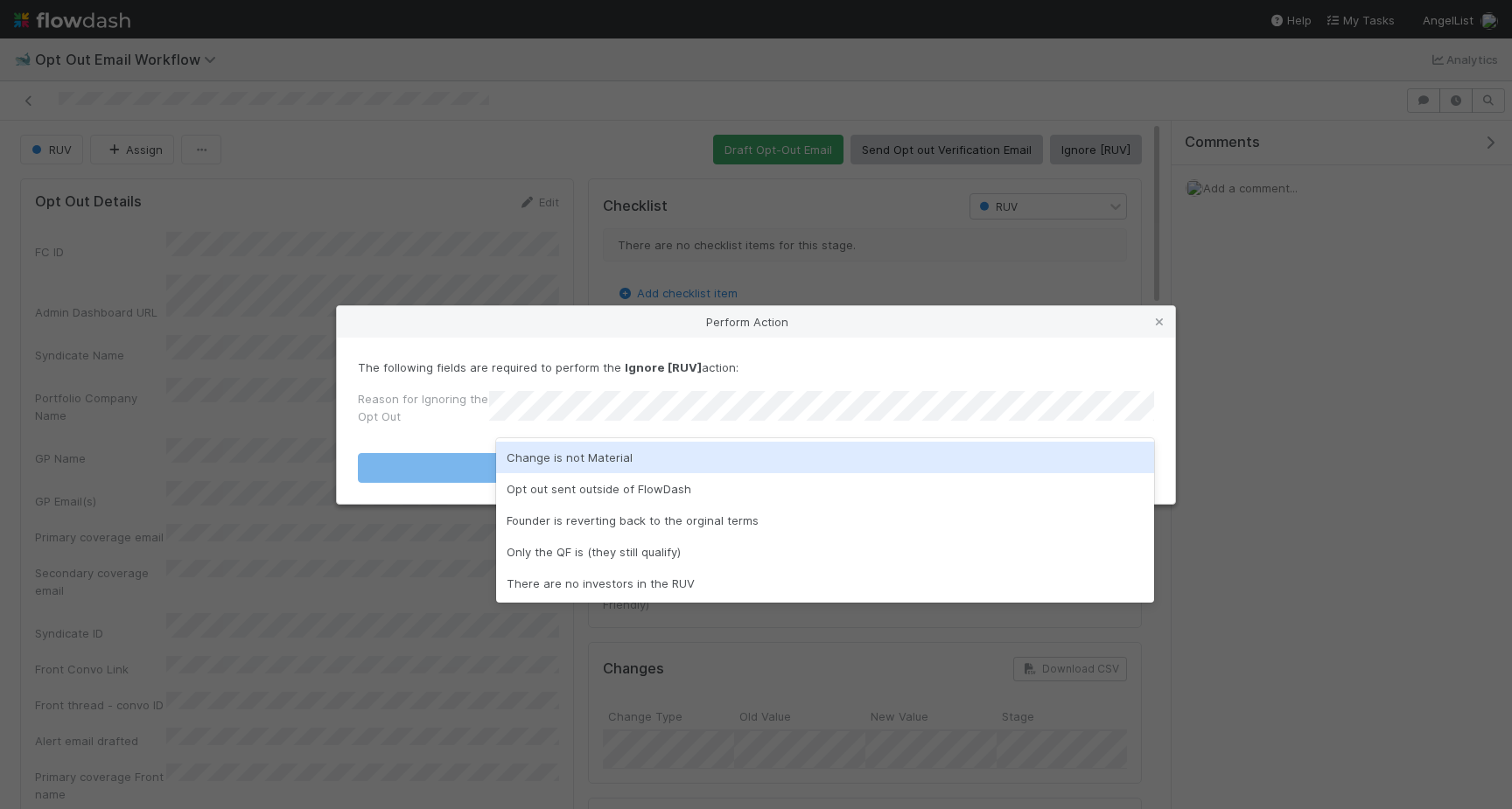
click at [580, 454] on div "Change is not Material" at bounding box center [824, 458] width 658 height 32
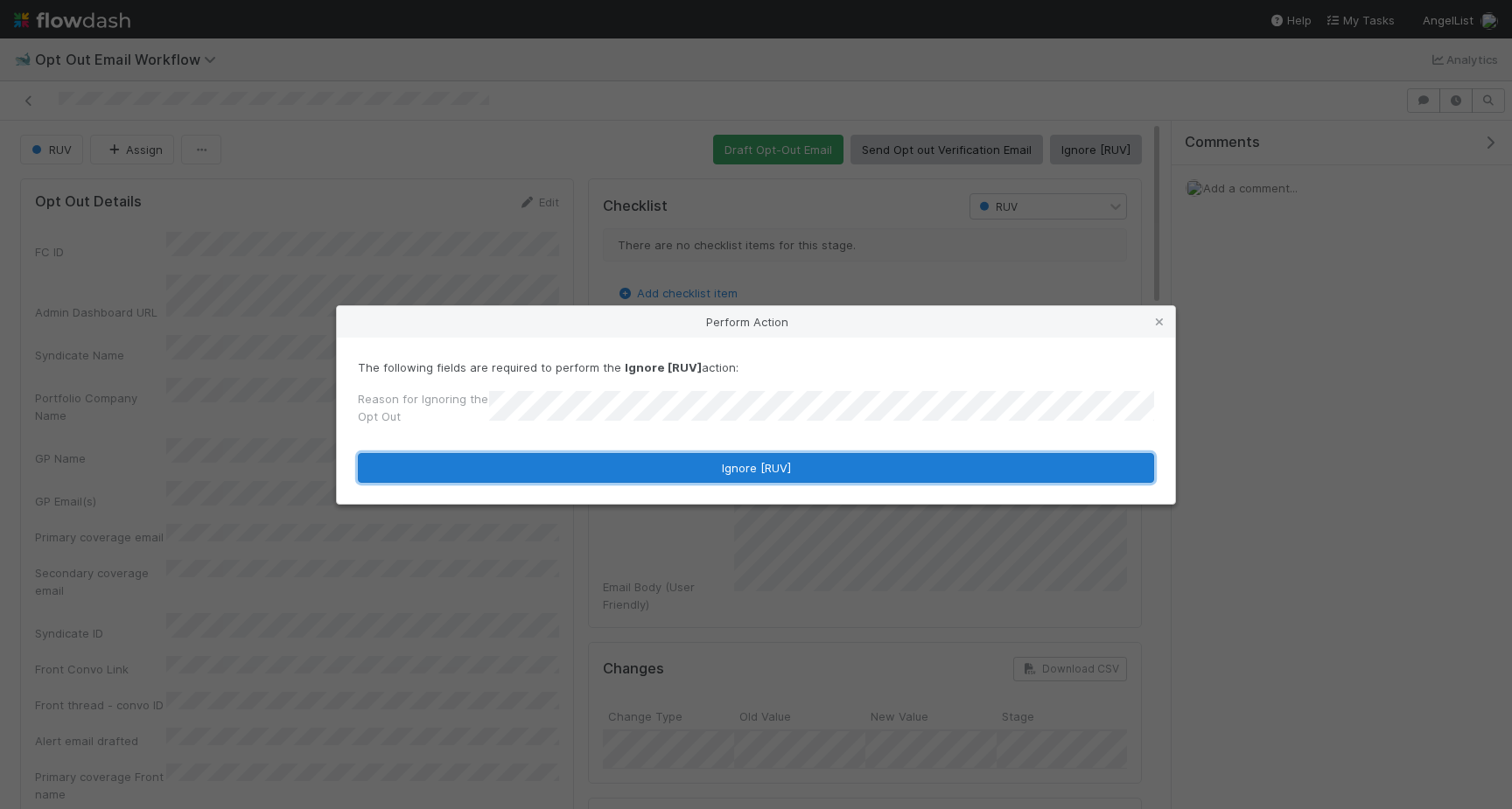
click at [580, 466] on button "Ignore [RUV]" at bounding box center [755, 468] width 796 height 30
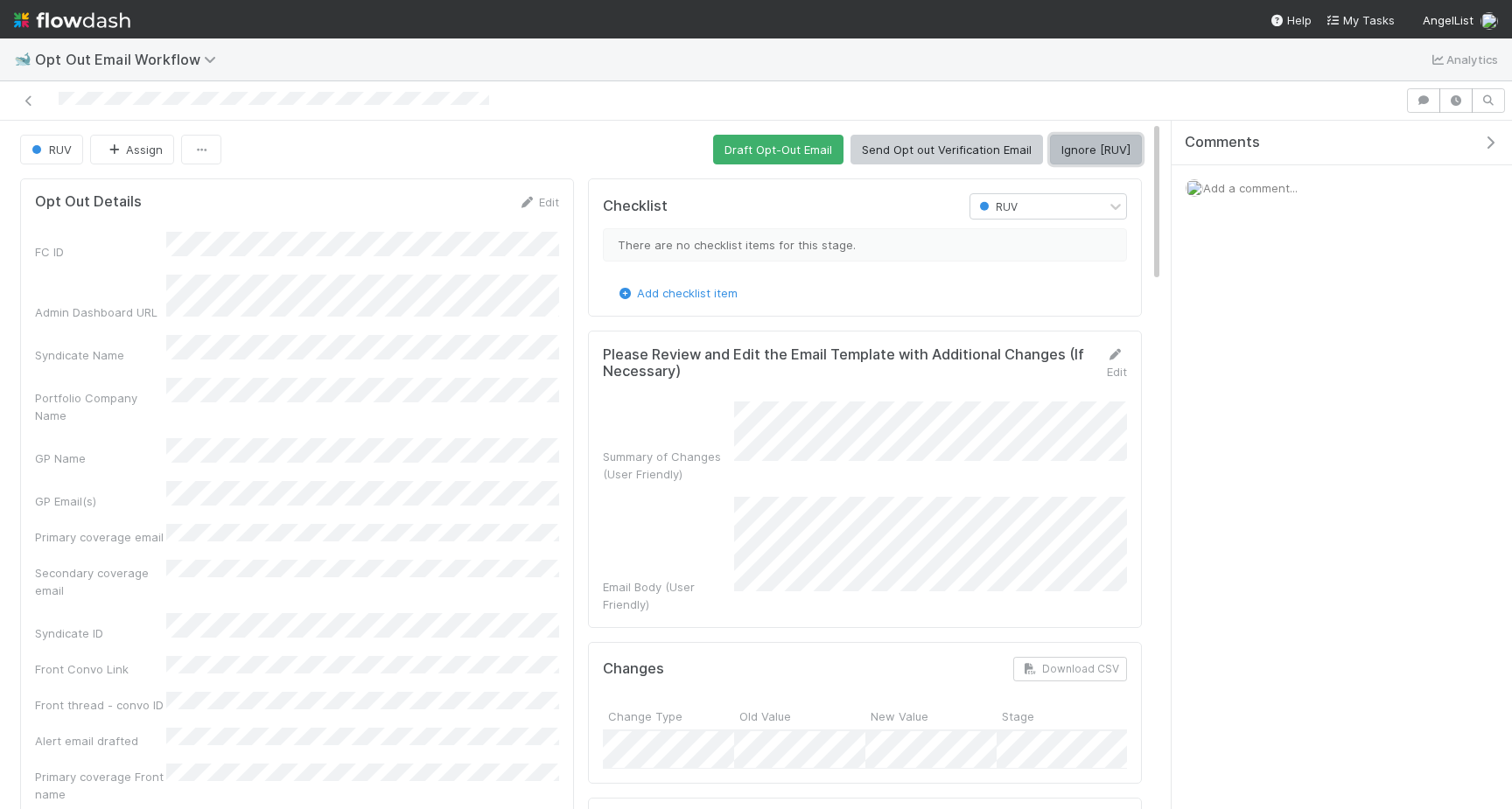
click at [1061, 151] on button "Ignore [RUV]" at bounding box center [1095, 149] width 92 height 30
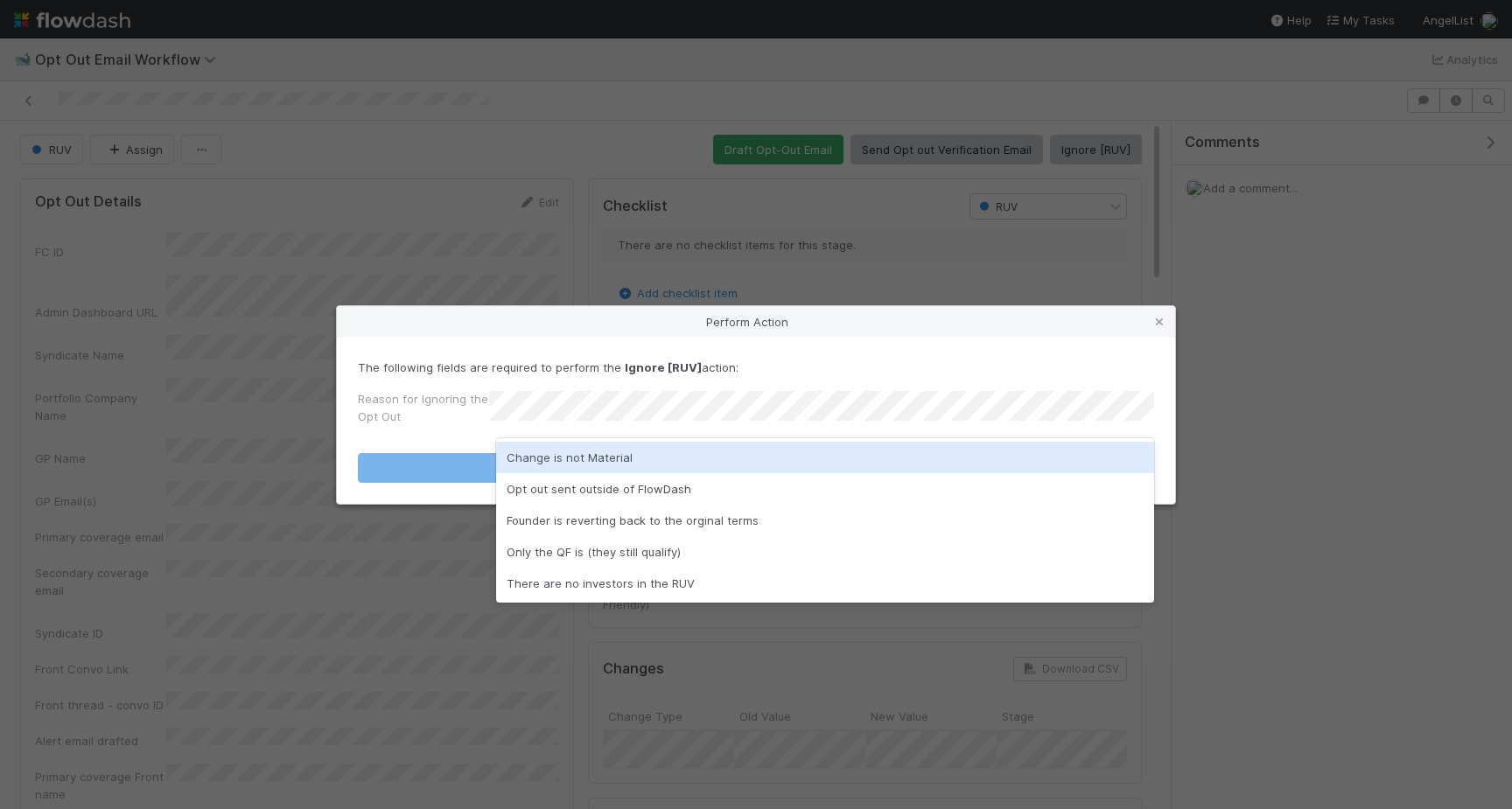
click at [650, 451] on div "Change is not Material" at bounding box center [824, 458] width 658 height 32
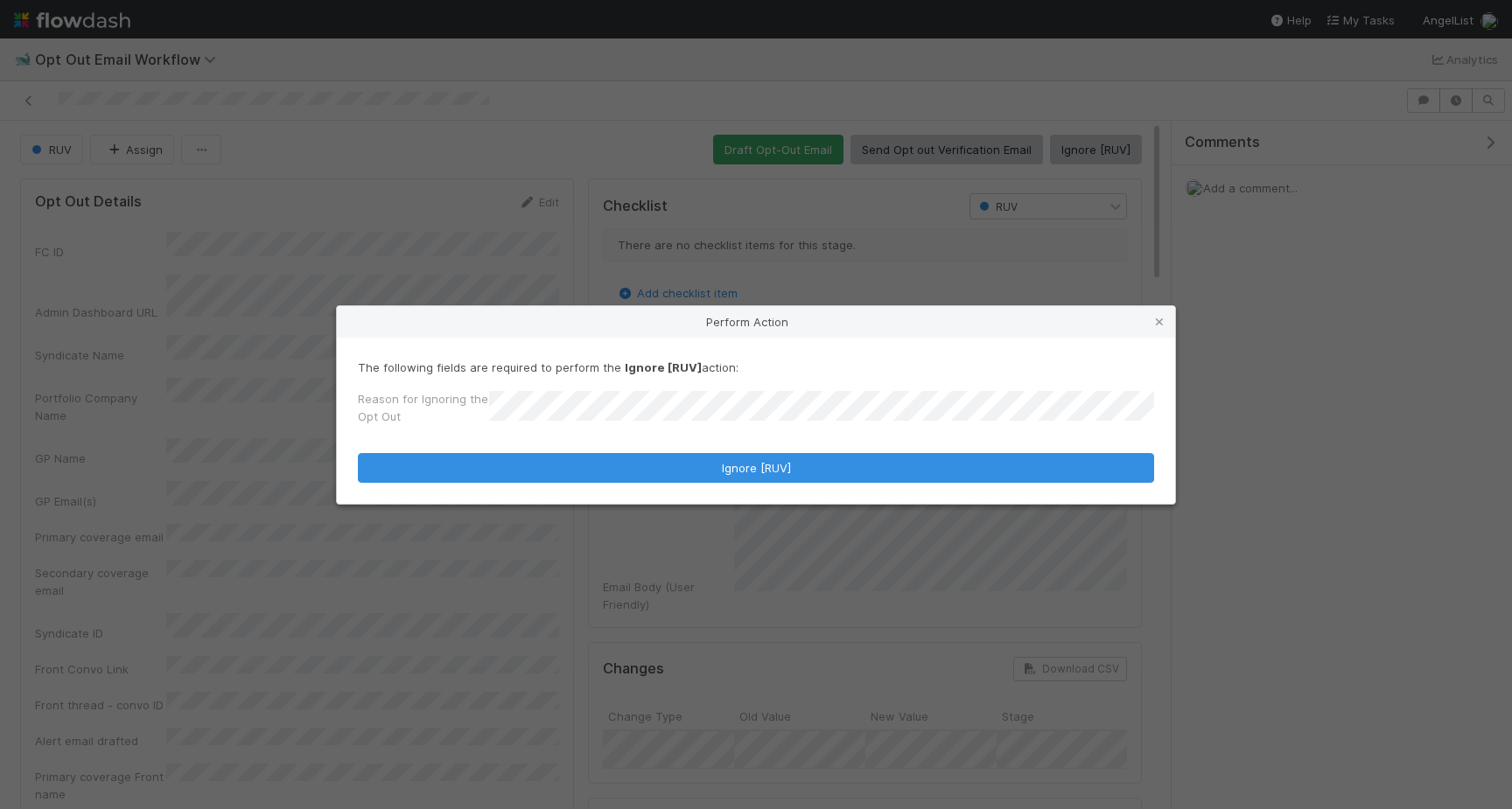
click at [650, 451] on form "The following fields are required to perform the Ignore [RUV] action: Reason fo…" at bounding box center [755, 420] width 796 height 125
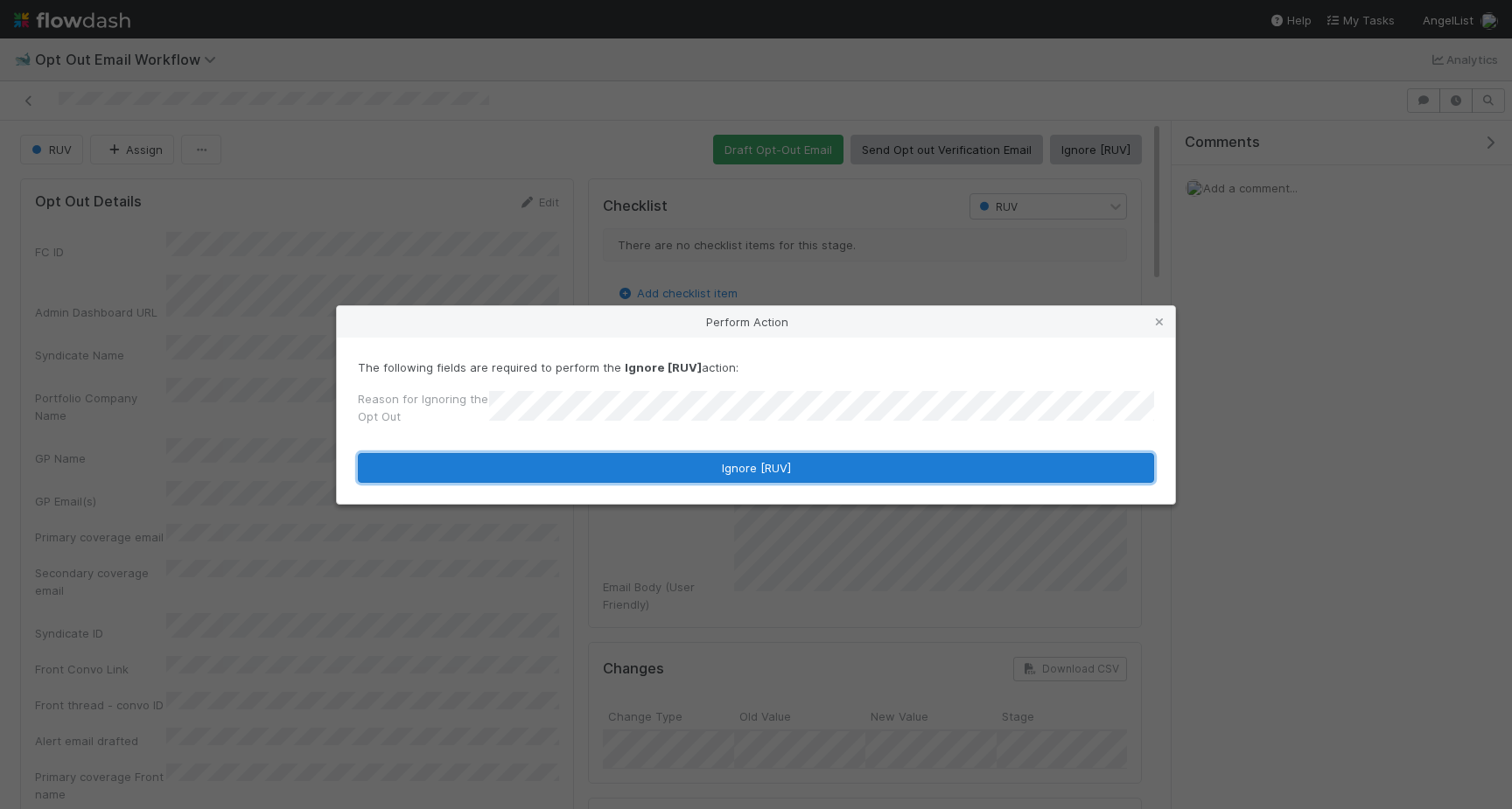
click at [649, 461] on button "Ignore [RUV]" at bounding box center [755, 468] width 796 height 30
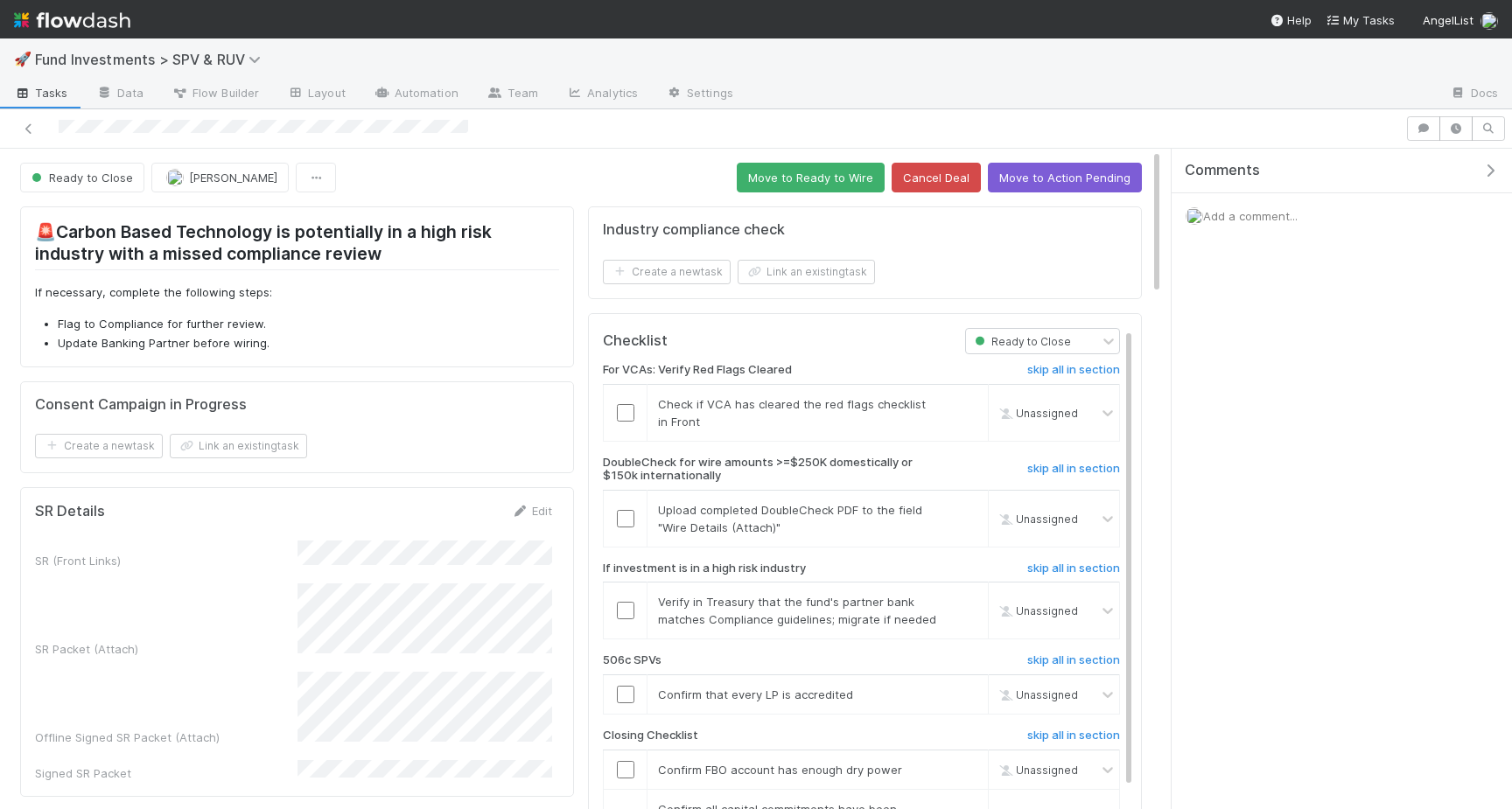
click at [792, 163] on button "Move to Ready to Wire" at bounding box center [811, 177] width 148 height 30
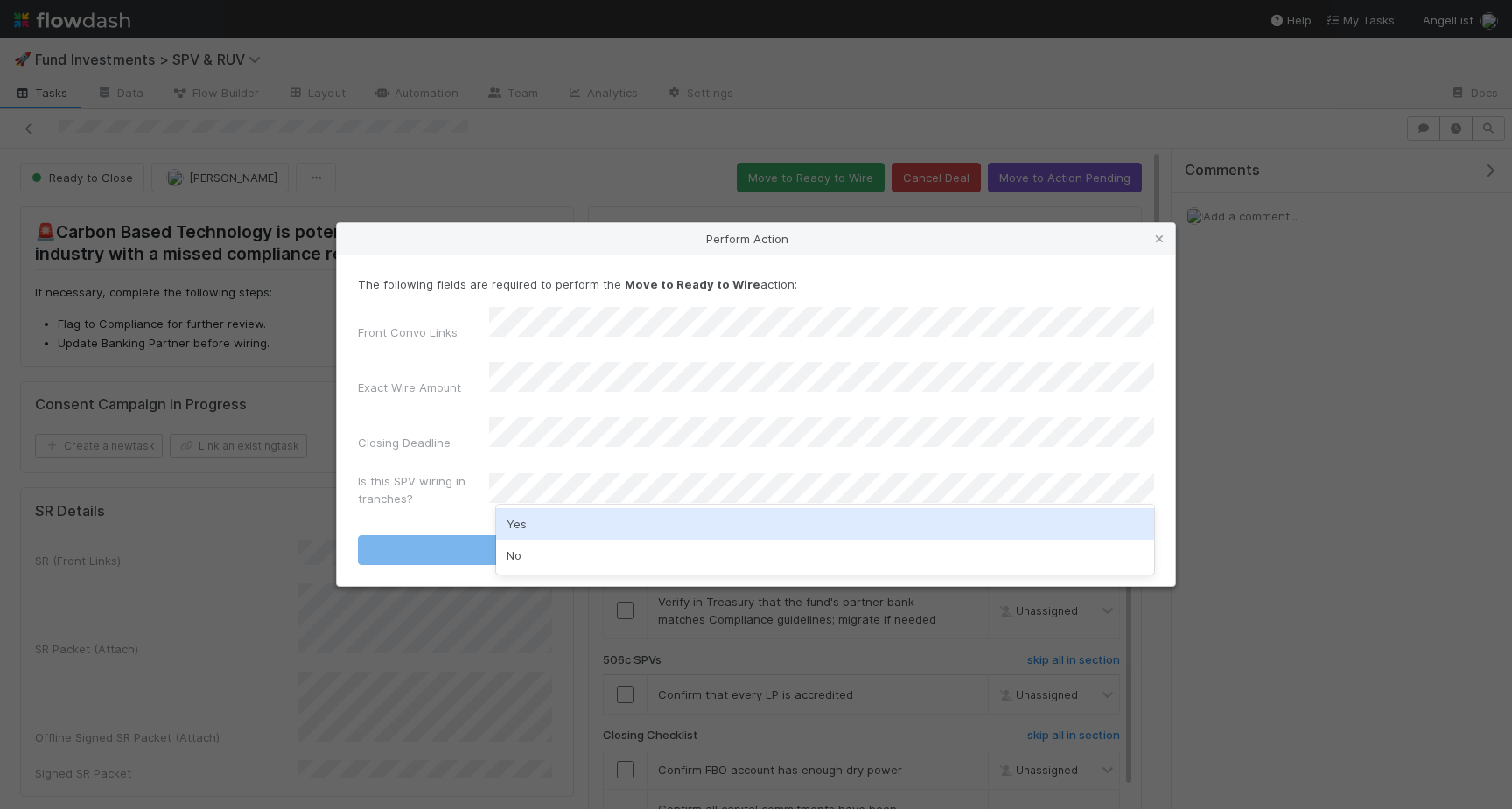
click at [562, 553] on div "No" at bounding box center [824, 555] width 658 height 32
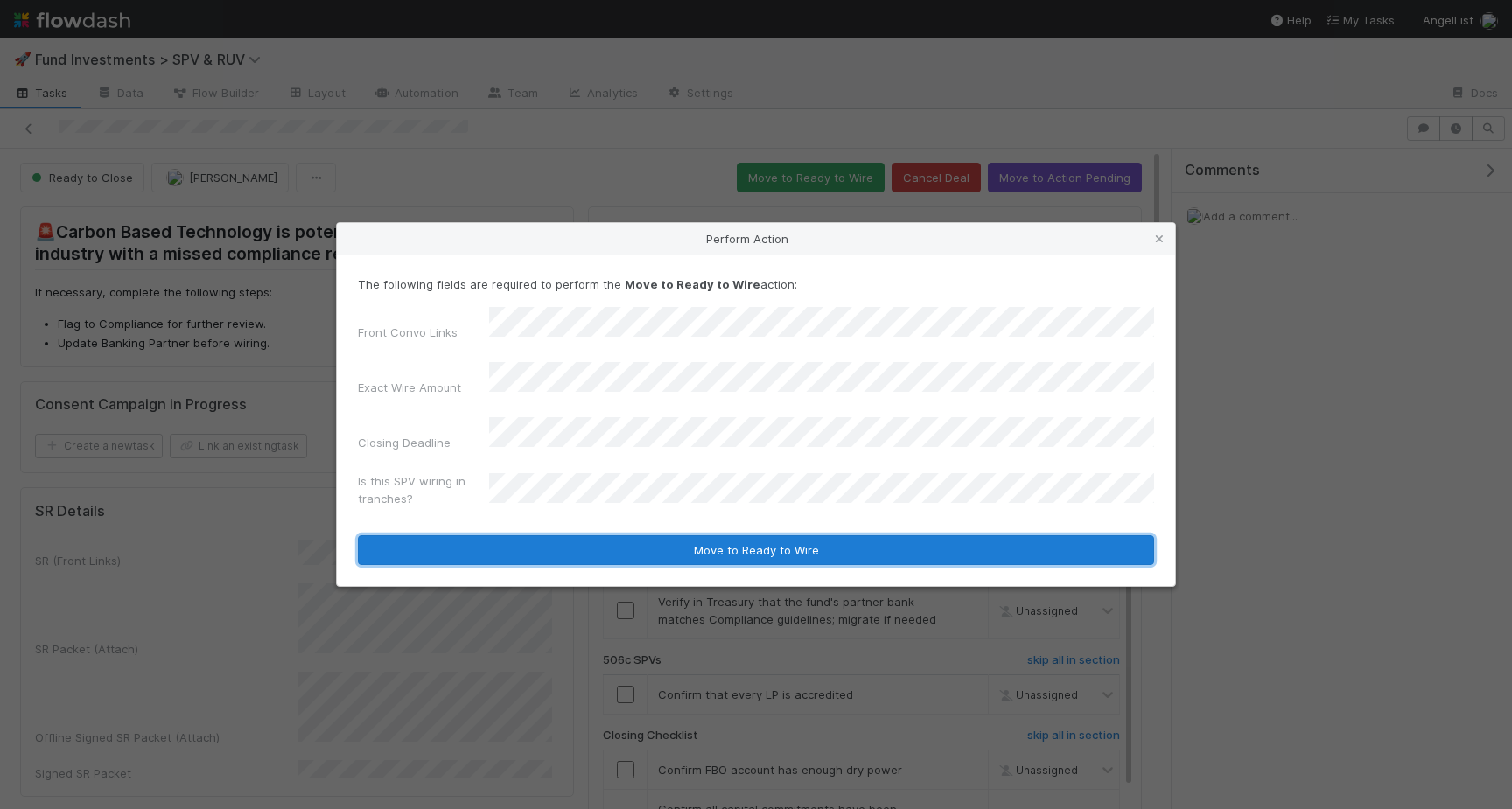
click at [598, 535] on button "Move to Ready to Wire" at bounding box center [755, 550] width 796 height 30
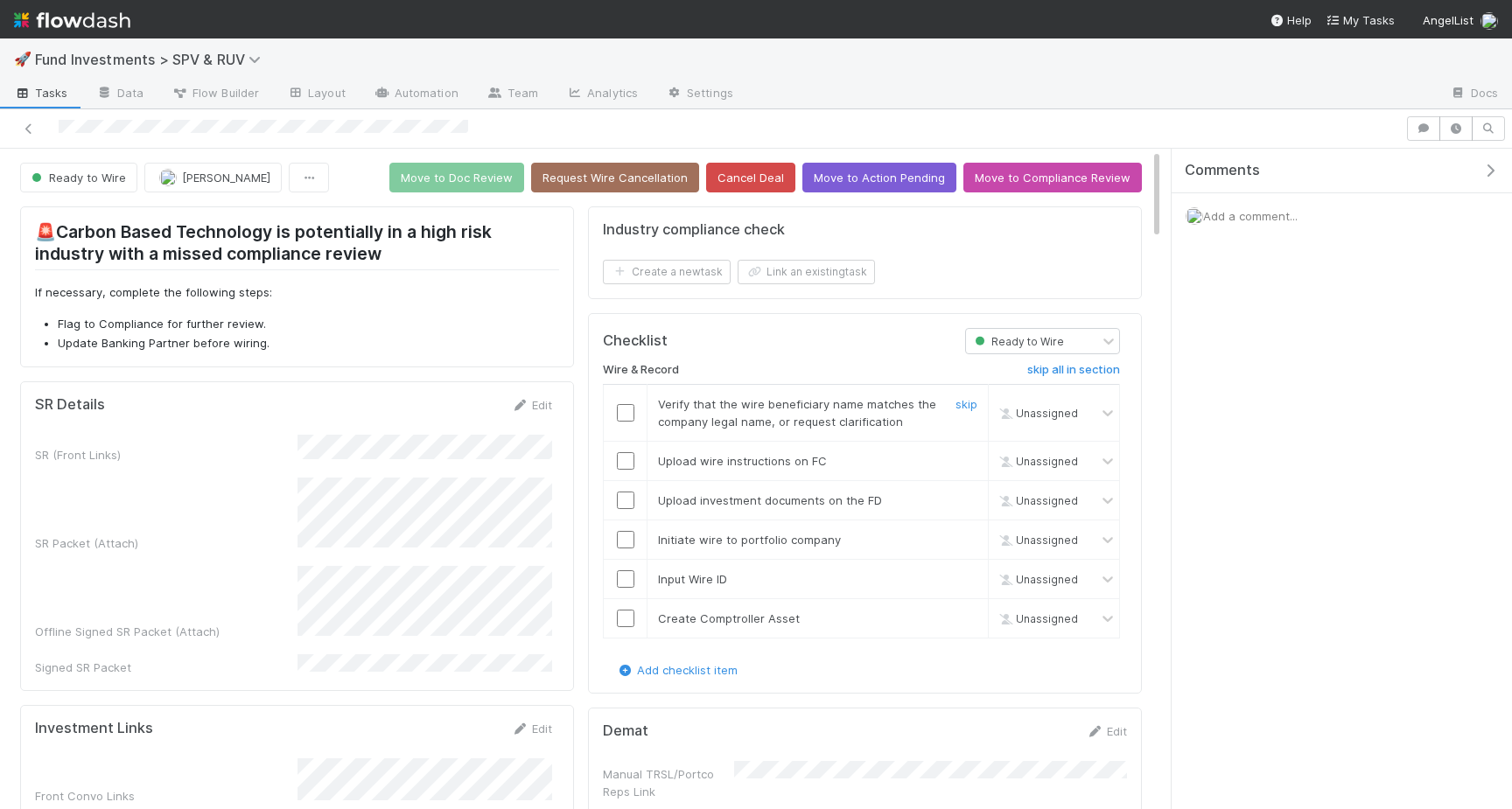
click at [621, 404] on input "checkbox" at bounding box center [625, 412] width 17 height 17
click at [630, 461] on input "checkbox" at bounding box center [625, 460] width 17 height 17
click at [629, 502] on input "checkbox" at bounding box center [625, 500] width 17 height 17
click at [624, 534] on input "checkbox" at bounding box center [625, 540] width 17 height 17
click at [624, 573] on input "checkbox" at bounding box center [625, 579] width 17 height 17
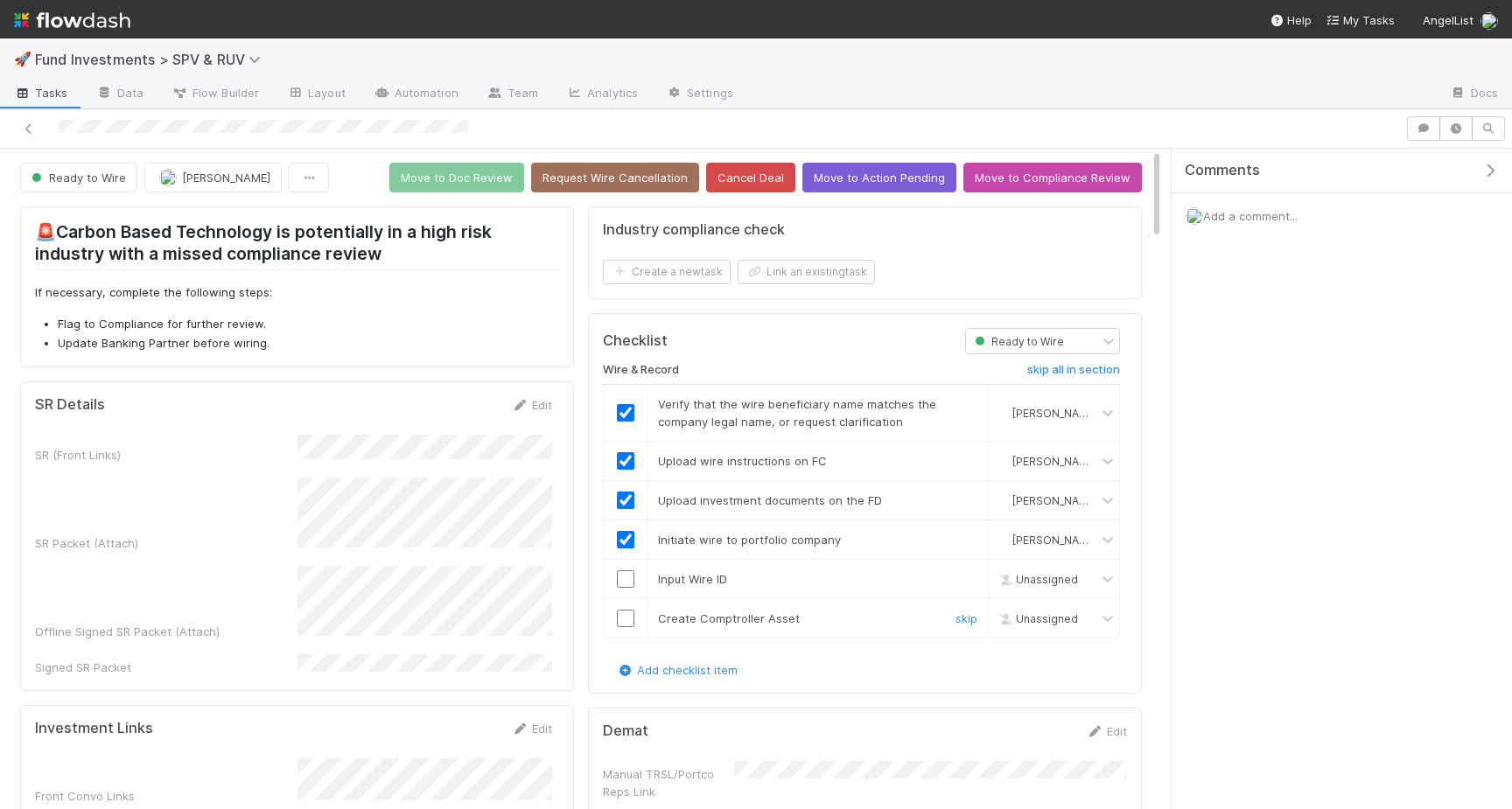
click at [624, 612] on input "checkbox" at bounding box center [625, 618] width 17 height 17
checkbox input "true"
click at [626, 622] on input "checkbox" at bounding box center [625, 618] width 17 height 17
click at [469, 184] on button "Move to Doc Review" at bounding box center [457, 177] width 135 height 30
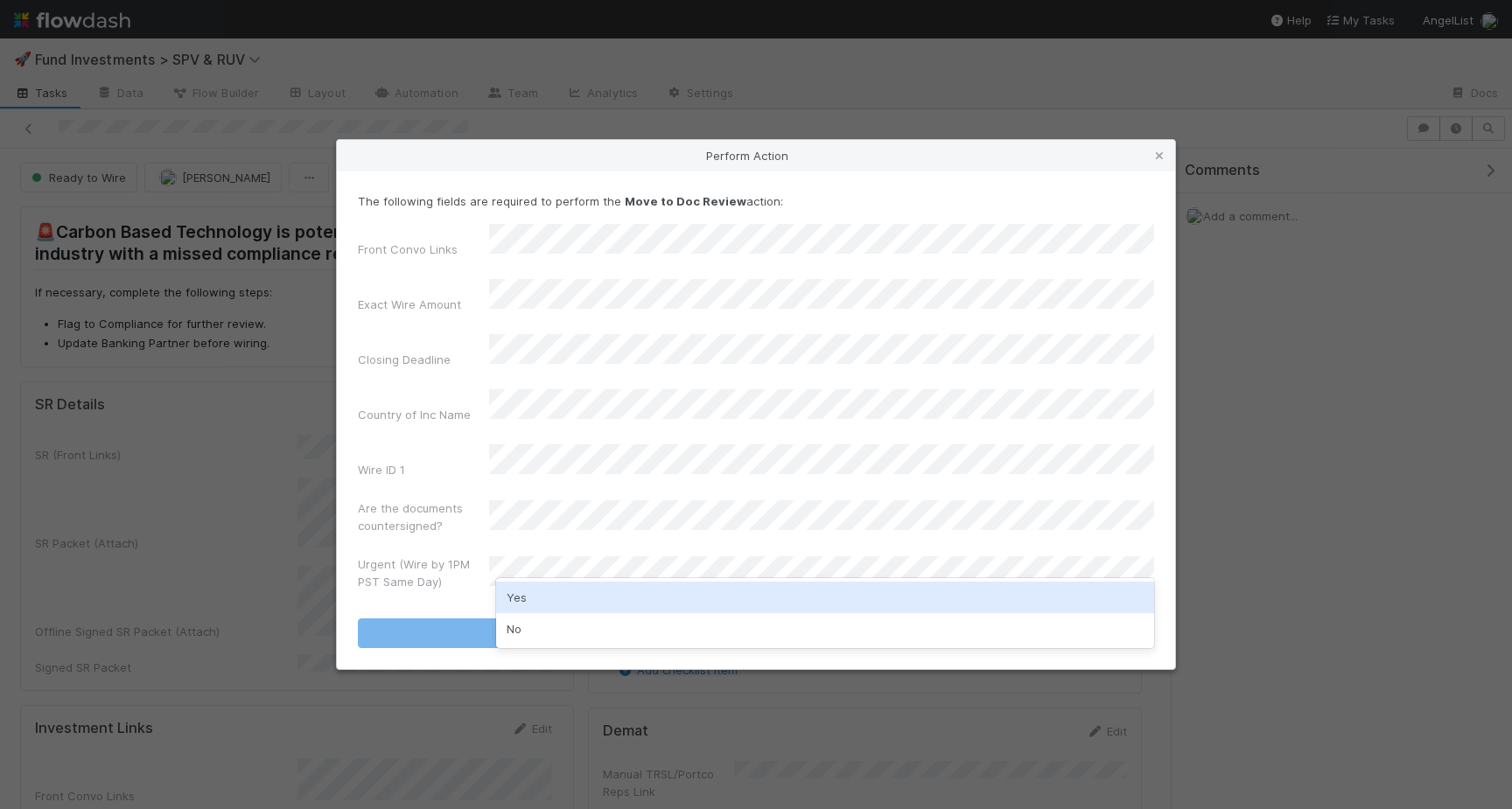
click at [539, 630] on div "No" at bounding box center [824, 629] width 658 height 32
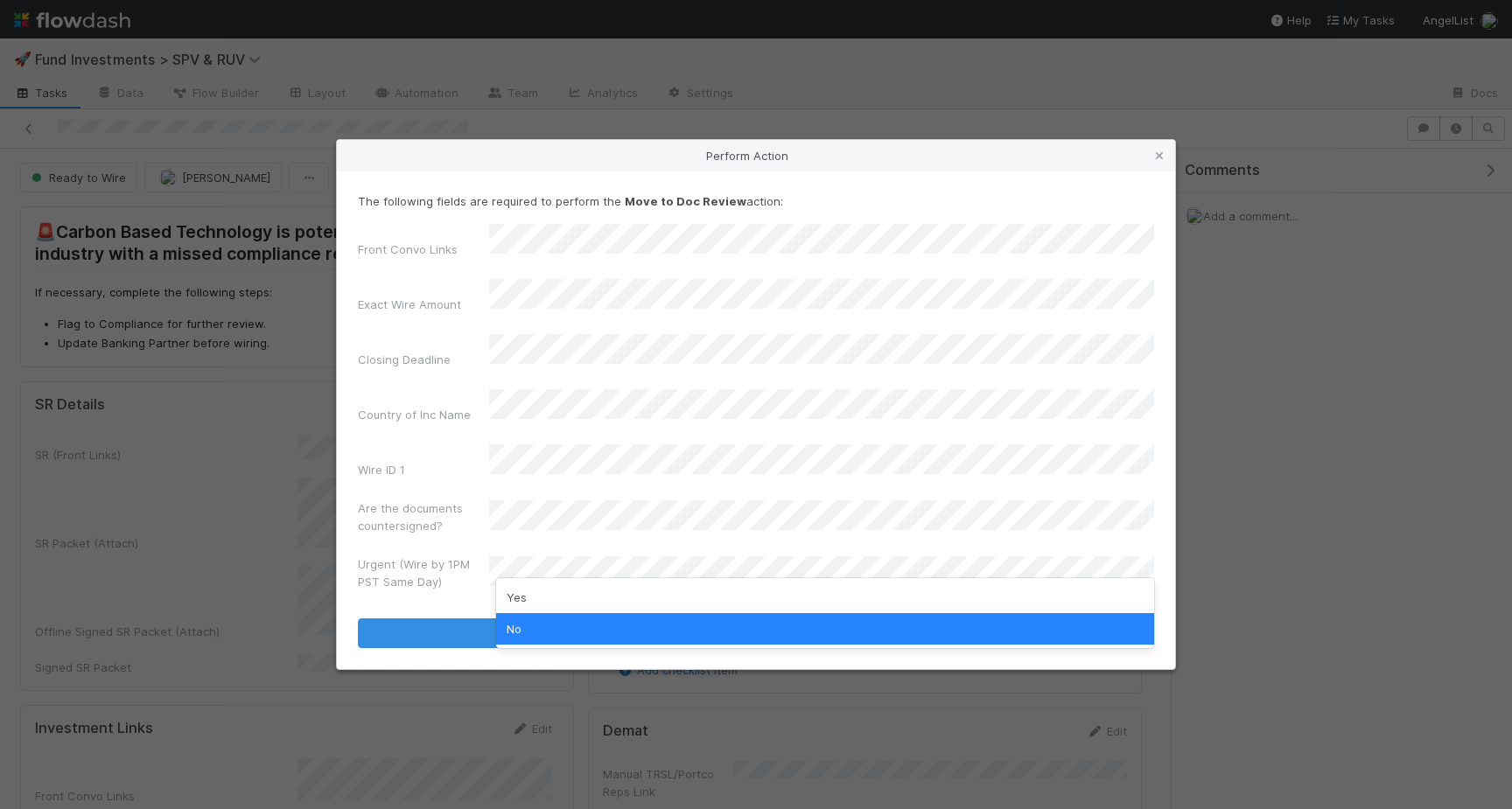
click at [418, 556] on label"] "Urgent (Wire by 1PM PST Same Day)" at bounding box center [423, 573] width 131 height 35
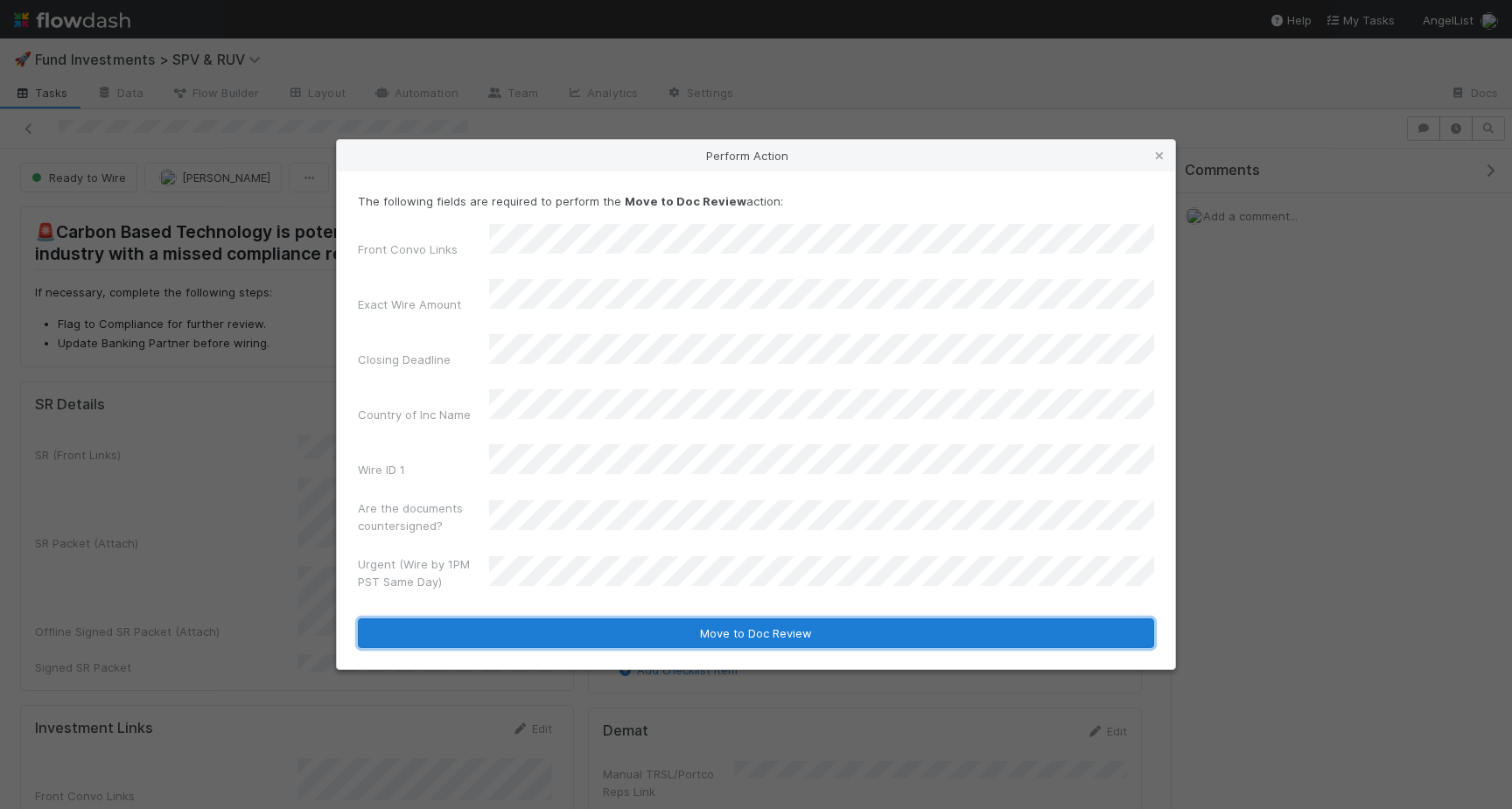
click at [781, 619] on button "Move to Doc Review" at bounding box center [755, 633] width 796 height 30
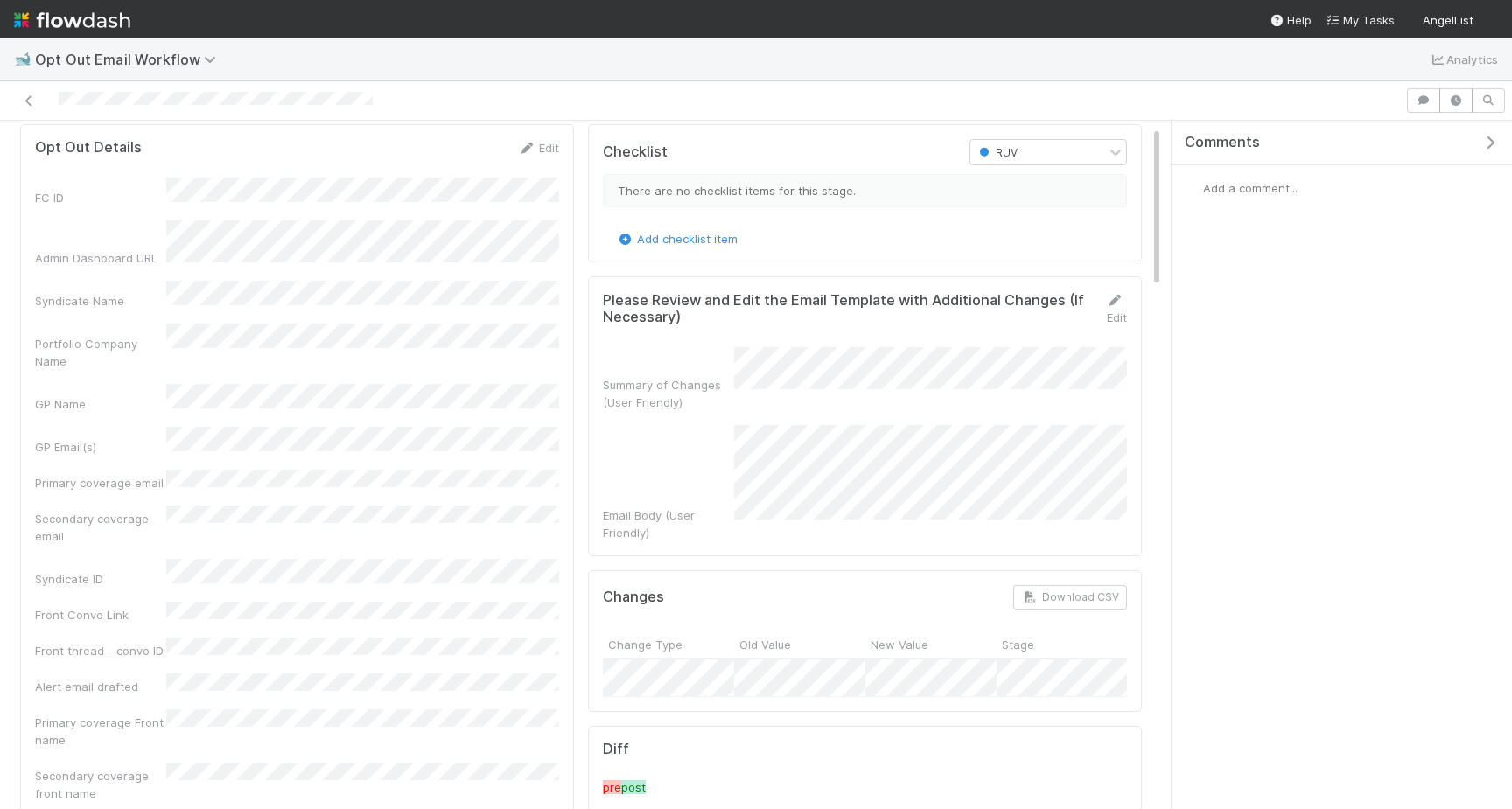
scroll to position [56, 0]
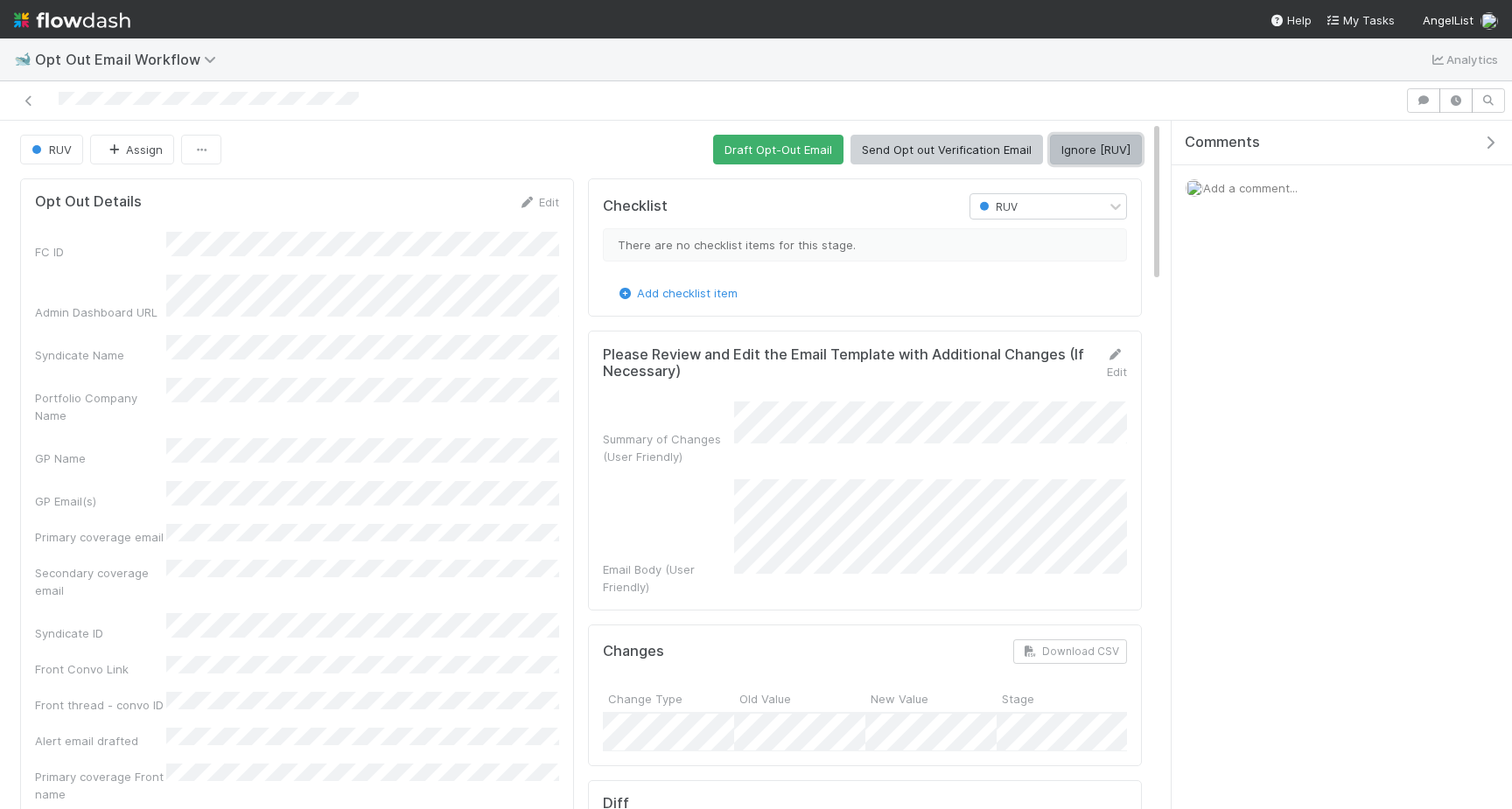
click at [1114, 147] on button "Ignore [RUV]" at bounding box center [1095, 149] width 92 height 30
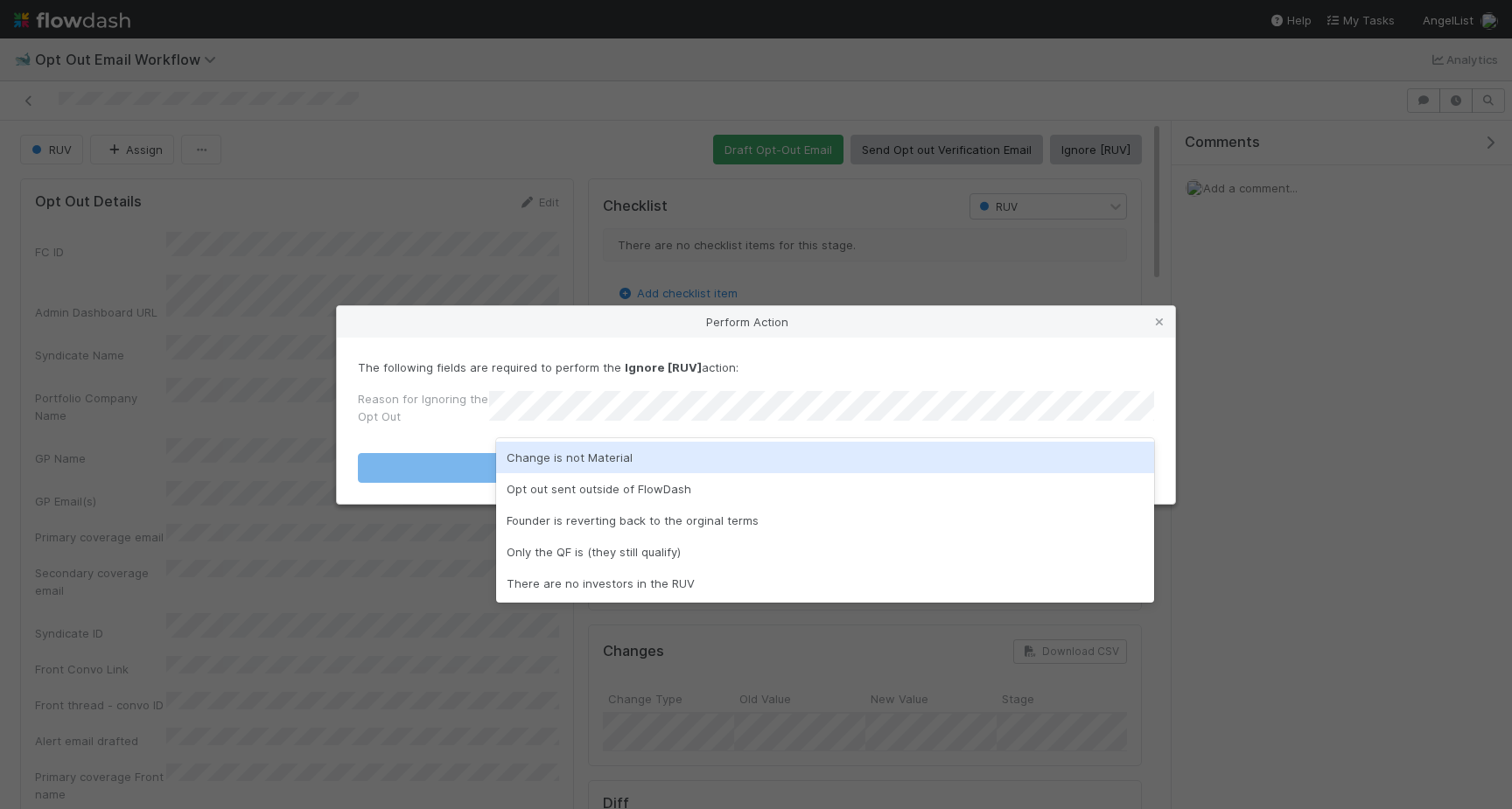
click at [829, 449] on div "Change is not Material" at bounding box center [824, 458] width 658 height 32
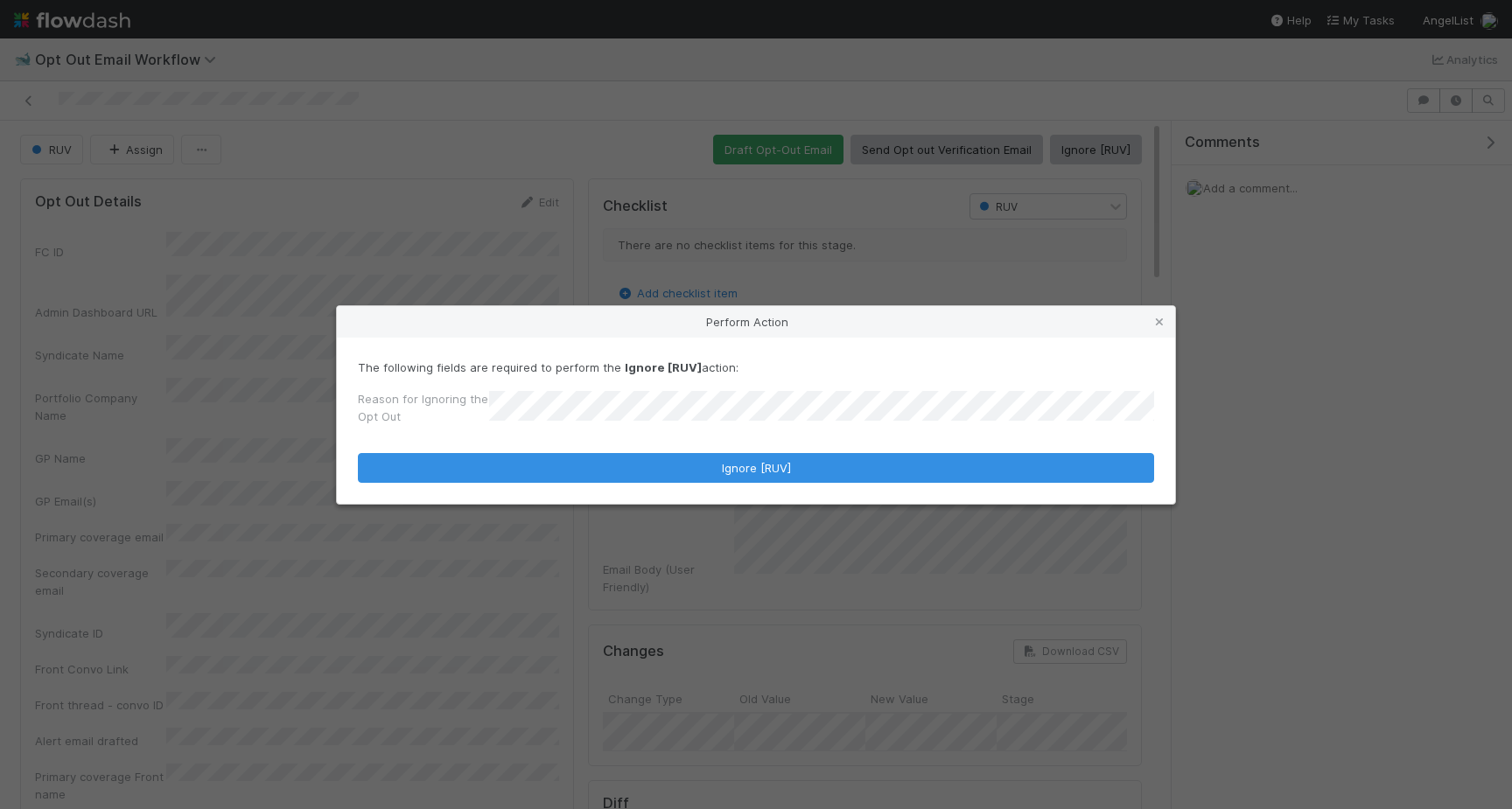
click at [824, 451] on form "The following fields are required to perform the Ignore [RUV] action: Reason fo…" at bounding box center [755, 420] width 796 height 125
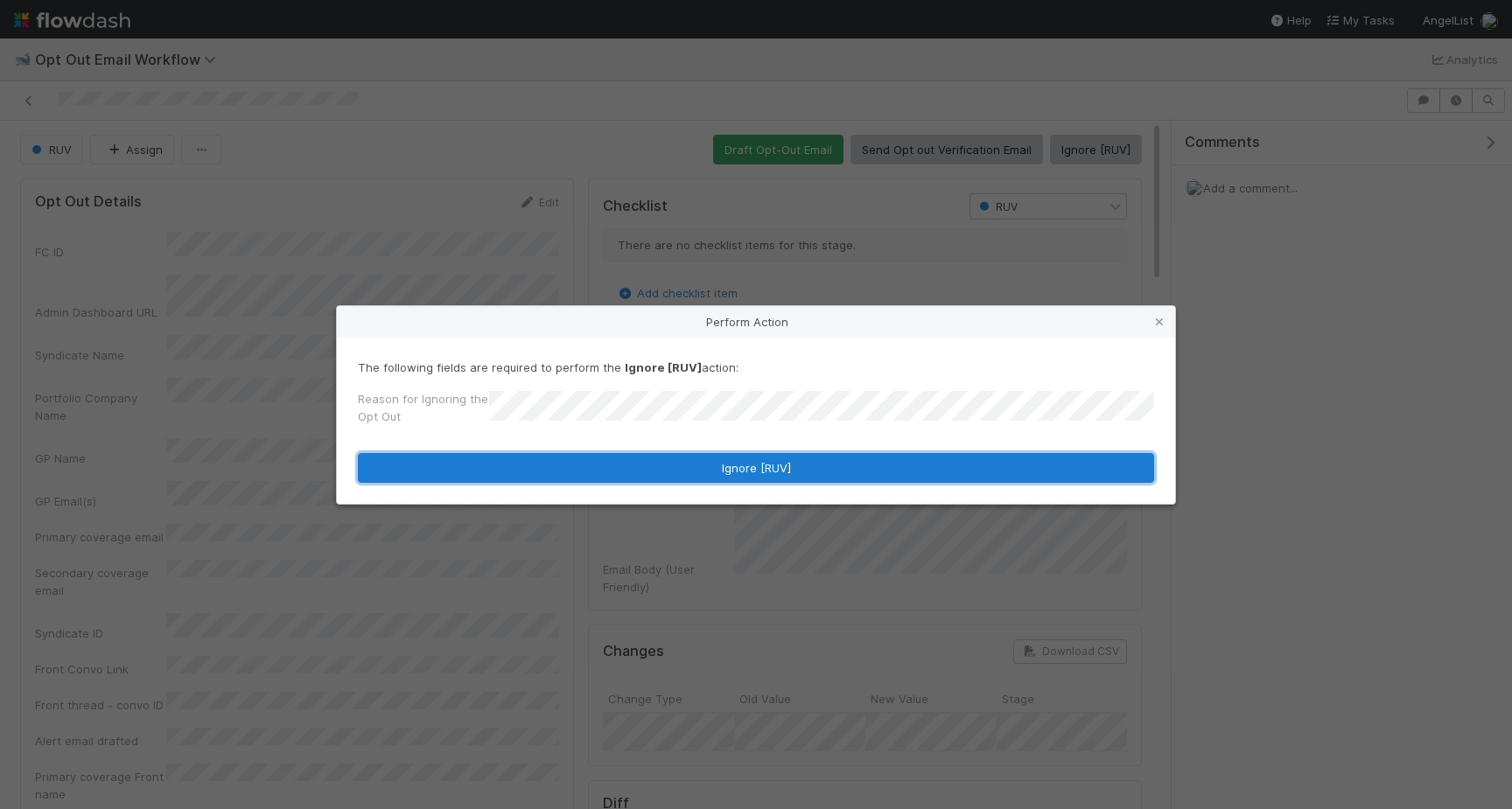
click at [824, 459] on button "Ignore [RUV]" at bounding box center [755, 468] width 796 height 30
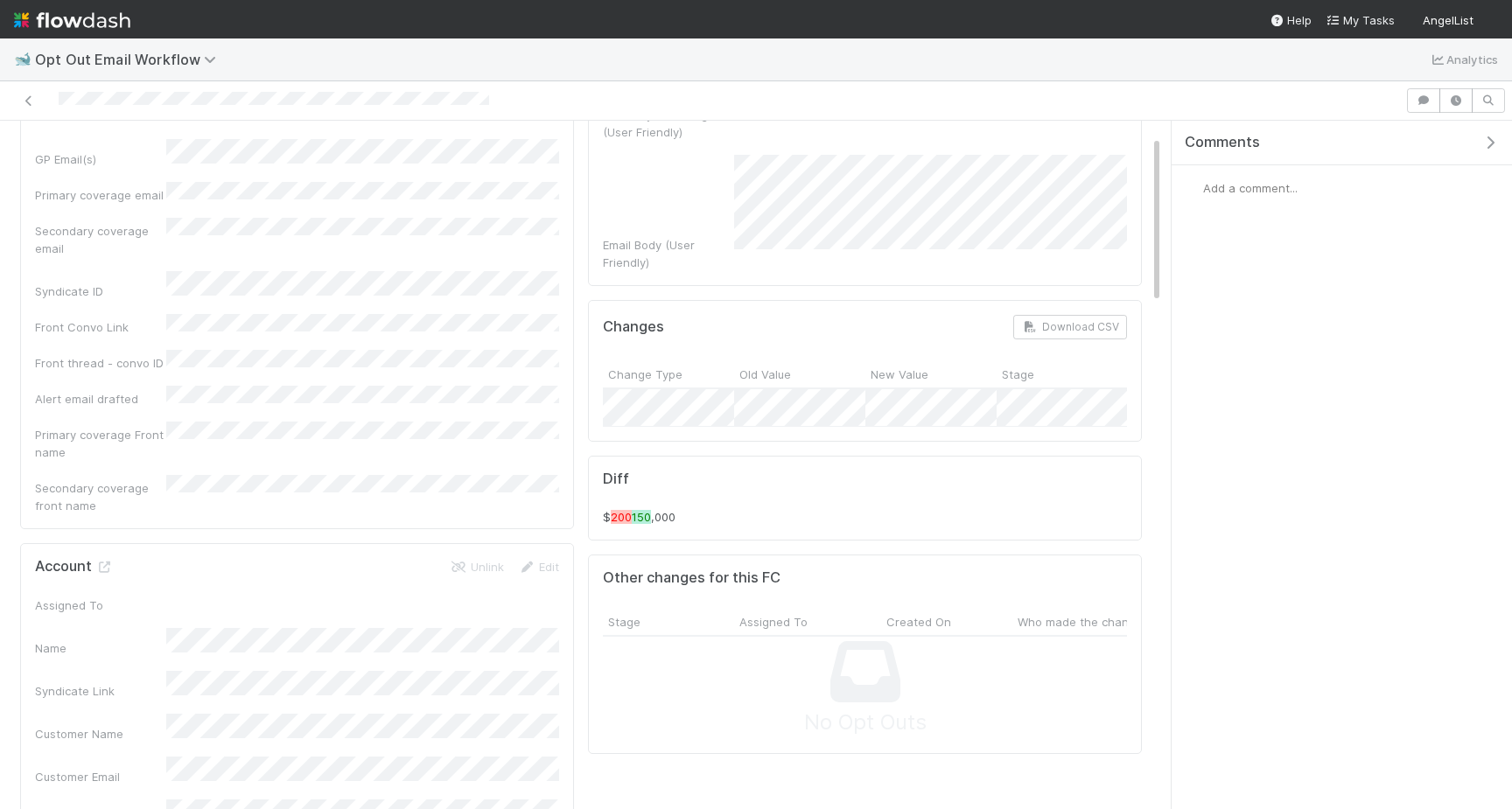
scroll to position [664, 0]
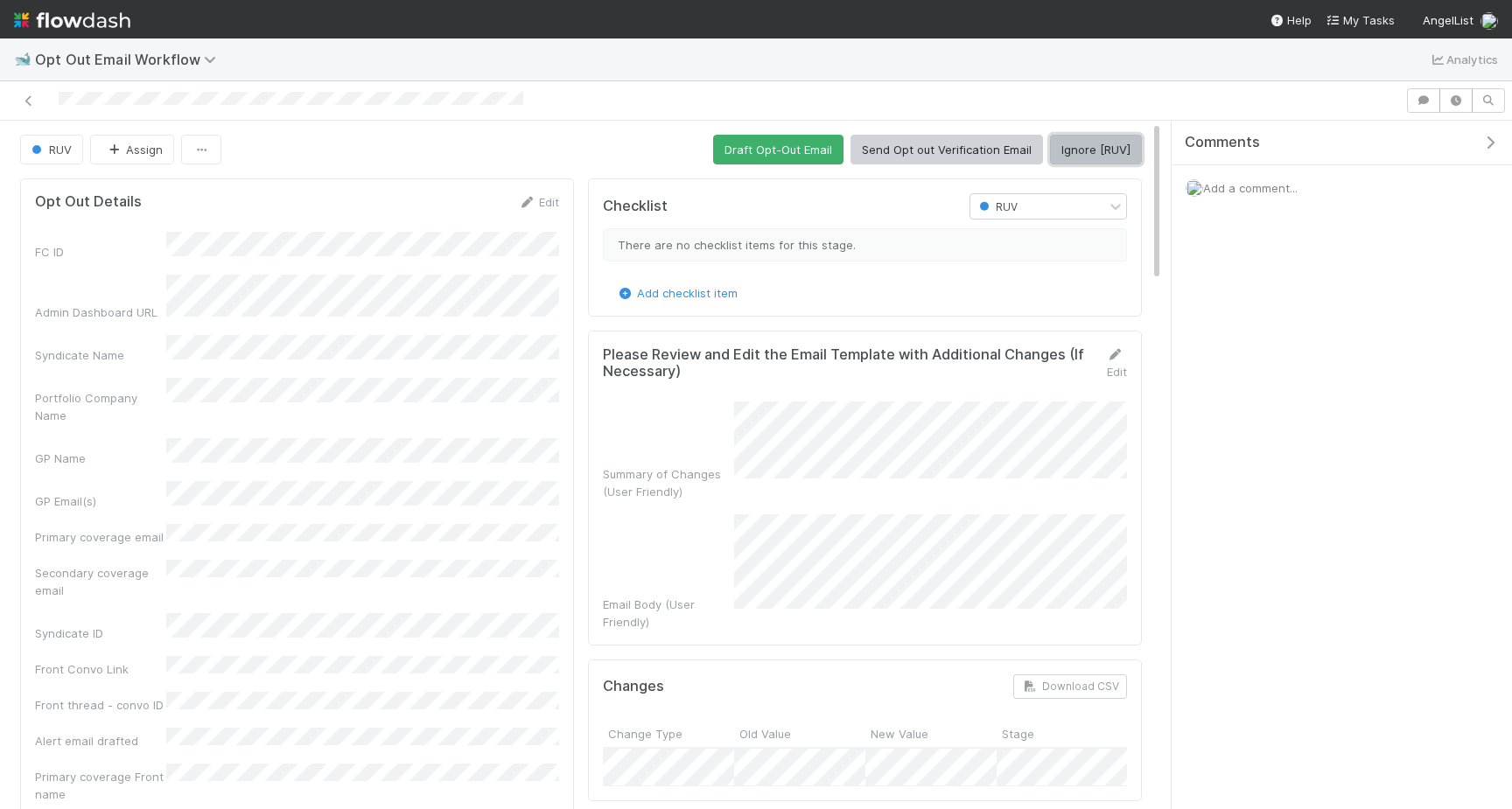
click at [1117, 147] on button "Ignore [RUV]" at bounding box center [1095, 149] width 92 height 30
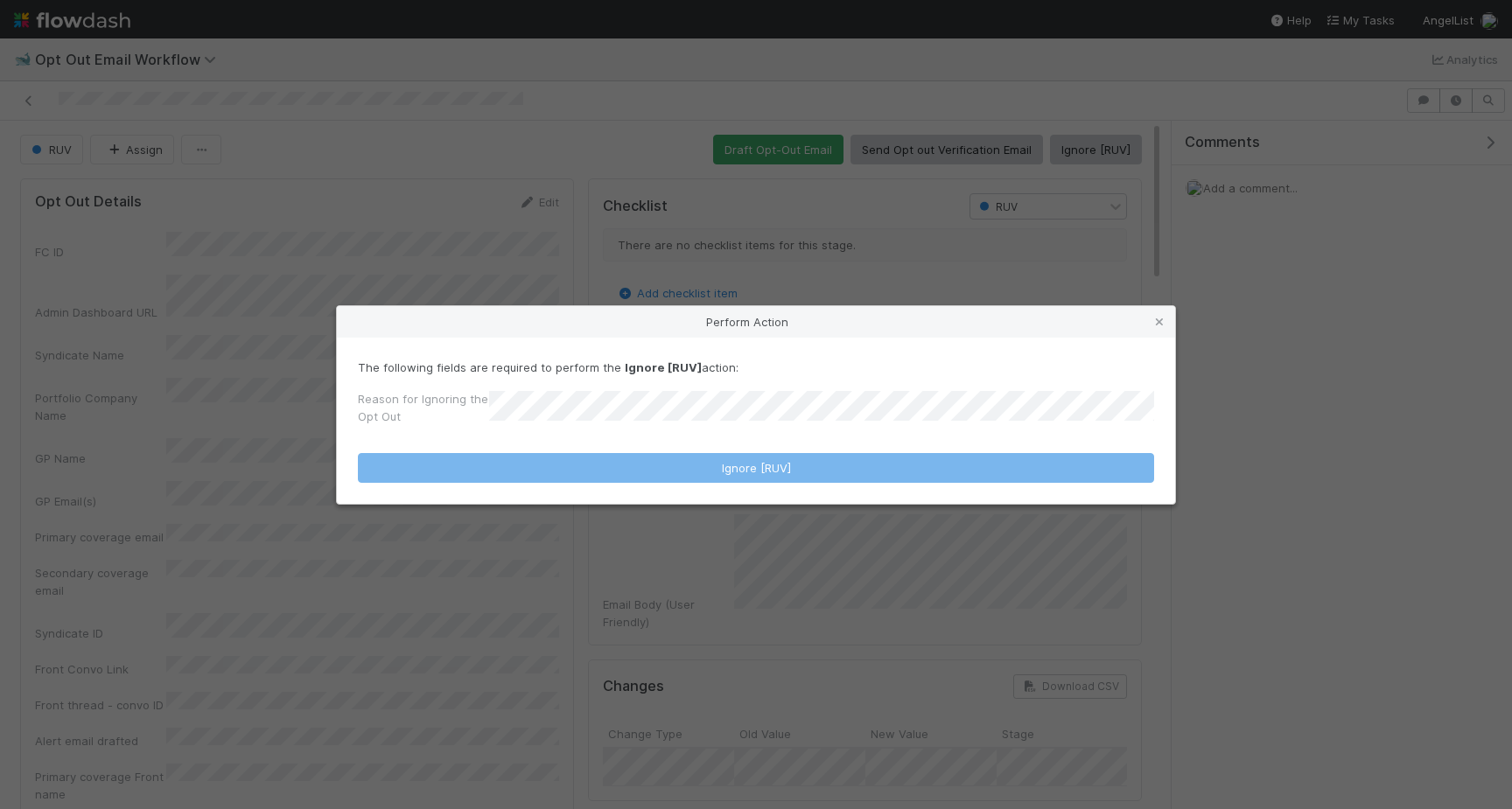
click at [789, 438] on form "The following fields are required to perform the Ignore [RUV] action: Reason fo…" at bounding box center [755, 420] width 796 height 125
click at [775, 430] on div "Reason for Ignoring the Opt Out" at bounding box center [755, 411] width 796 height 42
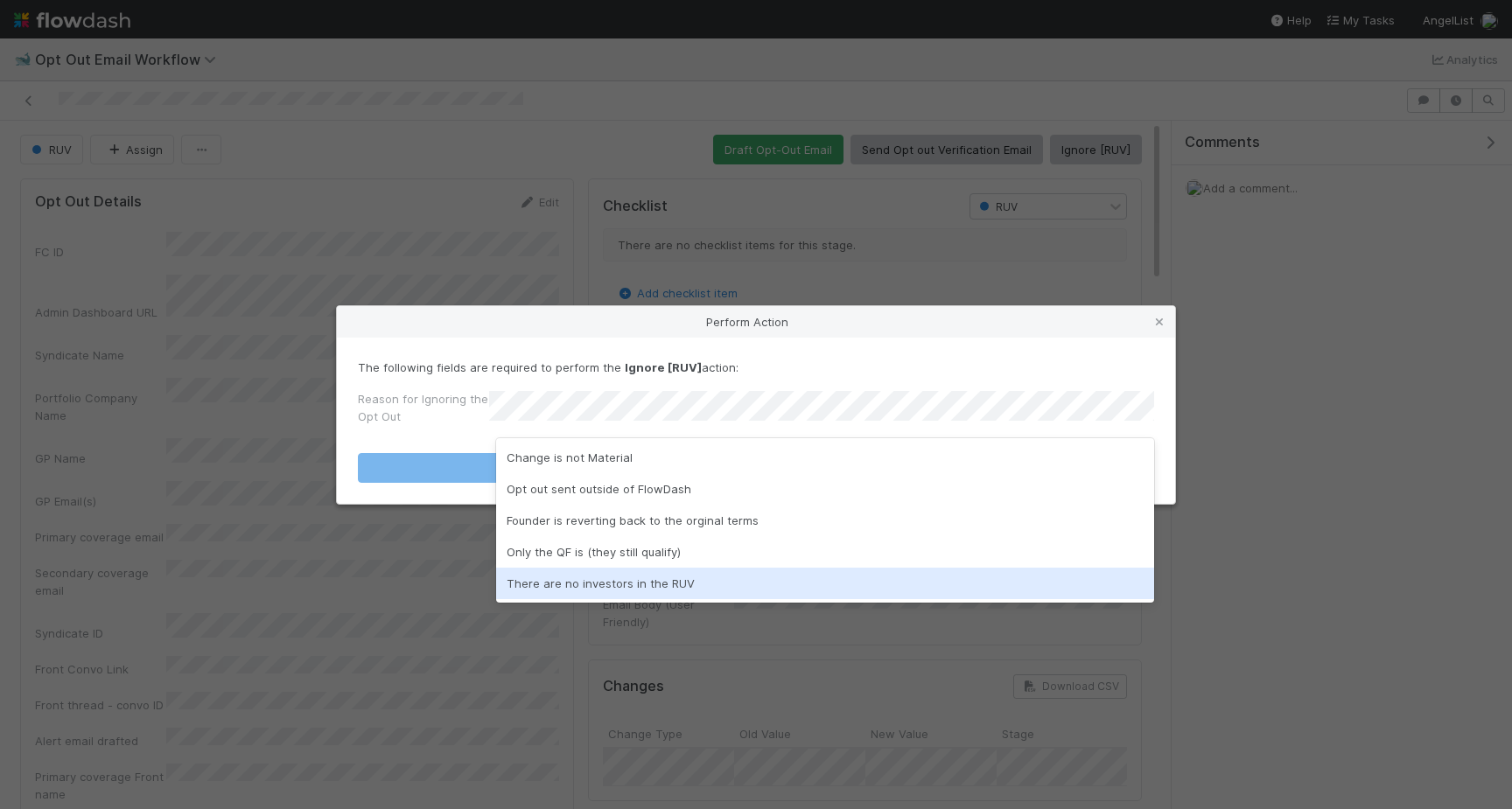
click at [648, 571] on div "There are no investors in the RUV" at bounding box center [824, 583] width 658 height 32
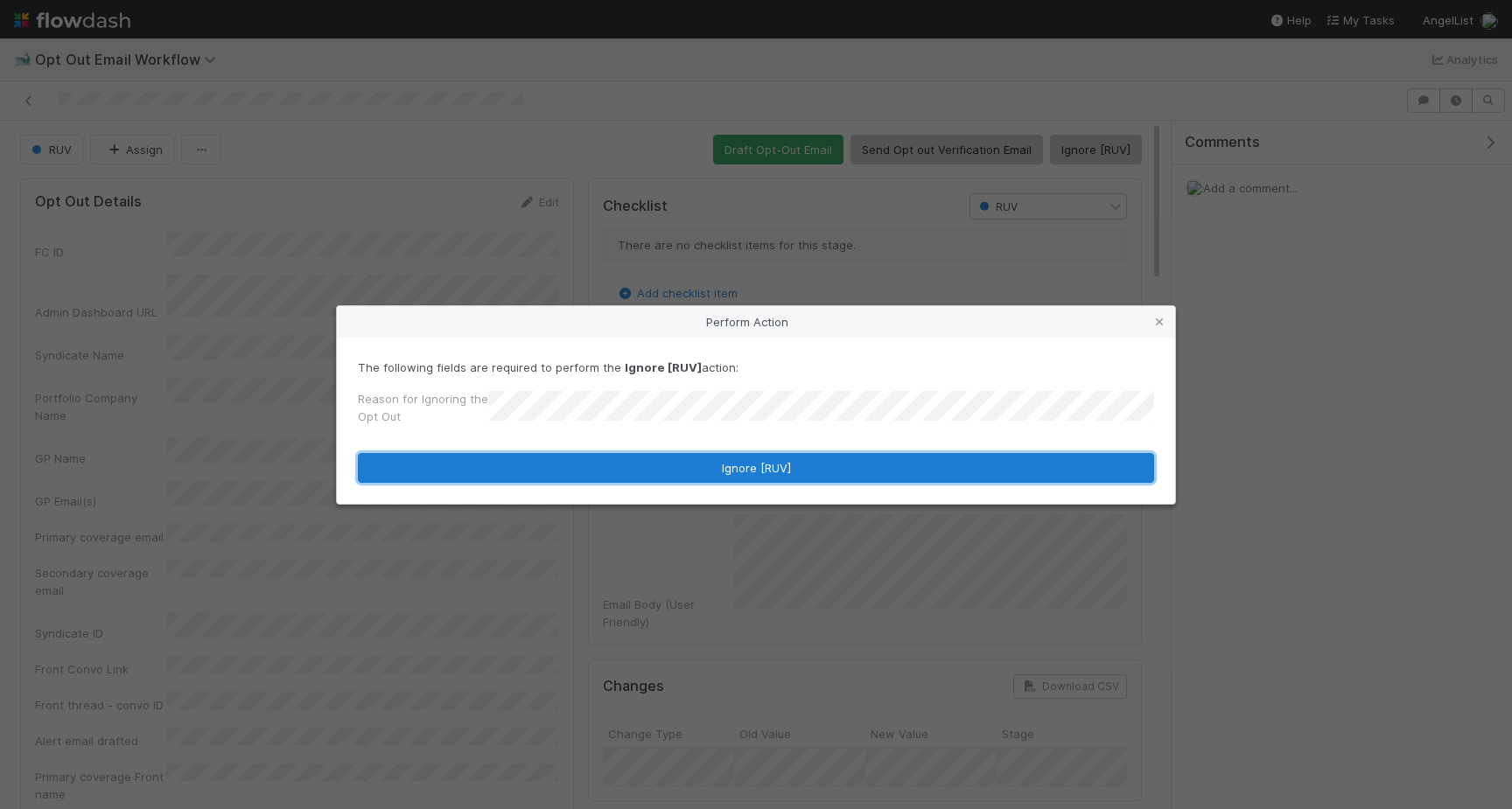
click at [617, 462] on button "Ignore [RUV]" at bounding box center [755, 468] width 796 height 30
